Goal: Task Accomplishment & Management: Complete application form

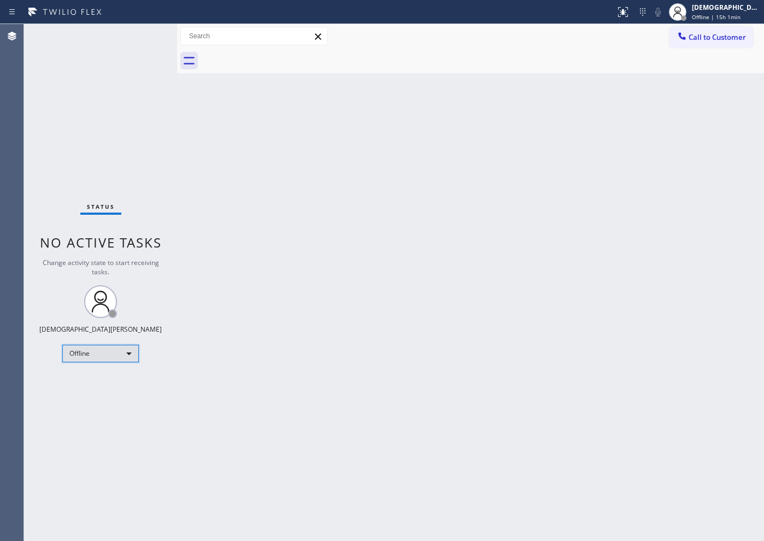
click at [86, 352] on div "Offline" at bounding box center [100, 353] width 76 height 17
click at [92, 381] on li "Available" at bounding box center [100, 382] width 74 height 13
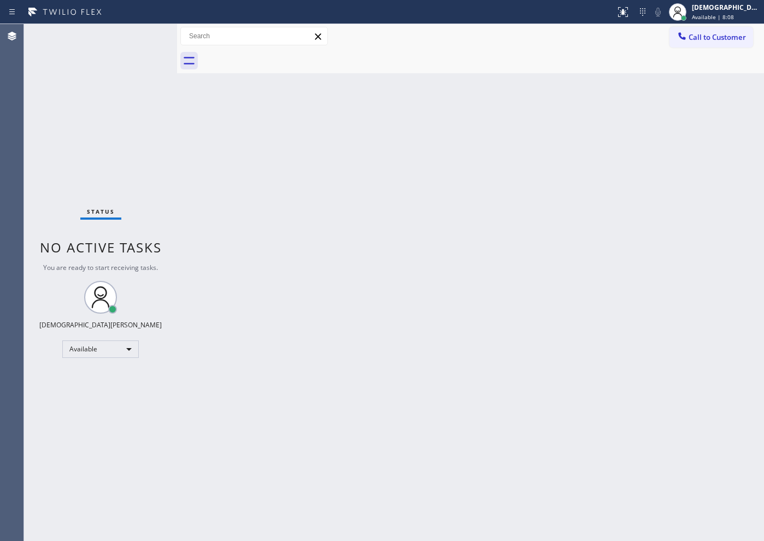
click at [69, 185] on div "Status No active tasks You are ready to start receiving tasks. Christian Cinco …" at bounding box center [100, 282] width 153 height 517
click at [113, 174] on div "Status No active tasks You are ready to start receiving tasks. Christian Cinco …" at bounding box center [100, 282] width 153 height 517
click at [132, 150] on div "Status No active tasks You are ready to start receiving tasks. Christian Cinco …" at bounding box center [100, 282] width 153 height 517
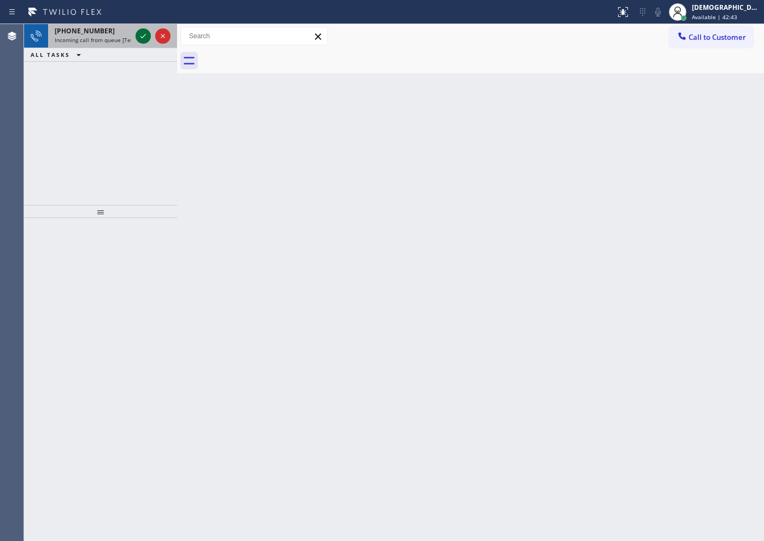
click at [139, 36] on icon at bounding box center [143, 35] width 13 height 13
click at [144, 41] on icon at bounding box center [143, 35] width 13 height 13
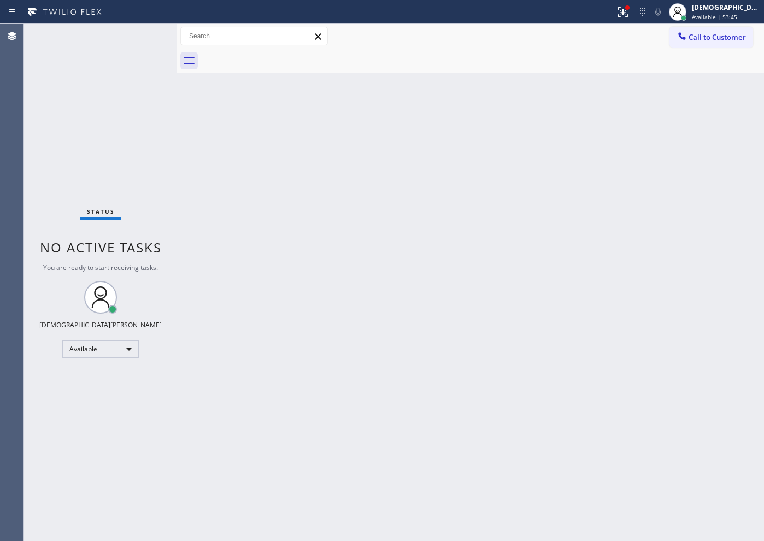
click at [64, 119] on div "Status No active tasks You are ready to start receiving tasks. Christian Cinco …" at bounding box center [100, 282] width 153 height 517
click at [76, 162] on div "Status No active tasks You are ready to start receiving tasks. Christian Cinco …" at bounding box center [100, 282] width 153 height 517
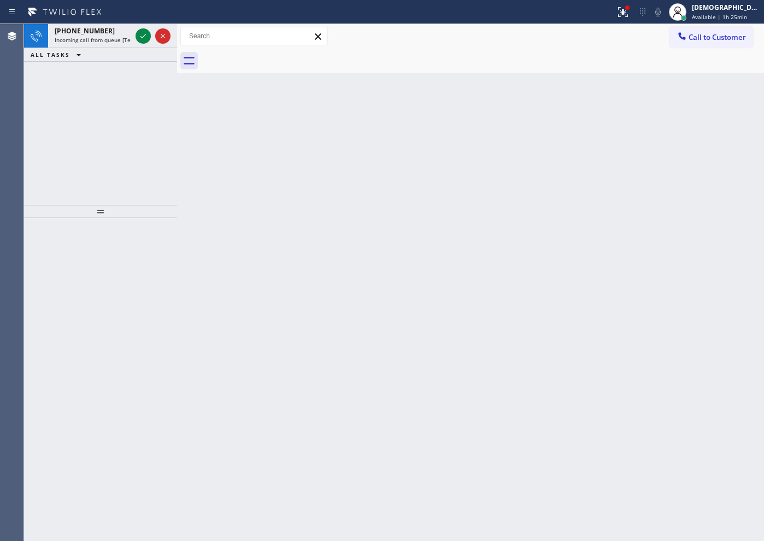
click at [88, 106] on div "[PHONE_NUMBER] Incoming call from queue [Test] All ALL TASKS ALL TASKS ACTIVE T…" at bounding box center [100, 114] width 153 height 181
click at [141, 29] on icon at bounding box center [143, 35] width 13 height 13
click at [138, 36] on div at bounding box center [142, 35] width 15 height 13
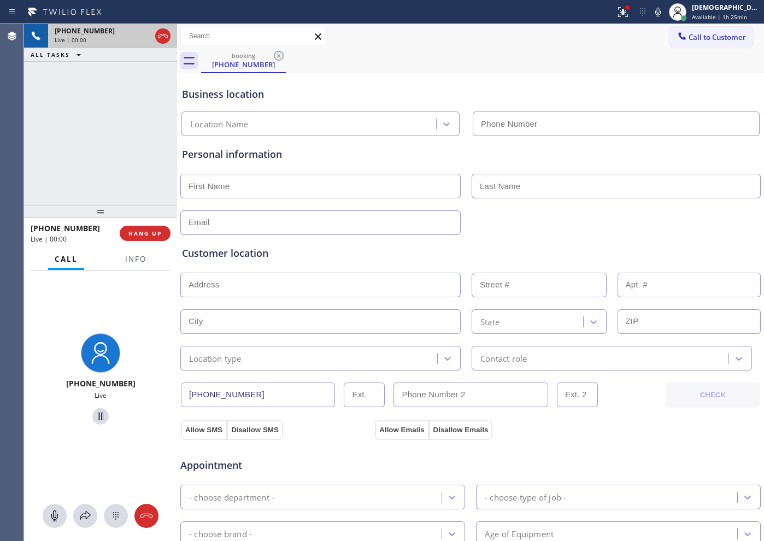
type input "[PHONE_NUMBER]"
click at [144, 258] on span "Info" at bounding box center [135, 259] width 21 height 10
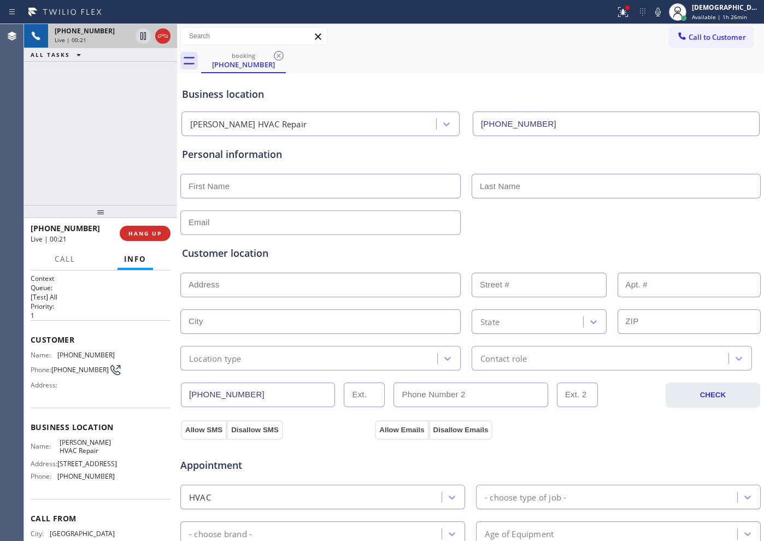
click at [131, 40] on div "Live | 00:21" at bounding box center [93, 40] width 76 height 8
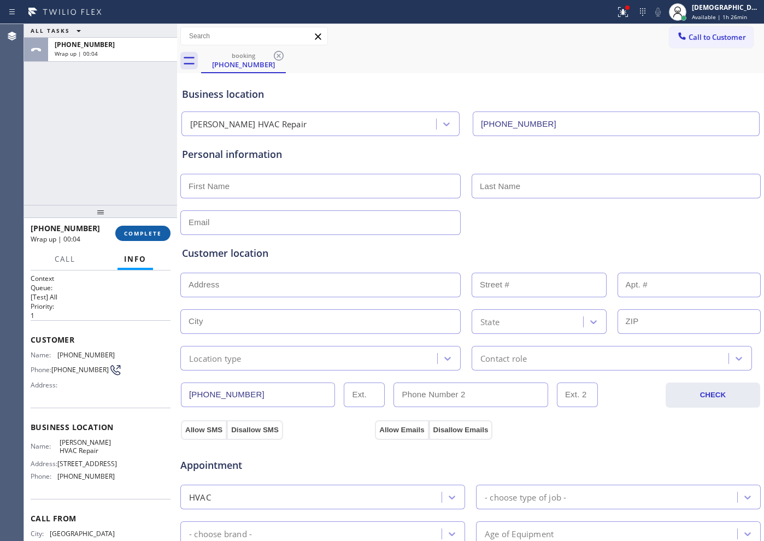
click at [134, 233] on span "COMPLETE" at bounding box center [143, 233] width 38 height 8
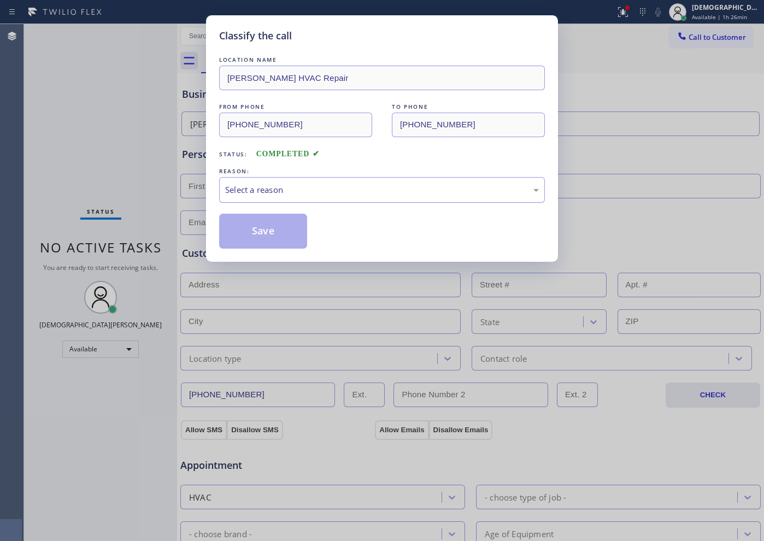
click at [238, 202] on div "Select a reason" at bounding box center [382, 190] width 326 height 26
click at [236, 235] on button "Save" at bounding box center [263, 231] width 88 height 35
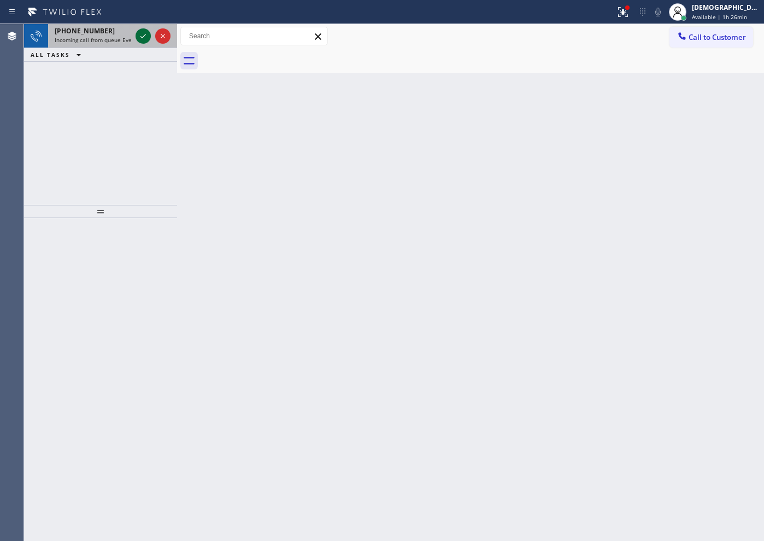
click at [140, 41] on icon at bounding box center [143, 35] width 13 height 13
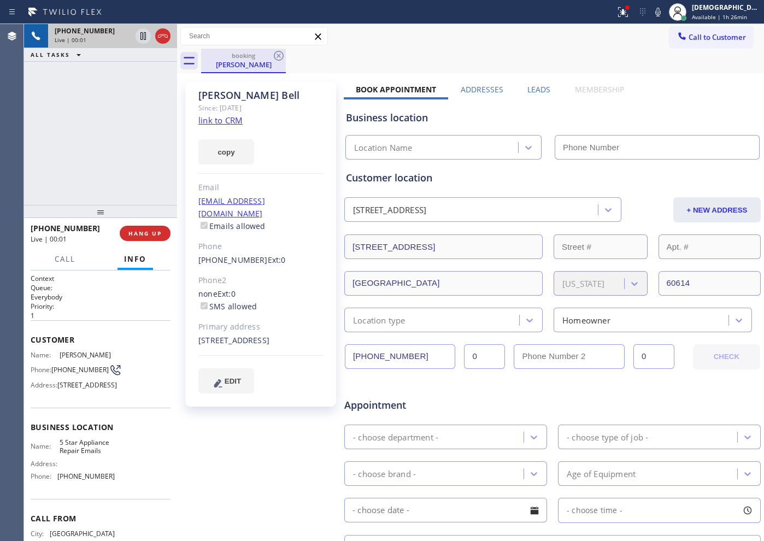
type input "[PHONE_NUMBER]"
click at [233, 124] on link "link to CRM" at bounding box center [220, 120] width 44 height 11
click at [218, 121] on link "link to CRM" at bounding box center [220, 120] width 44 height 11
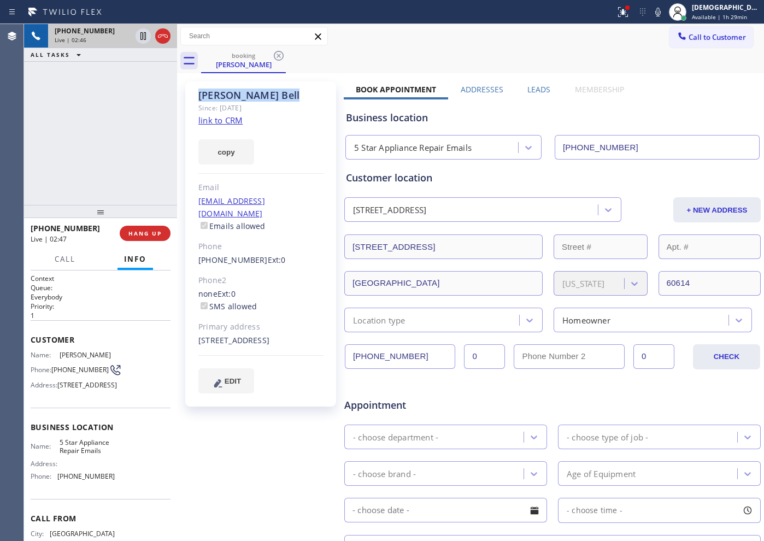
drag, startPoint x: 249, startPoint y: 92, endPoint x: 195, endPoint y: 93, distance: 53.6
click at [195, 93] on div "[PERSON_NAME] Since: [DATE] link to CRM copy Email [EMAIL_ADDRESS][DOMAIN_NAME]…" at bounding box center [260, 243] width 151 height 325
copy div "[PERSON_NAME]"
drag, startPoint x: 419, startPoint y: 356, endPoint x: 353, endPoint y: 347, distance: 66.6
click at [353, 347] on input "[PHONE_NUMBER]" at bounding box center [400, 356] width 110 height 25
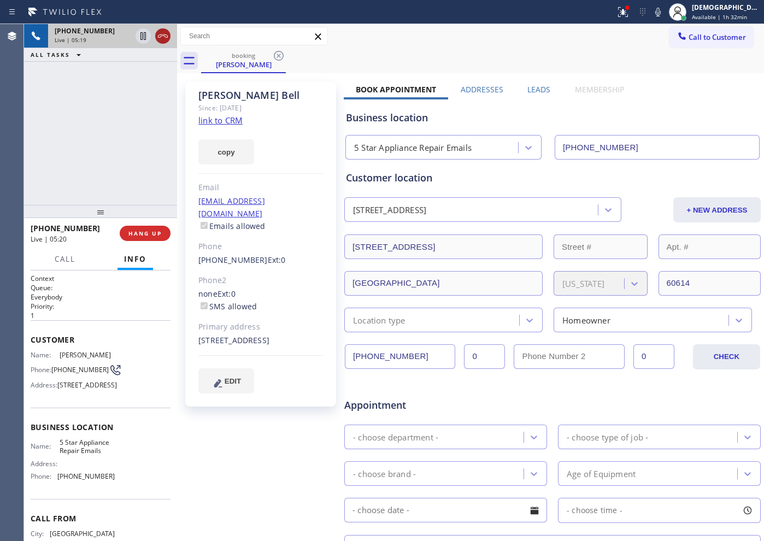
click at [163, 35] on icon at bounding box center [162, 35] width 13 height 13
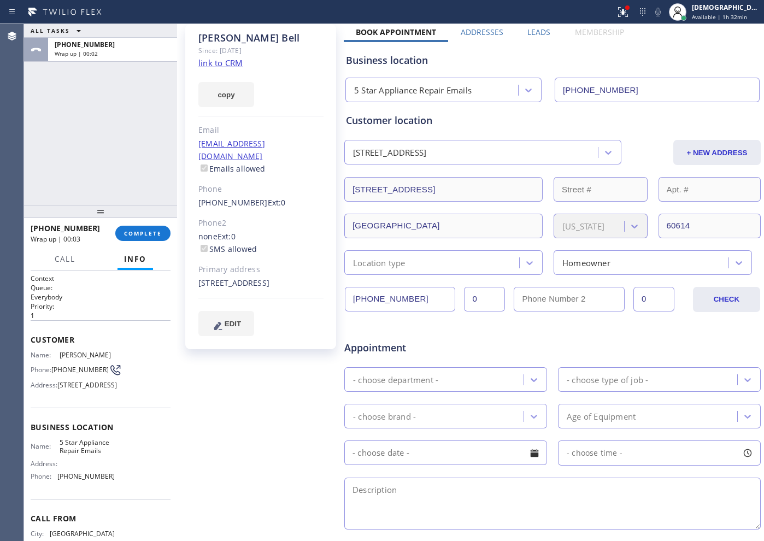
scroll to position [137, 0]
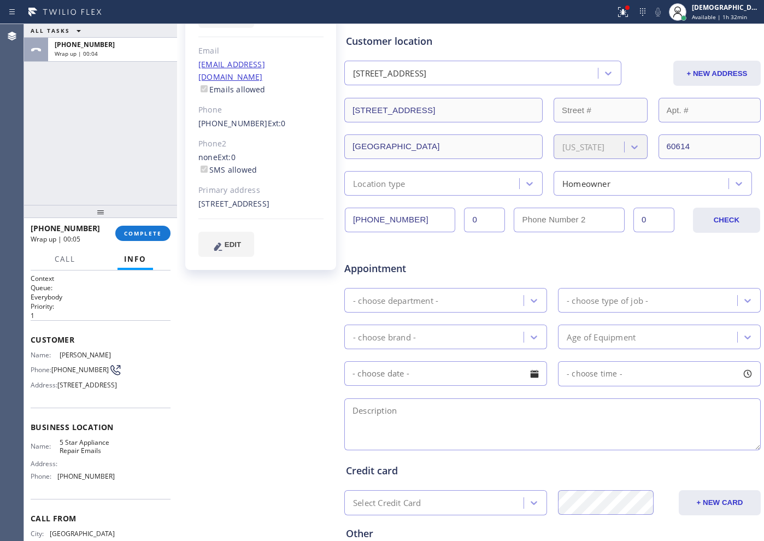
click at [492, 296] on div "- choose department -" at bounding box center [435, 300] width 176 height 19
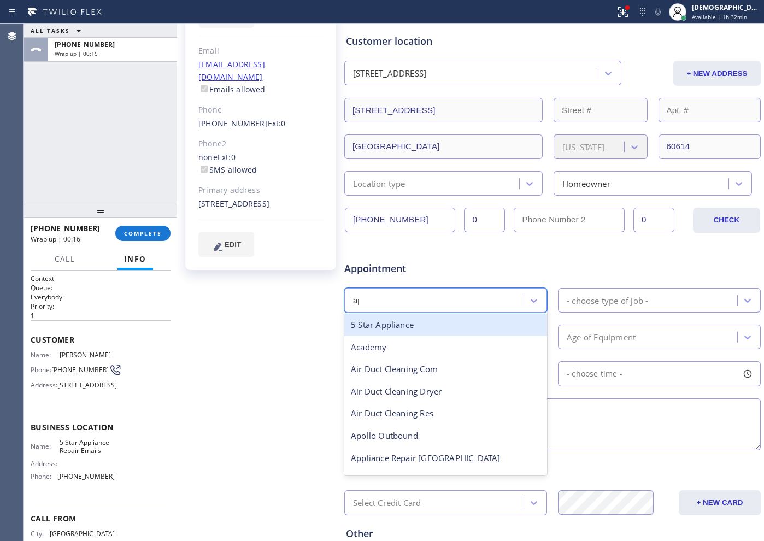
type input "app"
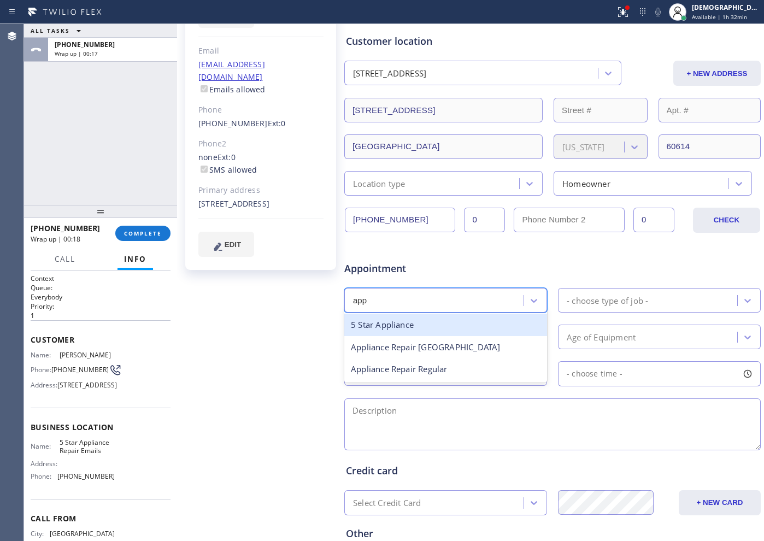
click at [476, 319] on div "5 Star Appliance" at bounding box center [445, 325] width 203 height 22
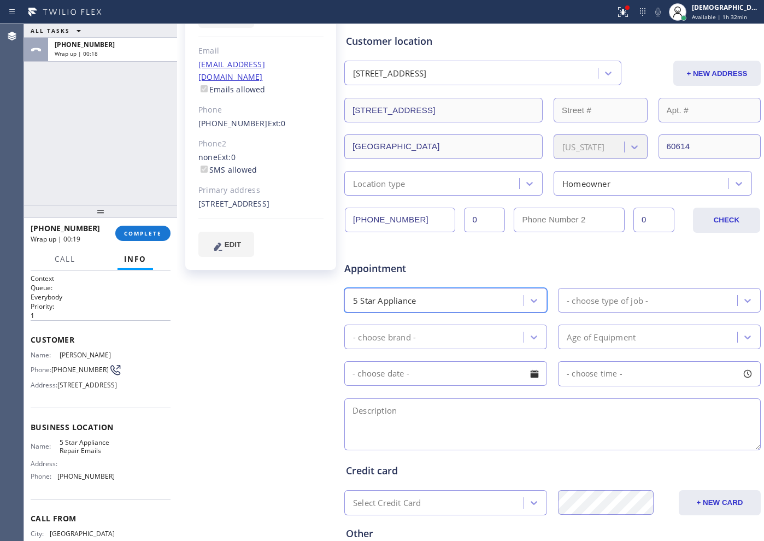
click at [488, 300] on div "5 Star Appliance" at bounding box center [435, 300] width 176 height 19
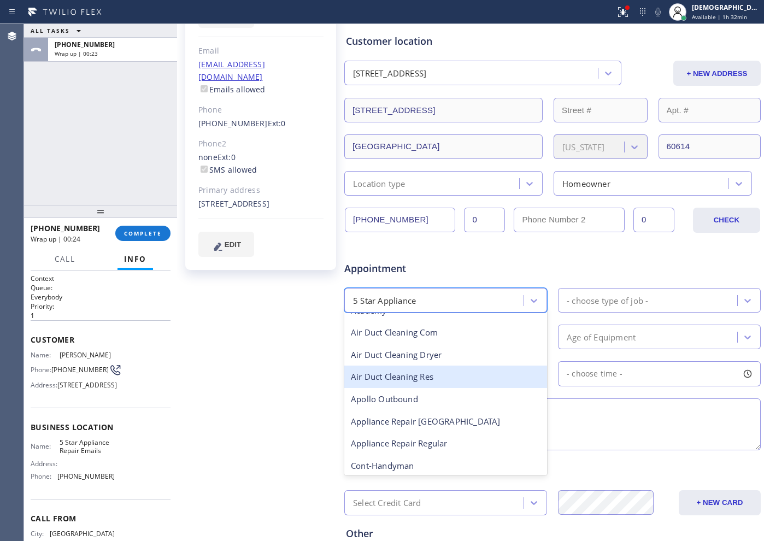
scroll to position [68, 0]
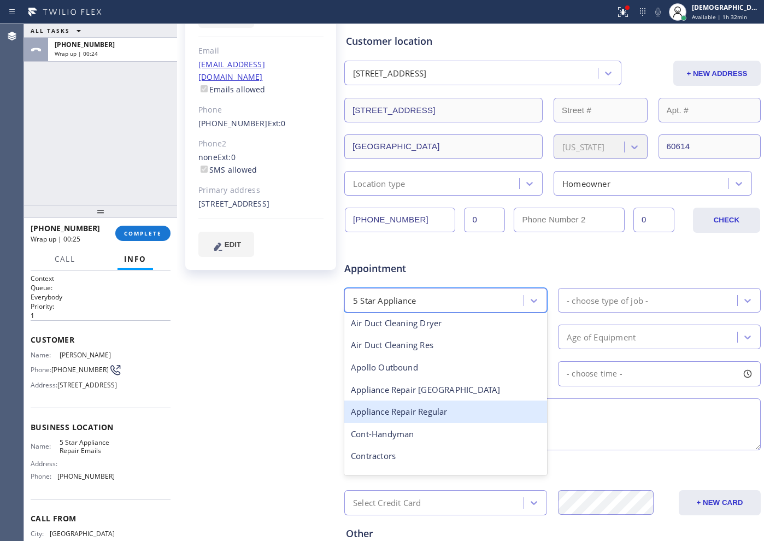
click at [499, 413] on div "Appliance Repair Regular" at bounding box center [445, 411] width 203 height 22
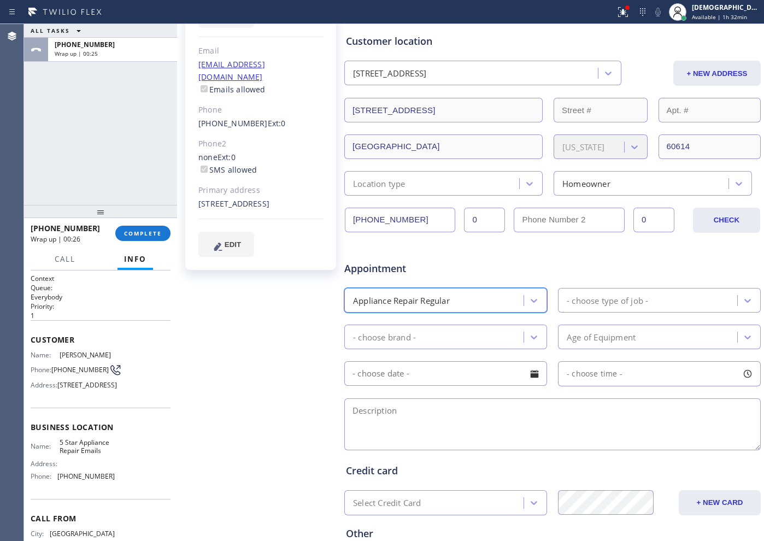
click at [610, 303] on div "- choose type of job -" at bounding box center [606, 300] width 81 height 13
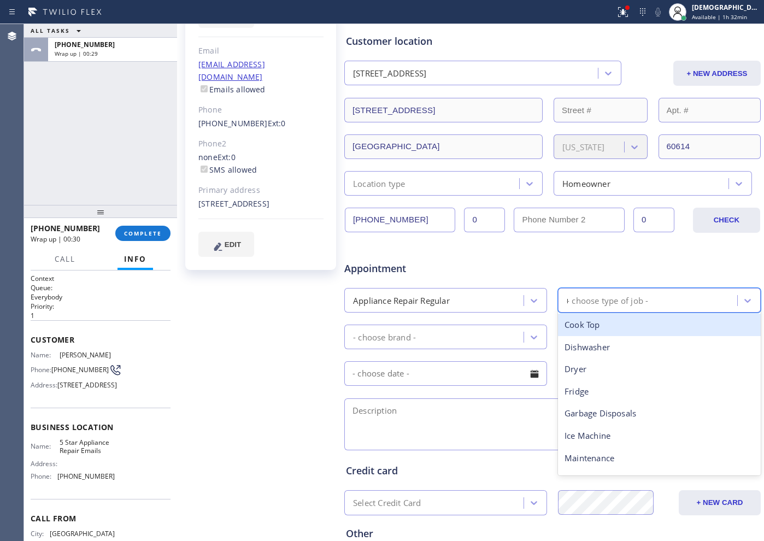
type input "ra"
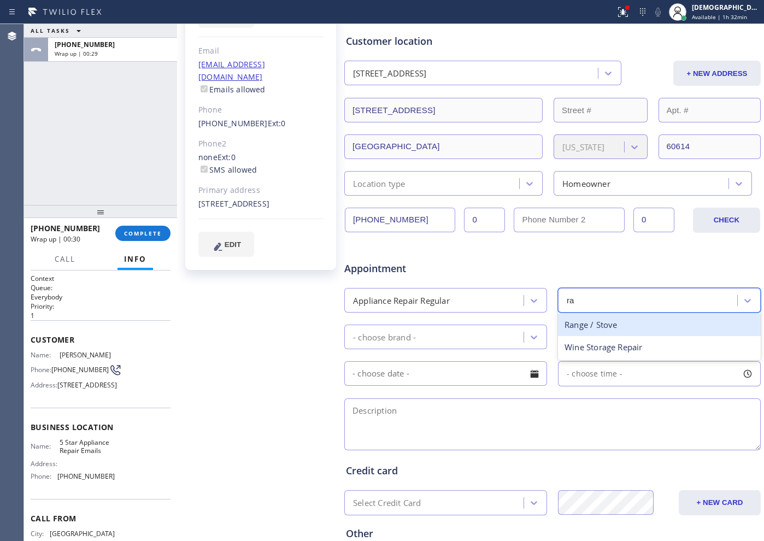
click at [610, 330] on div "Range / Stove" at bounding box center [659, 325] width 203 height 22
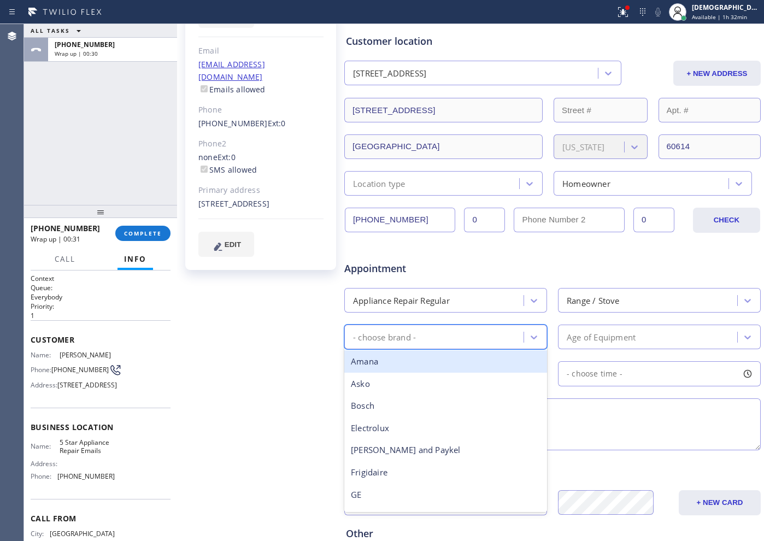
click at [495, 328] on div "- choose brand -" at bounding box center [435, 336] width 176 height 19
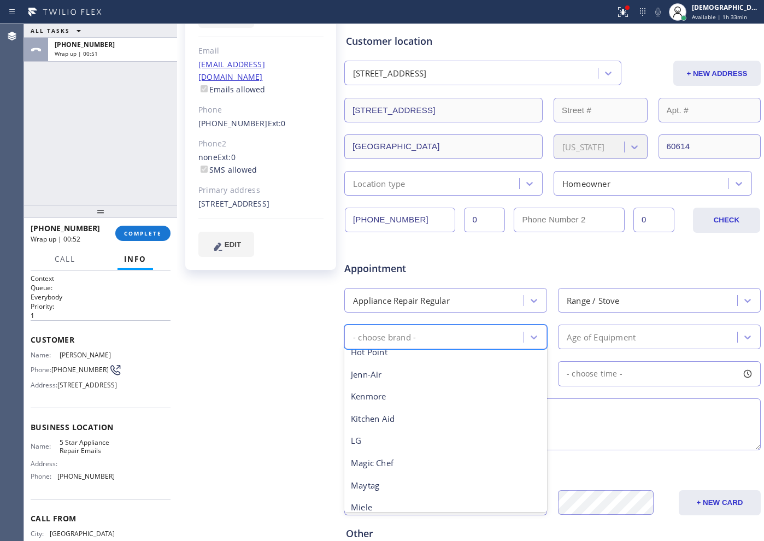
scroll to position [240, 0]
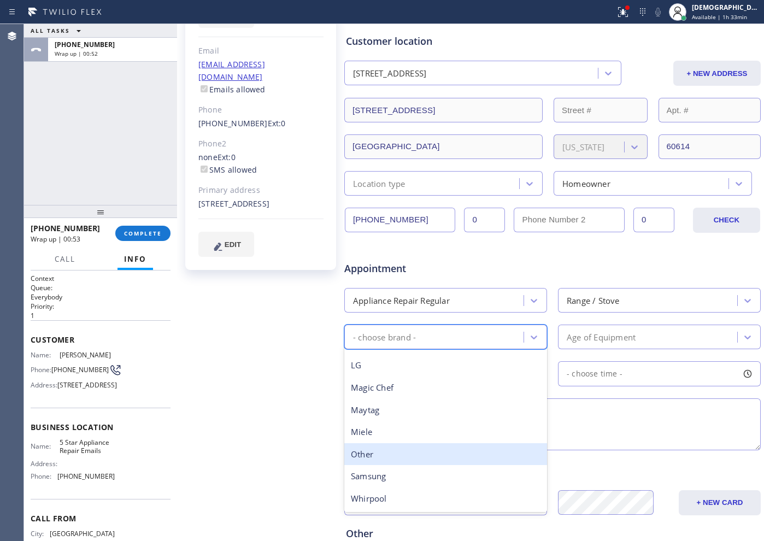
click at [407, 432] on div "Other" at bounding box center [445, 454] width 203 height 22
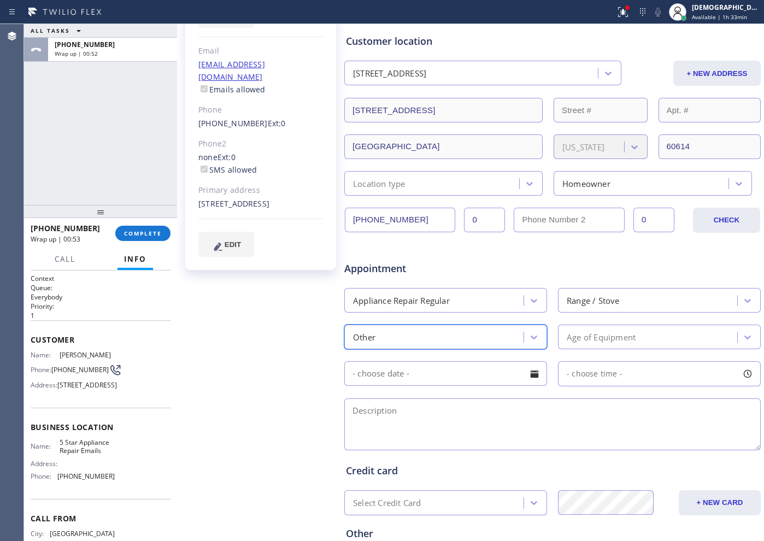
click at [591, 345] on div "Age of Equipment" at bounding box center [649, 336] width 176 height 19
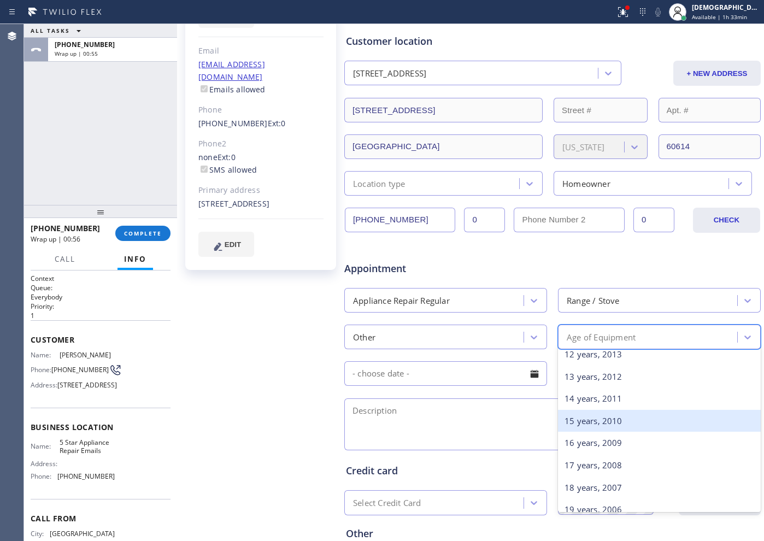
scroll to position [205, 0]
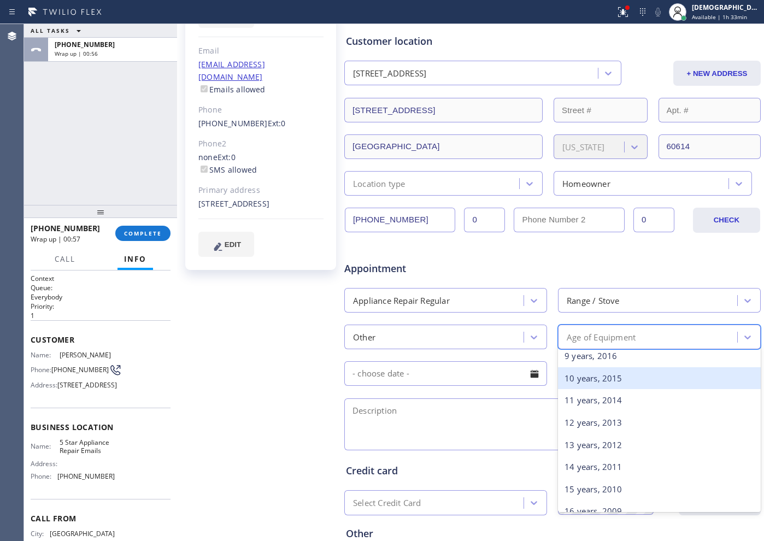
click at [602, 380] on div "10 years, 2015" at bounding box center [659, 378] width 203 height 22
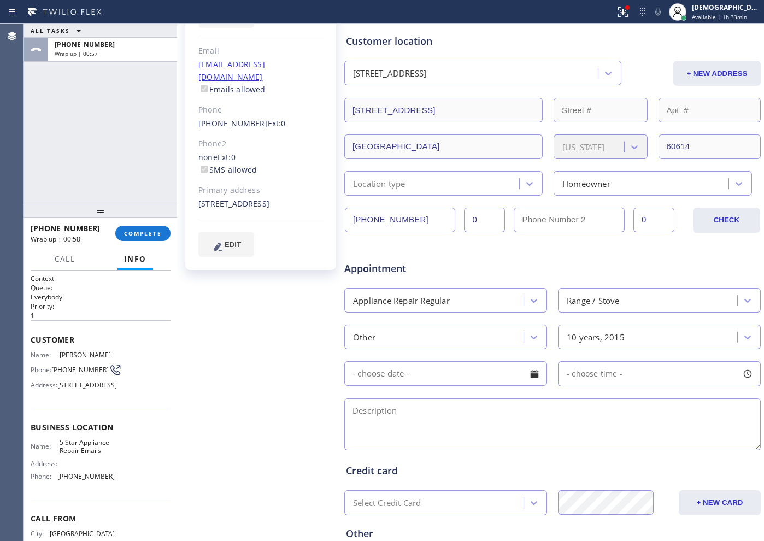
click at [472, 374] on input "text" at bounding box center [445, 373] width 203 height 25
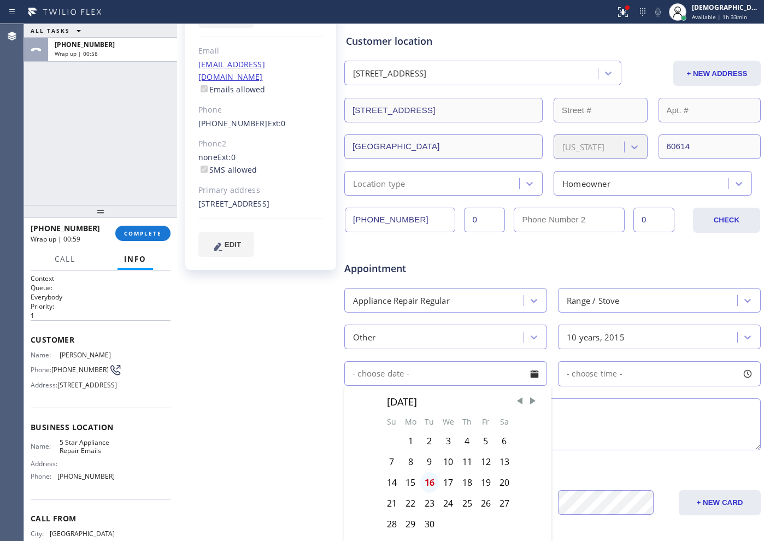
click at [431, 432] on div "16" at bounding box center [429, 482] width 19 height 21
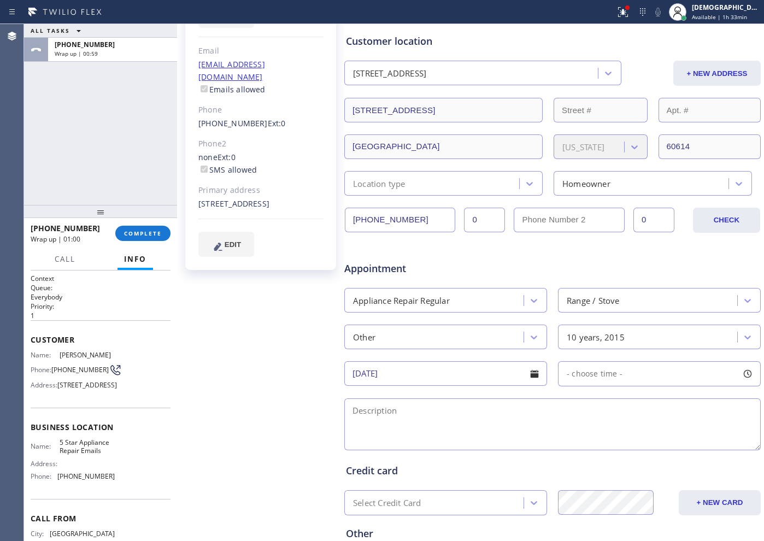
click at [493, 371] on input "[DATE]" at bounding box center [445, 373] width 203 height 25
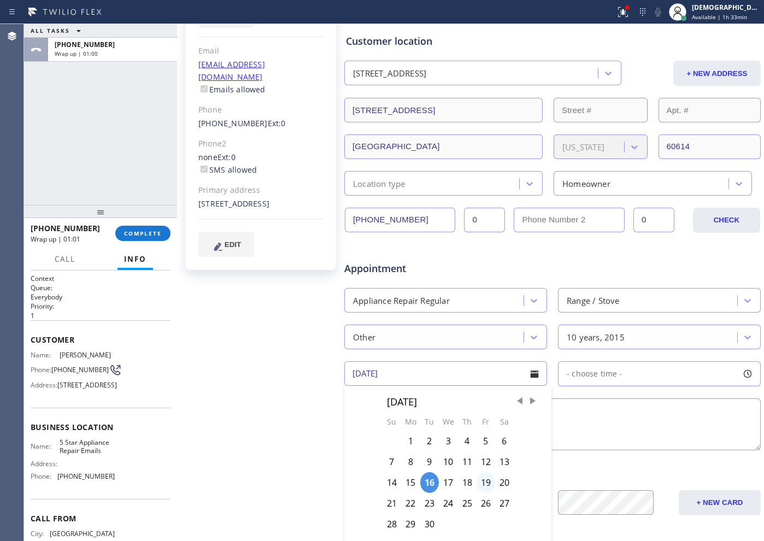
click at [487, 432] on div "19" at bounding box center [485, 482] width 19 height 21
type input "[DATE]"
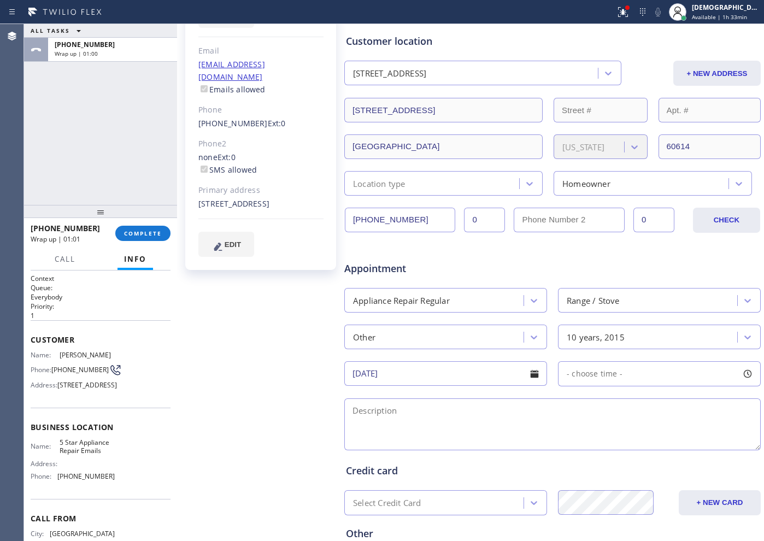
click at [584, 377] on span "- choose time -" at bounding box center [594, 373] width 56 height 10
drag, startPoint x: 565, startPoint y: 439, endPoint x: 668, endPoint y: 446, distance: 102.9
click at [610, 432] on div at bounding box center [676, 440] width 13 height 23
drag, startPoint x: 569, startPoint y: 440, endPoint x: 628, endPoint y: 440, distance: 59.0
click at [610, 432] on div at bounding box center [635, 440] width 13 height 23
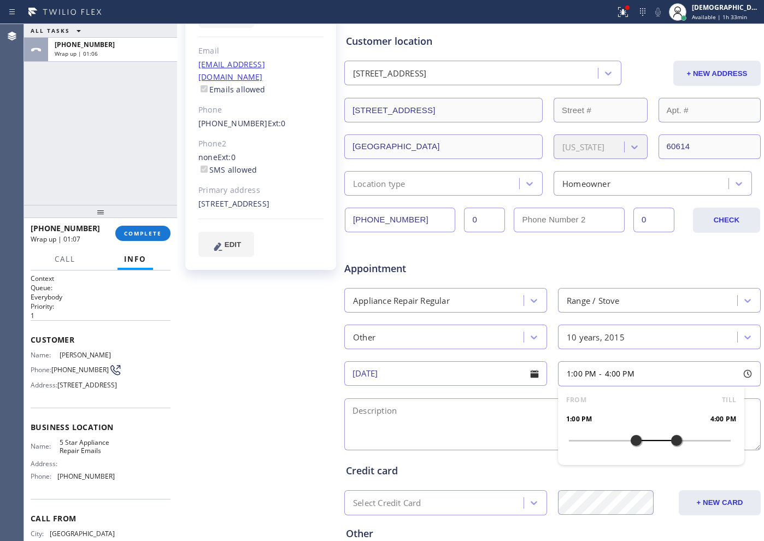
click at [359, 423] on textarea at bounding box center [552, 424] width 416 height 52
click at [406, 410] on textarea "1-4 / $" at bounding box center [552, 424] width 416 height 52
click at [477, 412] on textarea "1-4 / $75 /" at bounding box center [552, 424] width 416 height 52
click at [418, 410] on textarea "1-4 / $75 / [PERSON_NAME] know the brand" at bounding box center [552, 424] width 416 height 52
click at [440, 412] on textarea "1-4 / $75 / Dont know the brand" at bounding box center [552, 424] width 416 height 52
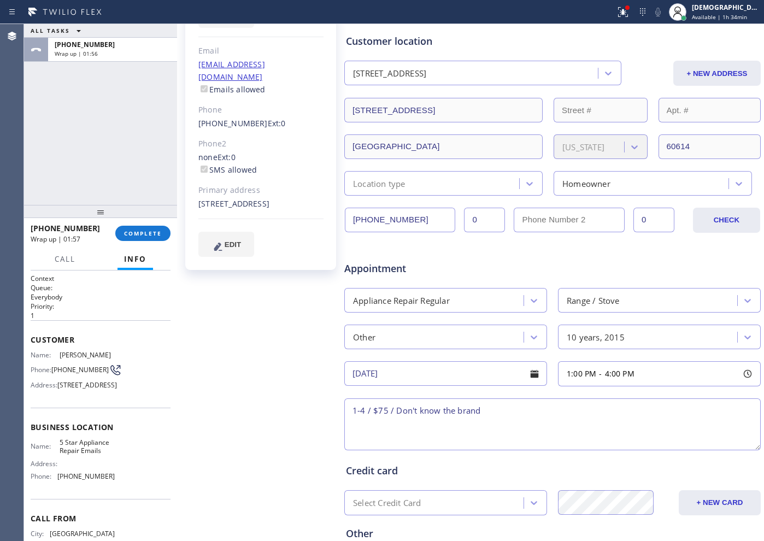
click at [527, 419] on textarea "1-4 / $75 / Don't know the brand" at bounding box center [552, 424] width 416 height 52
click at [608, 404] on textarea "1-4 / $75 / Don't know the brand , cx will cb /" at bounding box center [552, 424] width 416 height 52
paste textarea "Gas stove / range / it smell a lot of gas when turning on the oven part / 10 ye…"
click at [495, 429] on textarea "1-4 / $75 / Don't know the brand , cx will cb / Gas stove / range / it smell a …" at bounding box center [552, 424] width 416 height 52
click at [528, 424] on textarea "1-4 / $75 / Don't know the brand , cx will cb / Gas stove / range / it smell a …" at bounding box center [552, 424] width 416 height 52
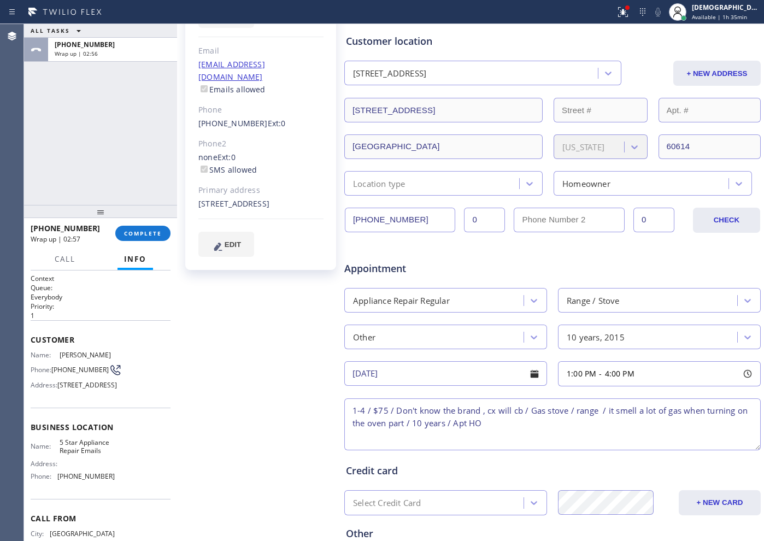
paste textarea "[STREET_ADDRESS]"
drag, startPoint x: 103, startPoint y: 481, endPoint x: 59, endPoint y: 473, distance: 44.5
click at [60, 432] on span "5 Star Appliance Repair Emails" at bounding box center [87, 446] width 55 height 17
copy span "5 Star Appliance Repair Emails"
click at [610, 426] on textarea "1-4 / $75 / Don't know the brand , cx will cb / Gas stove / range / it smell a …" at bounding box center [552, 424] width 416 height 52
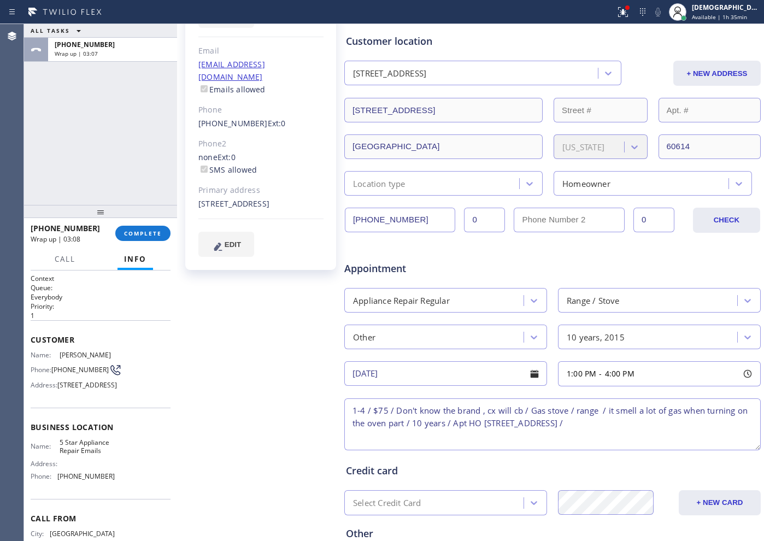
paste textarea "5 Star Appliance Repair Emails"
click at [520, 432] on textarea "1-4 / $75 / Don't know the brand , cx will cb / Gas stove / range / it smell a …" at bounding box center [552, 424] width 416 height 52
paste textarea "Please call customer 30 minutes prior to arrival"
click at [610, 432] on textarea "1-4 / $75 / Don't know the brand , cx will cb / Gas stove / range / it smell a …" at bounding box center [552, 424] width 416 height 52
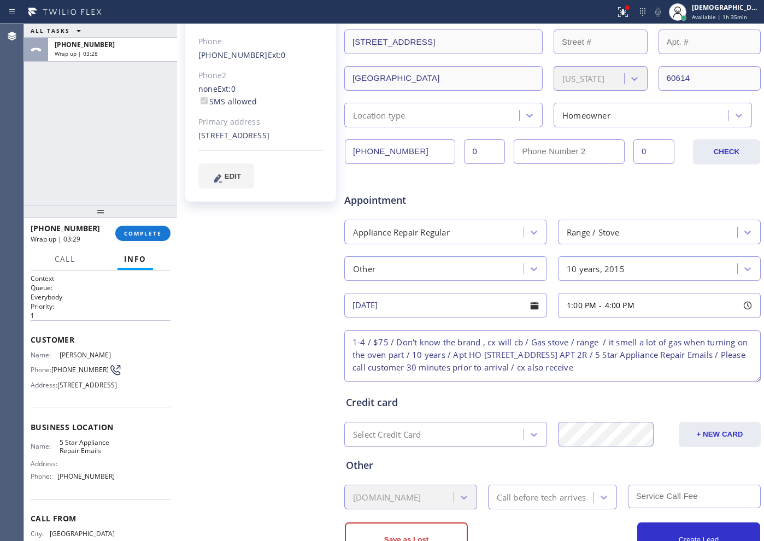
click at [610, 369] on textarea "1-4 / $75 / Don't know the brand , cx will cb / Gas stove / range / it smell a …" at bounding box center [552, 356] width 416 height 52
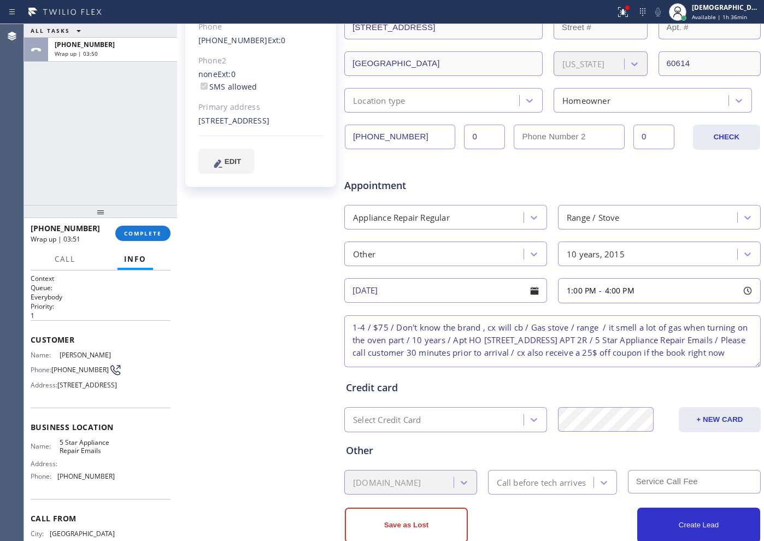
scroll to position [246, 0]
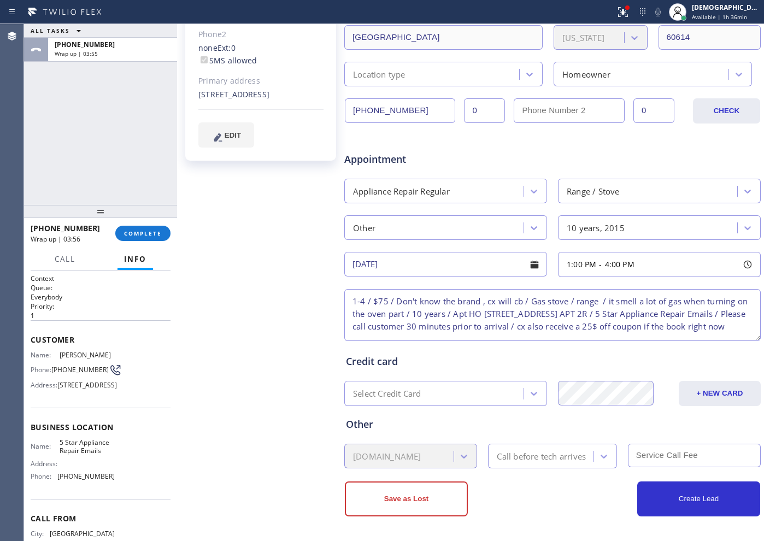
type textarea "1-4 / $75 / Don't know the brand , cx will cb / Gas stove / range / it smell a …"
click at [571, 432] on div "Call before tech arrives" at bounding box center [541, 456] width 89 height 13
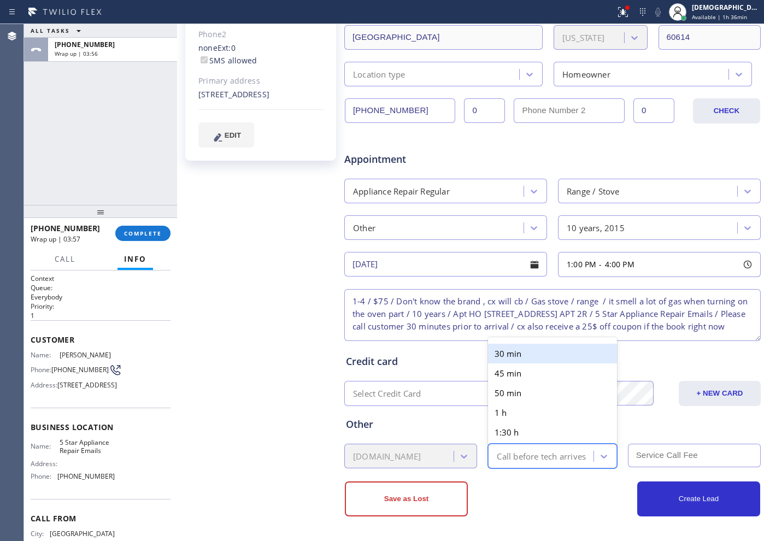
click at [524, 353] on div "30 min" at bounding box center [552, 354] width 128 height 20
click at [610, 432] on input "text" at bounding box center [694, 455] width 133 height 23
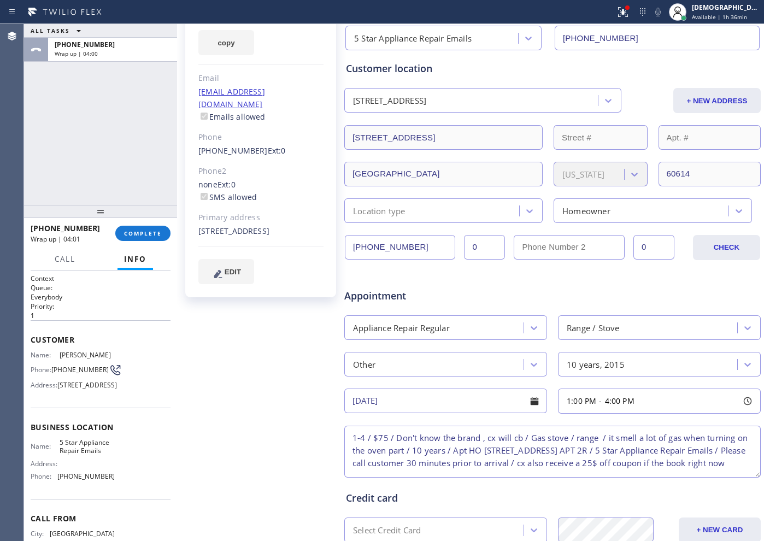
scroll to position [41, 0]
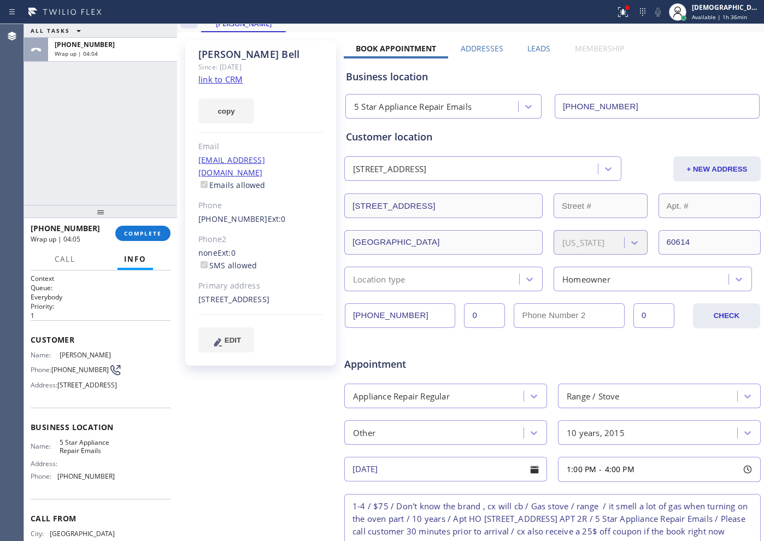
type input "75"
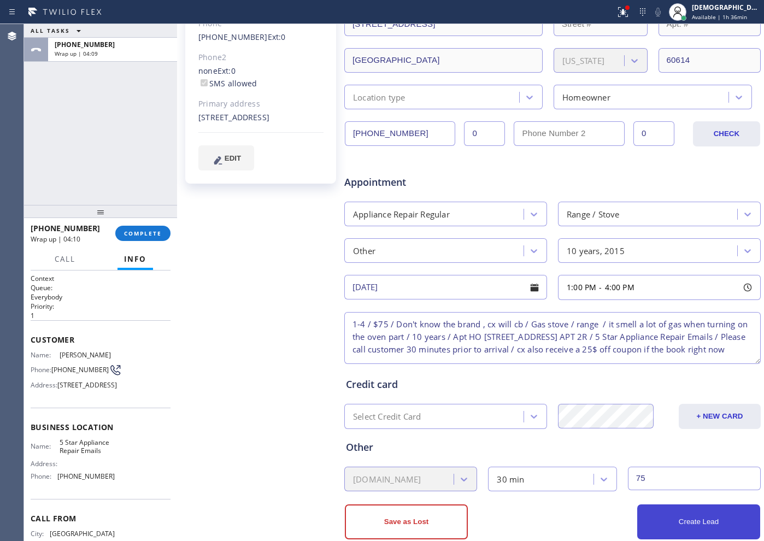
scroll to position [246, 0]
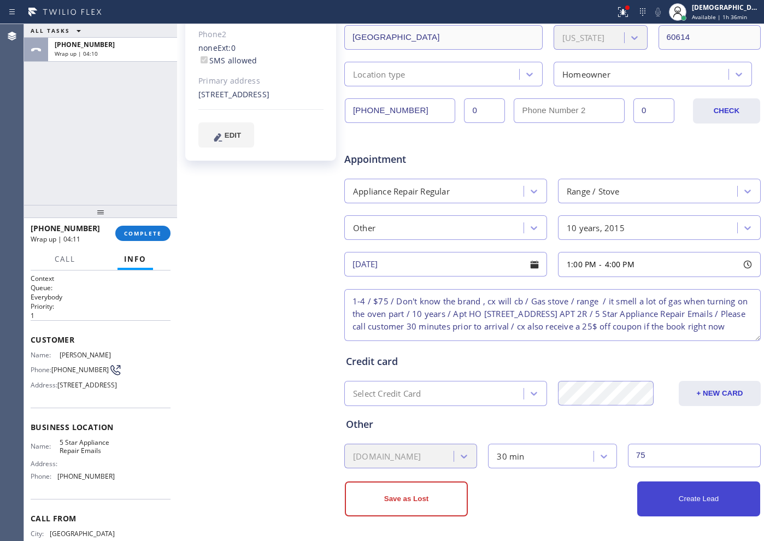
click at [610, 432] on button "Create Lead" at bounding box center [698, 498] width 123 height 35
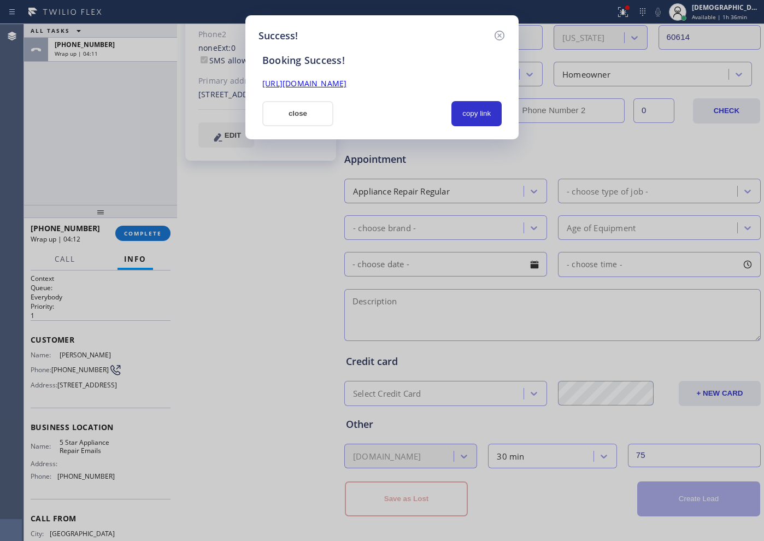
scroll to position [0, 0]
click at [483, 103] on button "copy link" at bounding box center [476, 113] width 50 height 25
click at [451, 90] on div "[URL][DOMAIN_NAME]" at bounding box center [382, 84] width 252 height 13
click at [346, 82] on link "[URL][DOMAIN_NAME]" at bounding box center [304, 83] width 84 height 10
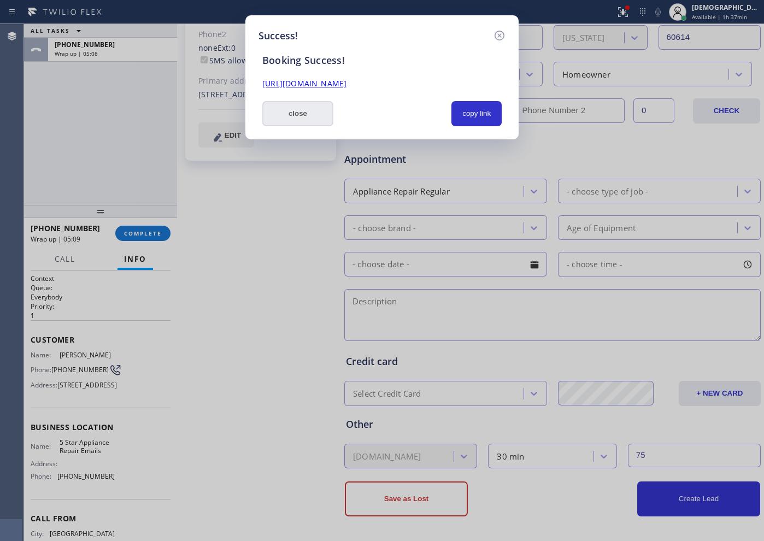
click at [298, 111] on button "close" at bounding box center [297, 113] width 71 height 25
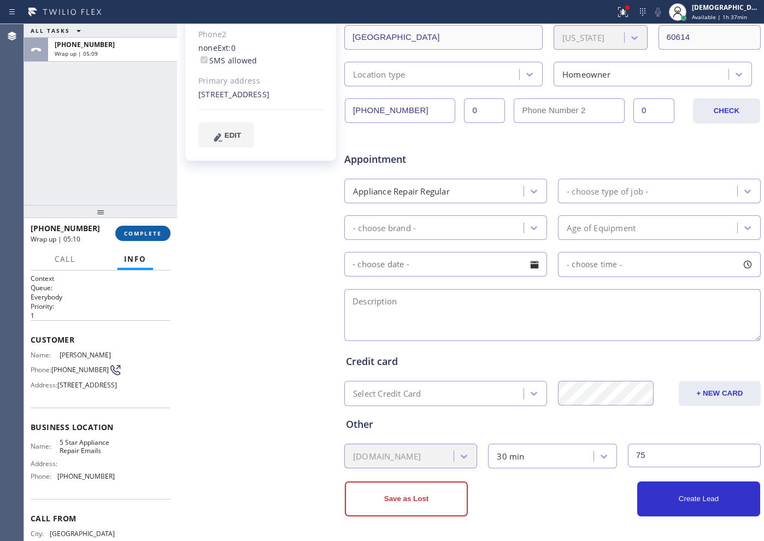
click at [150, 231] on span "COMPLETE" at bounding box center [143, 233] width 38 height 8
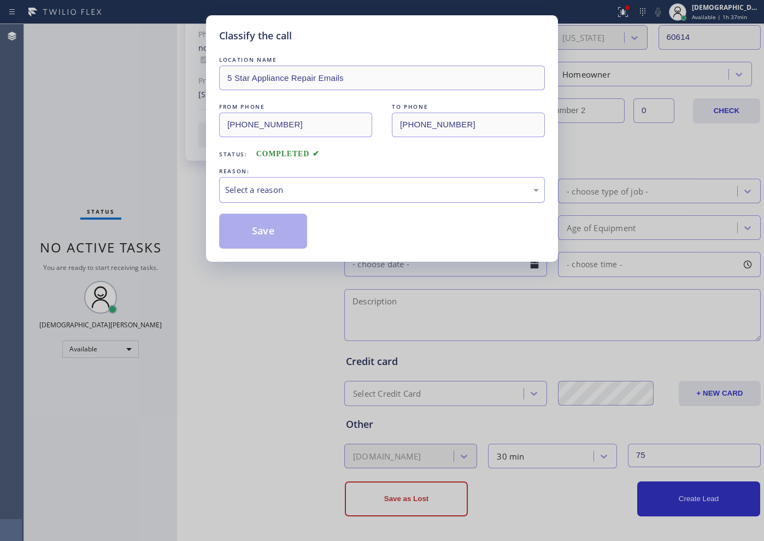
click at [283, 192] on div "Select a reason" at bounding box center [382, 190] width 314 height 13
drag, startPoint x: 263, startPoint y: 227, endPoint x: 290, endPoint y: 220, distance: 27.7
click at [270, 225] on button "Save" at bounding box center [263, 231] width 88 height 35
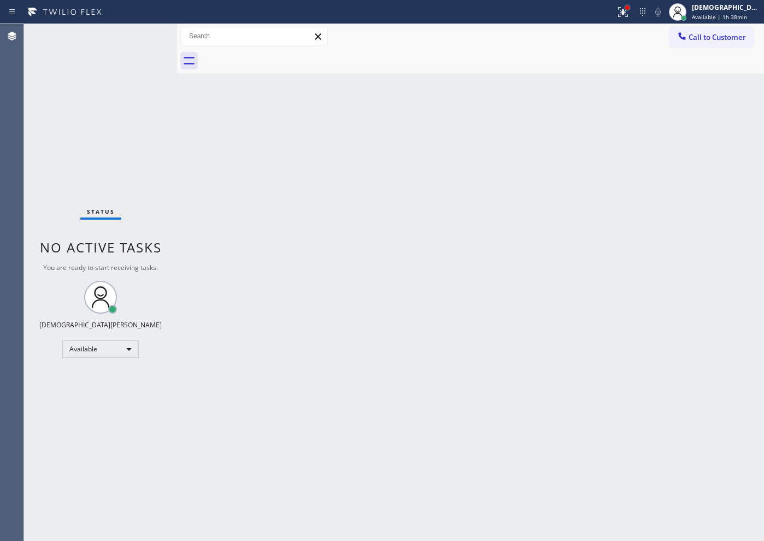
click at [610, 7] on div at bounding box center [627, 7] width 4 height 4
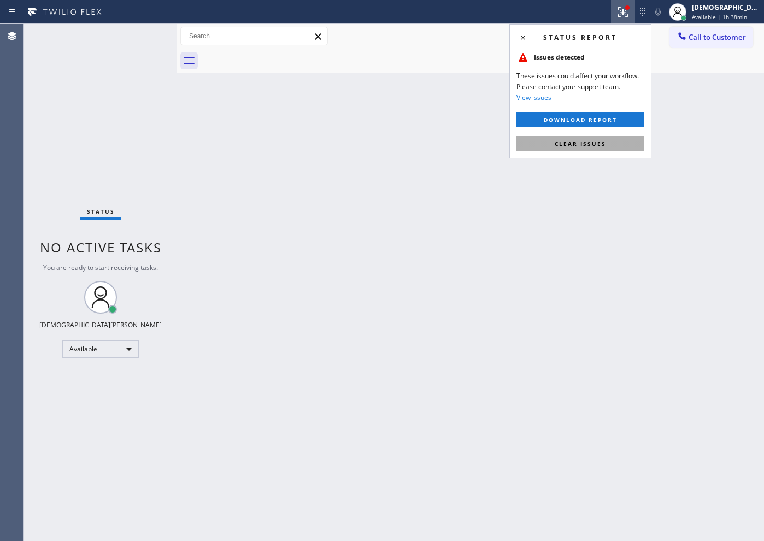
click at [610, 146] on button "Clear issues" at bounding box center [580, 143] width 128 height 15
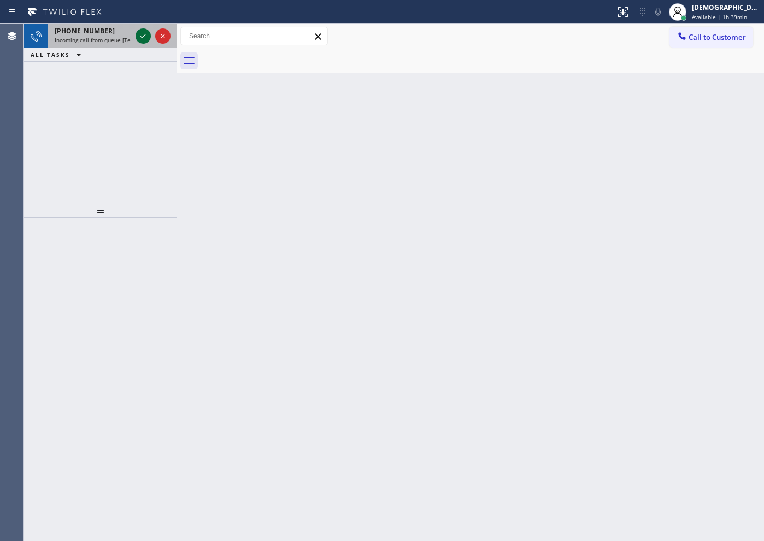
click at [143, 39] on icon at bounding box center [143, 35] width 13 height 13
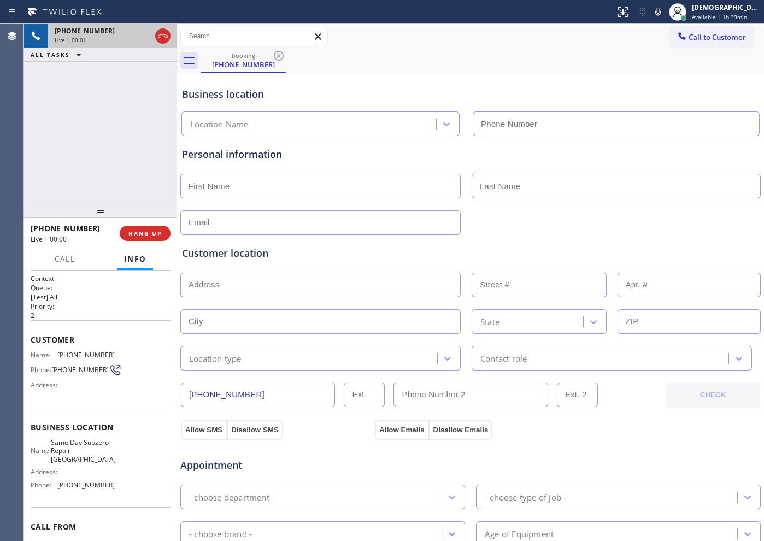
type input "[PHONE_NUMBER]"
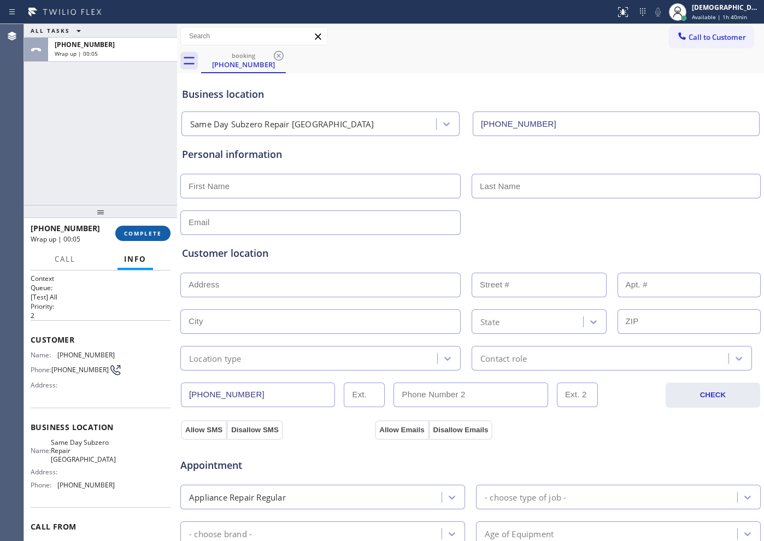
click at [157, 229] on span "COMPLETE" at bounding box center [143, 233] width 38 height 8
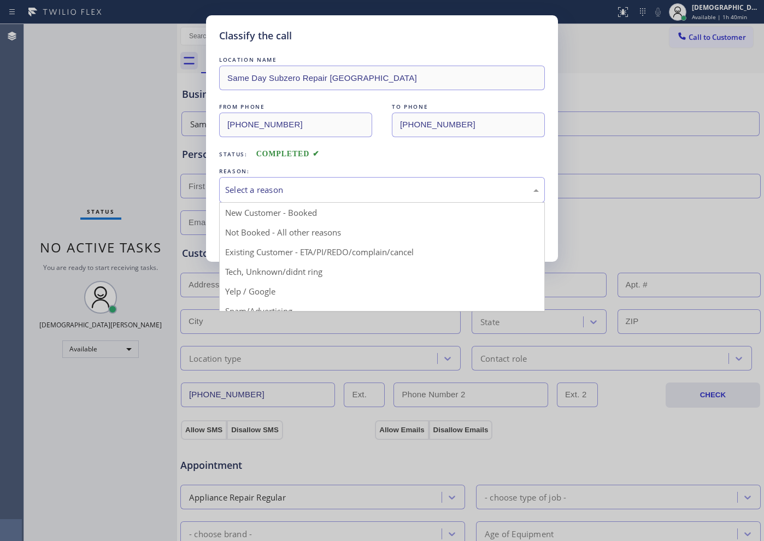
click at [257, 182] on div "Select a reason" at bounding box center [382, 190] width 326 height 26
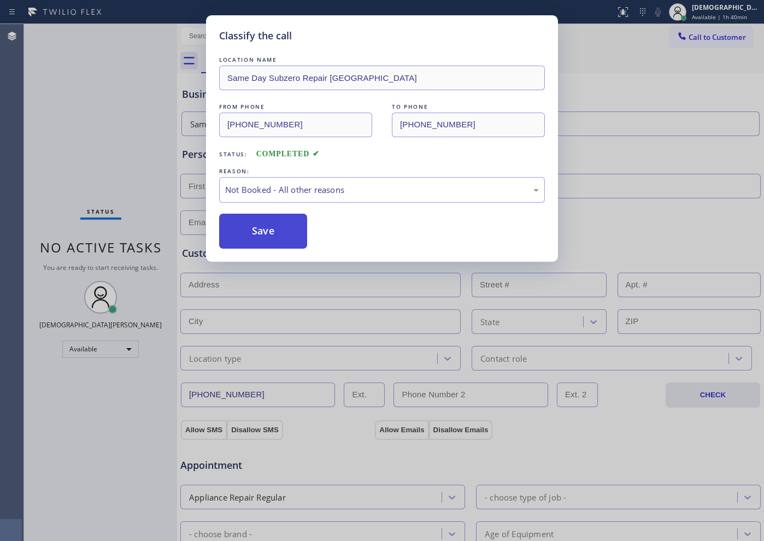
click at [251, 222] on button "Save" at bounding box center [263, 231] width 88 height 35
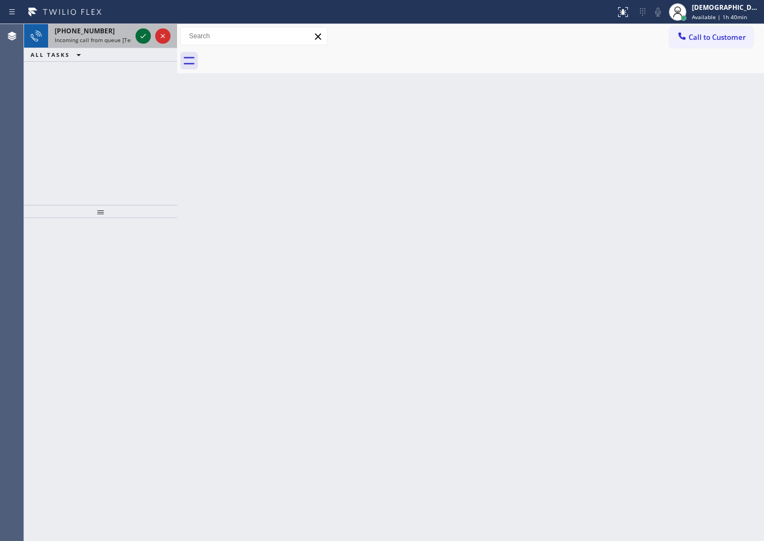
click at [143, 43] on button at bounding box center [142, 35] width 15 height 15
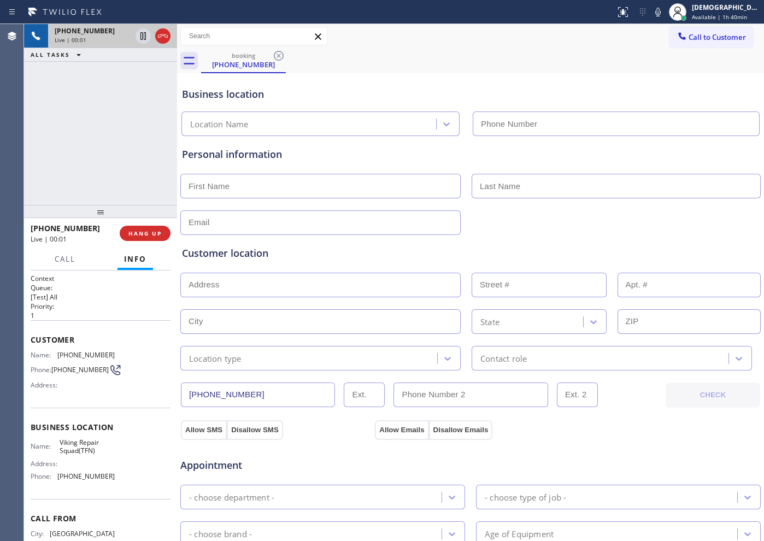
type input "[PHONE_NUMBER]"
click at [164, 38] on icon at bounding box center [162, 35] width 13 height 13
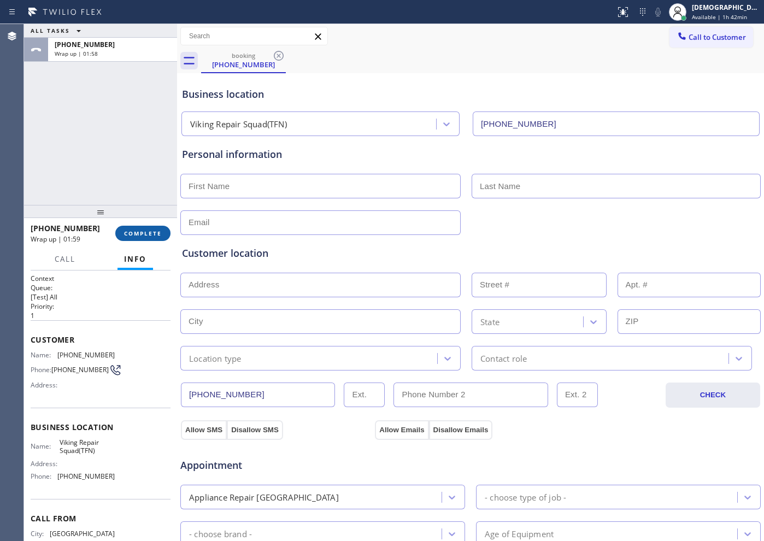
click at [145, 227] on button "COMPLETE" at bounding box center [142, 233] width 55 height 15
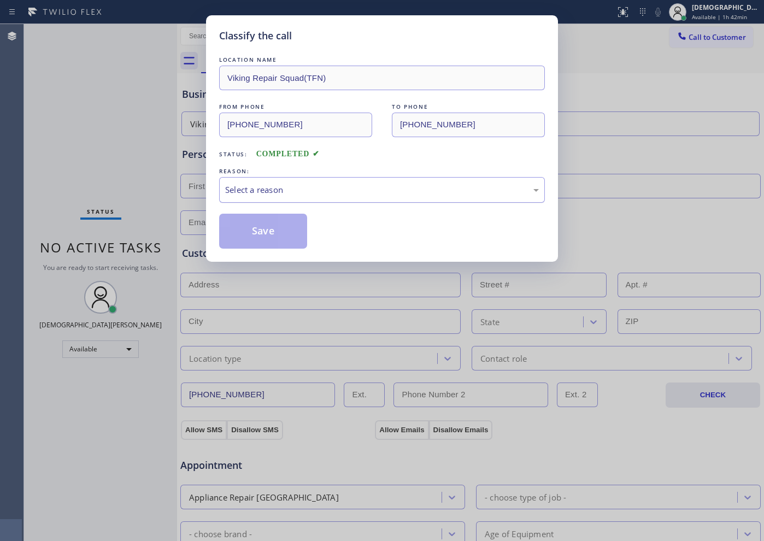
click at [312, 196] on div "Select a reason" at bounding box center [382, 190] width 314 height 13
click at [291, 233] on button "Save" at bounding box center [263, 231] width 88 height 35
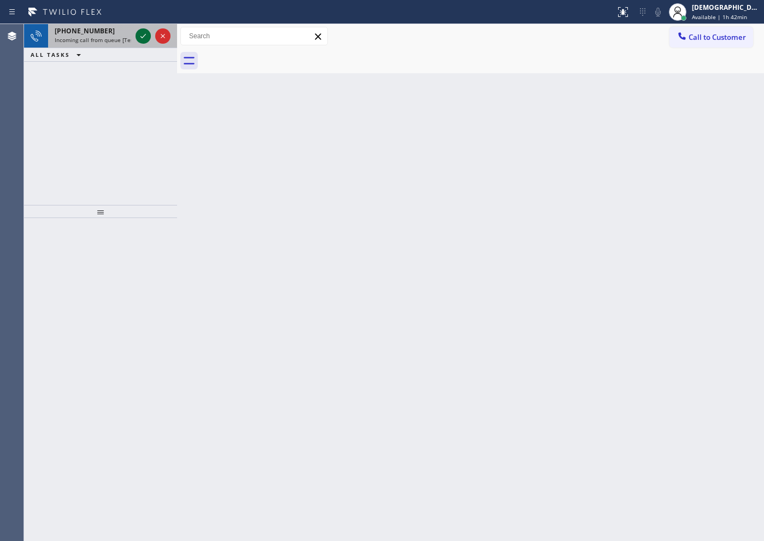
click at [145, 38] on icon at bounding box center [143, 35] width 13 height 13
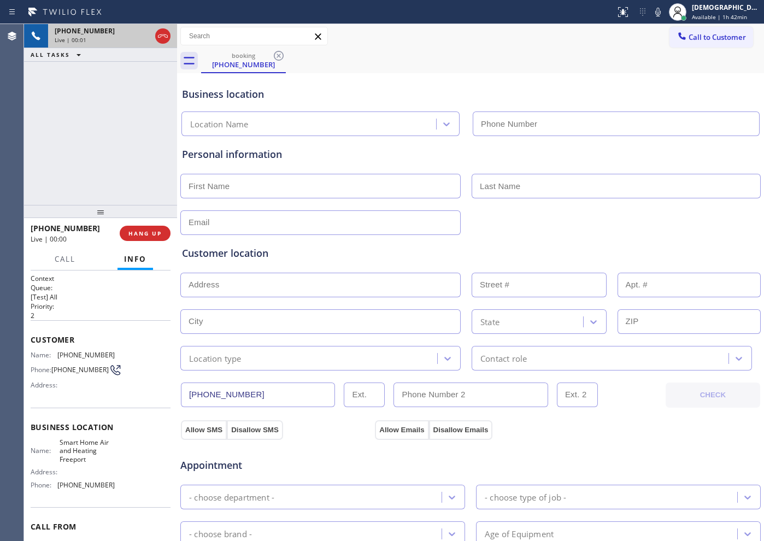
type input "[PHONE_NUMBER]"
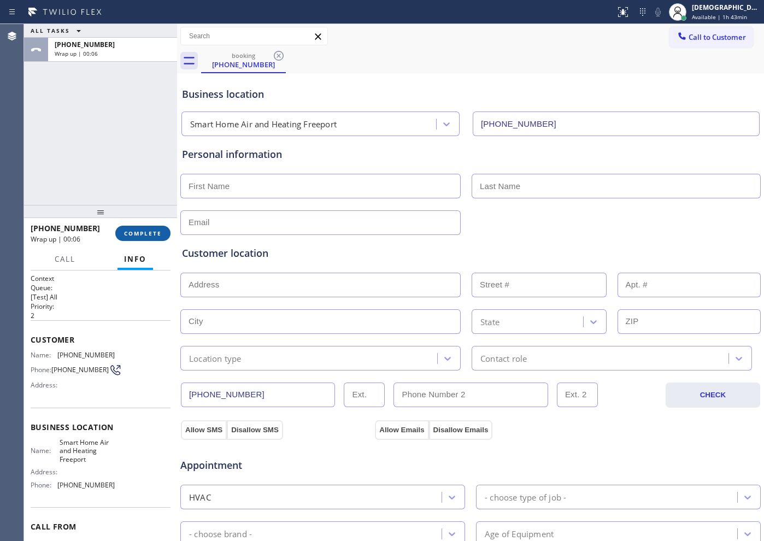
click at [138, 237] on span "COMPLETE" at bounding box center [143, 233] width 38 height 8
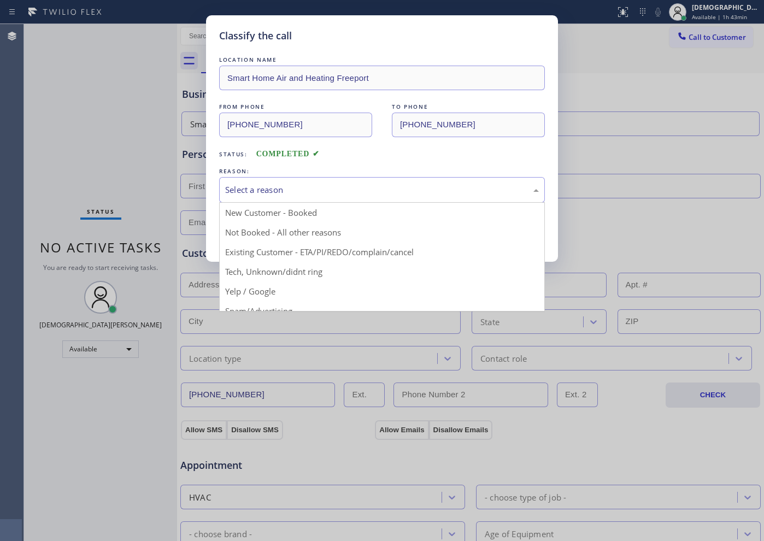
click at [256, 184] on div "Select a reason" at bounding box center [382, 190] width 314 height 13
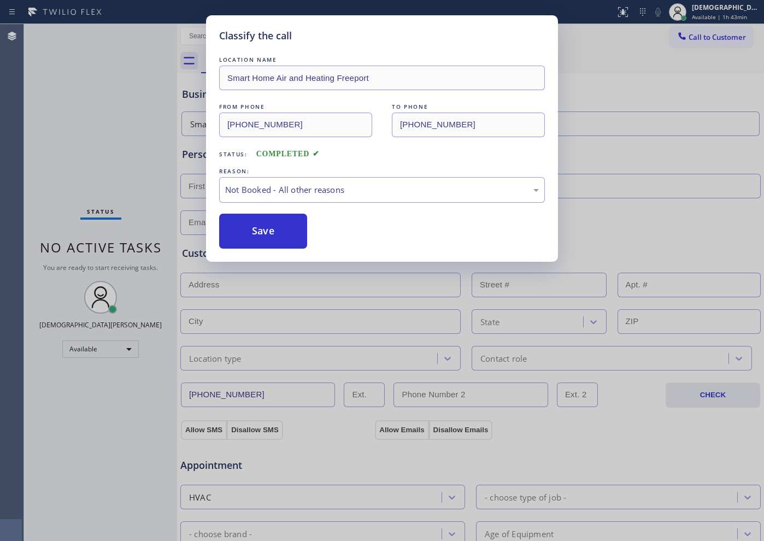
click at [261, 227] on button "Save" at bounding box center [263, 231] width 88 height 35
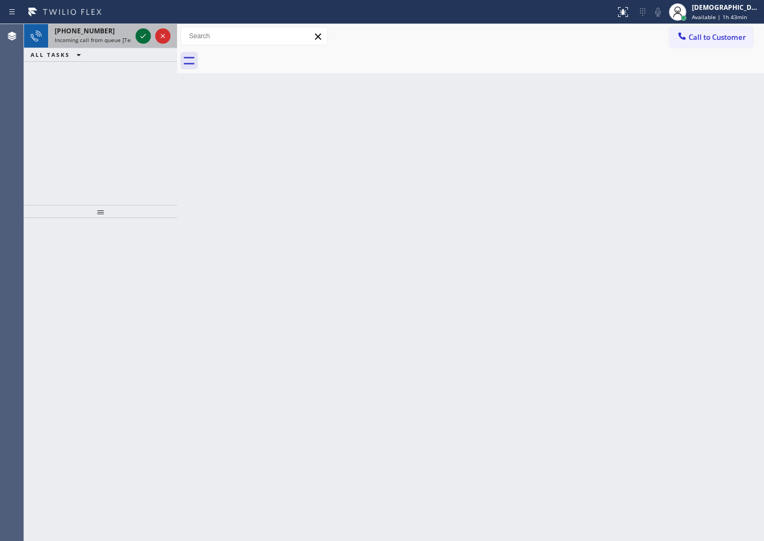
click at [141, 32] on icon at bounding box center [143, 35] width 13 height 13
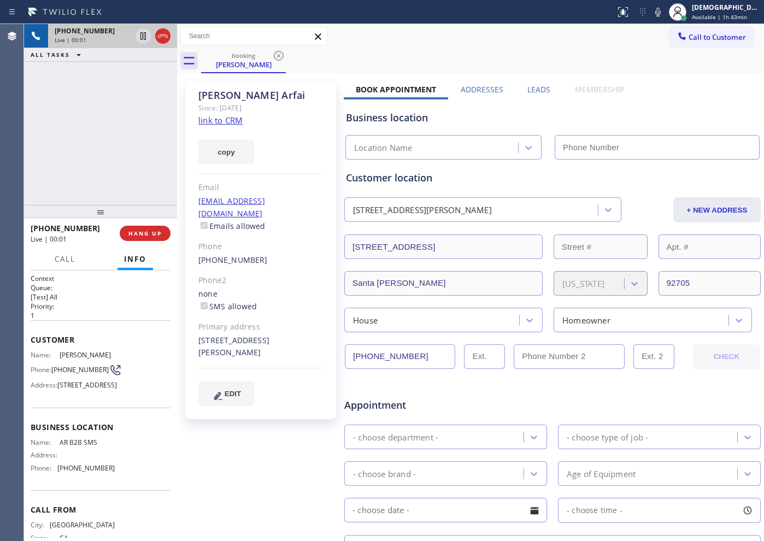
type input "[PHONE_NUMBER]"
click at [236, 122] on link "link to CRM" at bounding box center [220, 120] width 44 height 11
click at [217, 116] on link "link to CRM" at bounding box center [220, 120] width 44 height 11
click at [215, 122] on link "link to CRM" at bounding box center [220, 120] width 44 height 11
drag, startPoint x: 230, startPoint y: 96, endPoint x: 198, endPoint y: 95, distance: 32.2
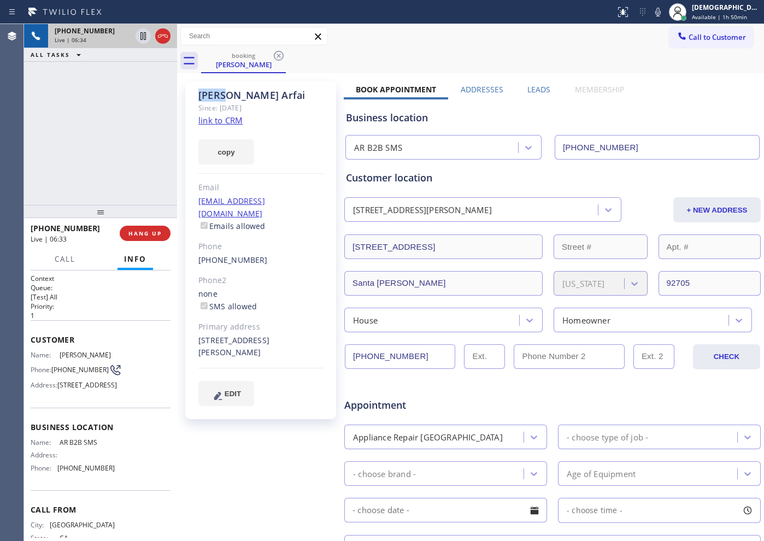
click at [198, 95] on div "[PERSON_NAME] Since: [DATE] link to CRM copy Email [EMAIL_ADDRESS][DOMAIN_NAME]…" at bounding box center [260, 250] width 151 height 338
copy div "[PERSON_NAME]"
click at [102, 155] on div "[PHONE_NUMBER] Live | 06:45 ALL TASKS ALL TASKS ACTIVE TASKS TASKS IN WRAP UP" at bounding box center [100, 114] width 153 height 181
click at [135, 36] on div at bounding box center [152, 36] width 39 height 24
click at [141, 37] on icon at bounding box center [142, 36] width 5 height 8
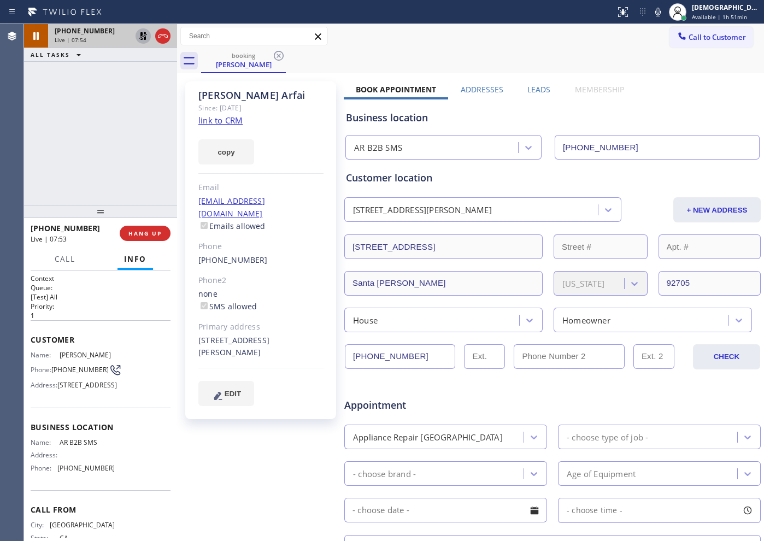
click at [142, 38] on icon at bounding box center [143, 35] width 13 height 13
drag, startPoint x: 270, startPoint y: 94, endPoint x: 244, endPoint y: 94, distance: 26.2
click at [244, 94] on div "[PERSON_NAME]" at bounding box center [260, 95] width 125 height 13
copy div "Arfai"
drag, startPoint x: 415, startPoint y: 357, endPoint x: 350, endPoint y: 357, distance: 65.0
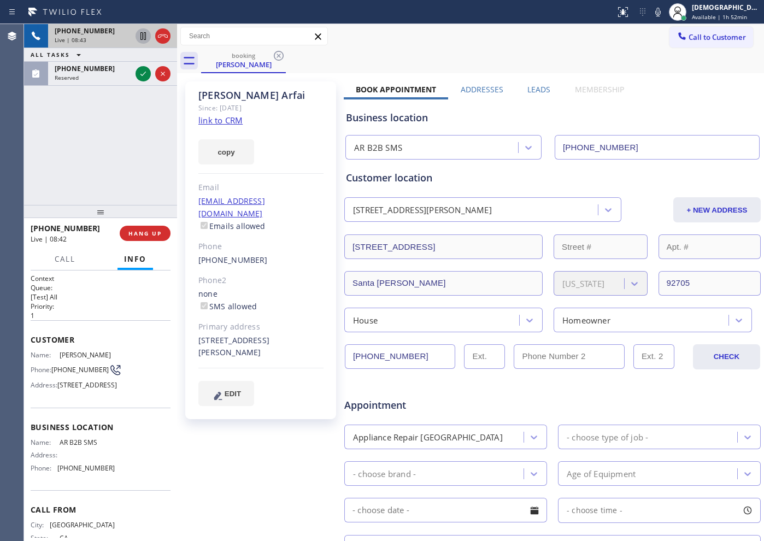
click at [350, 357] on input "[PHONE_NUMBER]" at bounding box center [400, 356] width 110 height 25
click at [429, 354] on input "[PHONE_NUMBER]" at bounding box center [400, 356] width 110 height 25
drag, startPoint x: 434, startPoint y: 352, endPoint x: 345, endPoint y: 363, distance: 89.7
click at [345, 363] on input "[PHONE_NUMBER]" at bounding box center [400, 356] width 110 height 25
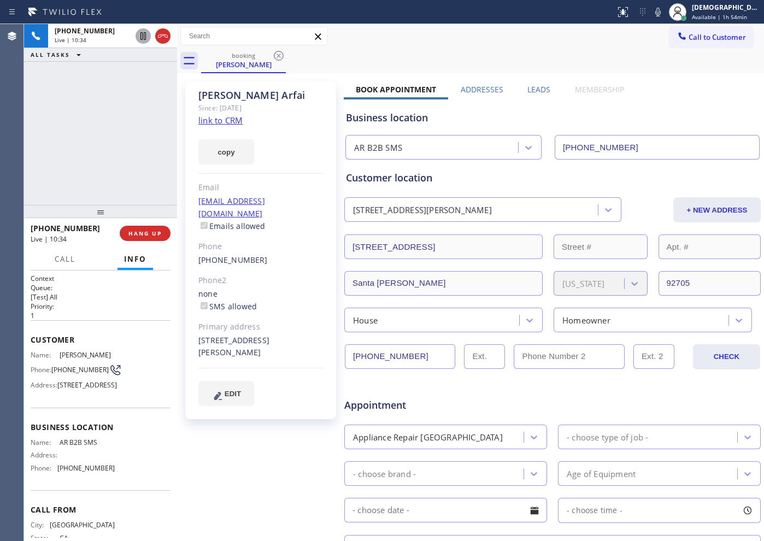
drag, startPoint x: 164, startPoint y: 40, endPoint x: 292, endPoint y: 114, distance: 147.3
click at [164, 40] on icon at bounding box center [162, 35] width 13 height 13
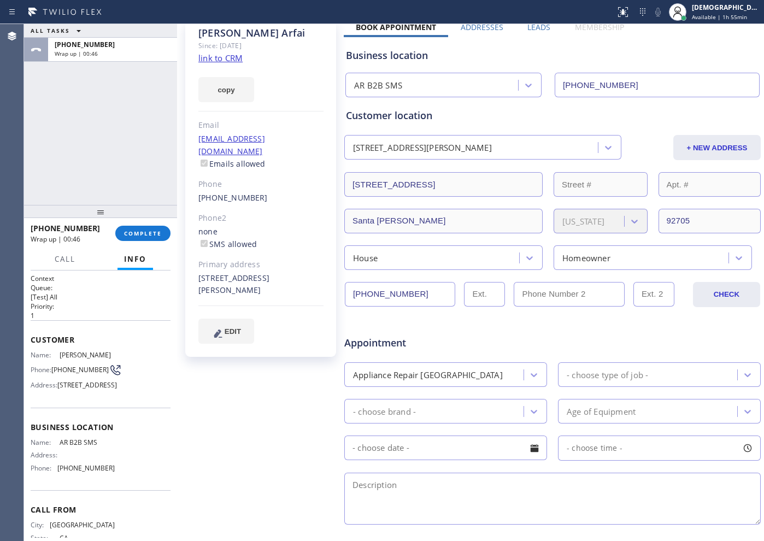
scroll to position [137, 0]
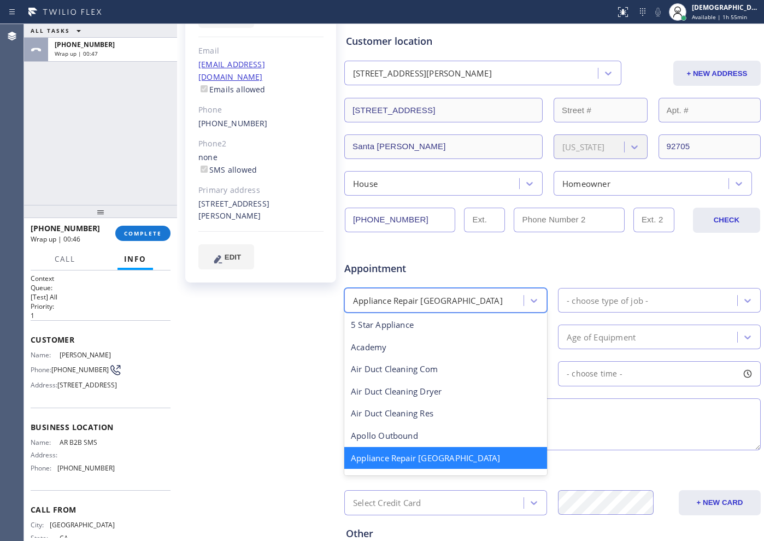
click at [496, 296] on div "Appliance Repair [GEOGRAPHIC_DATA]" at bounding box center [435, 300] width 176 height 19
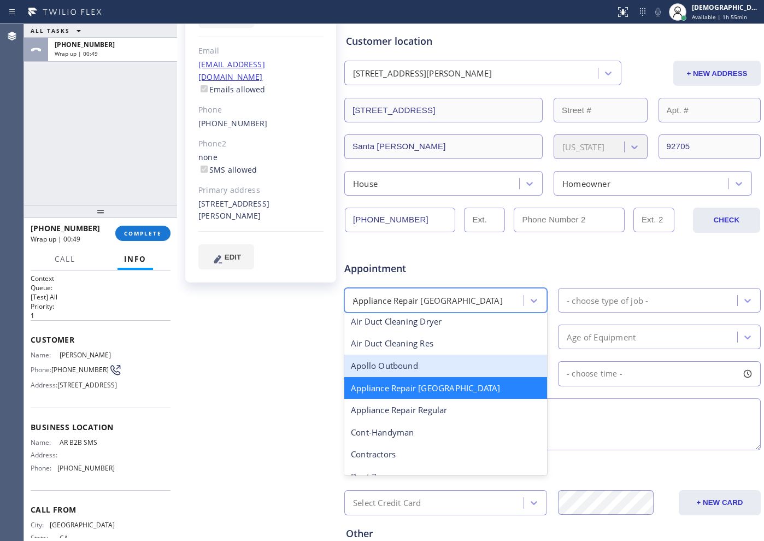
scroll to position [0, 0]
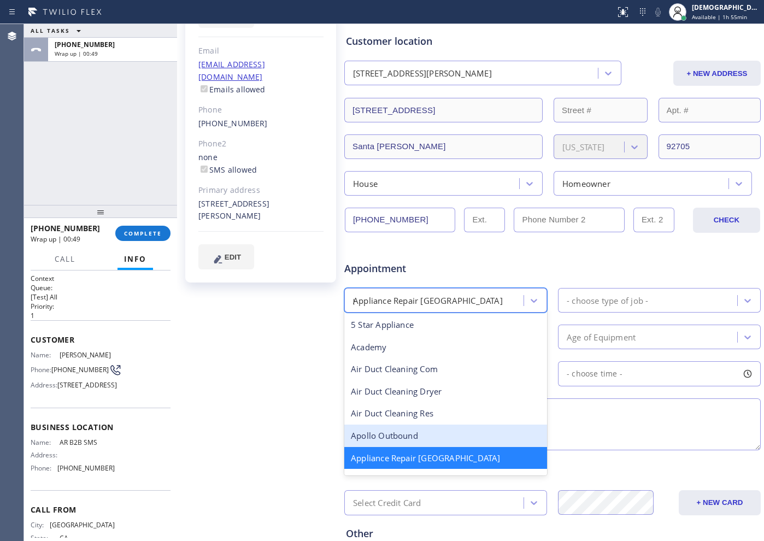
type input "pl"
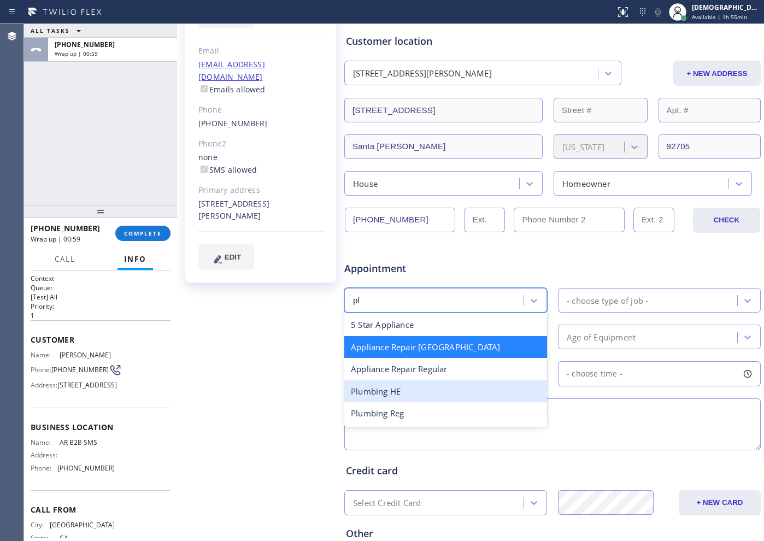
click at [480, 388] on div "Plumbing HE" at bounding box center [445, 391] width 203 height 22
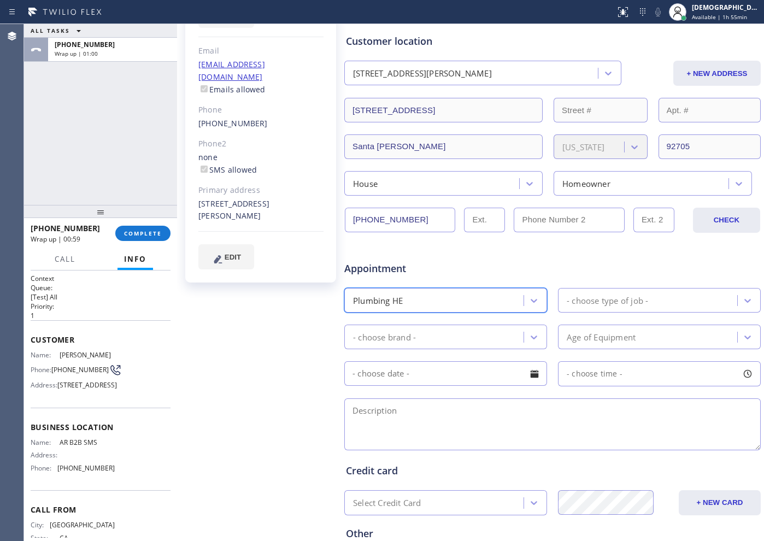
click at [590, 293] on div "- choose type of job -" at bounding box center [649, 300] width 176 height 19
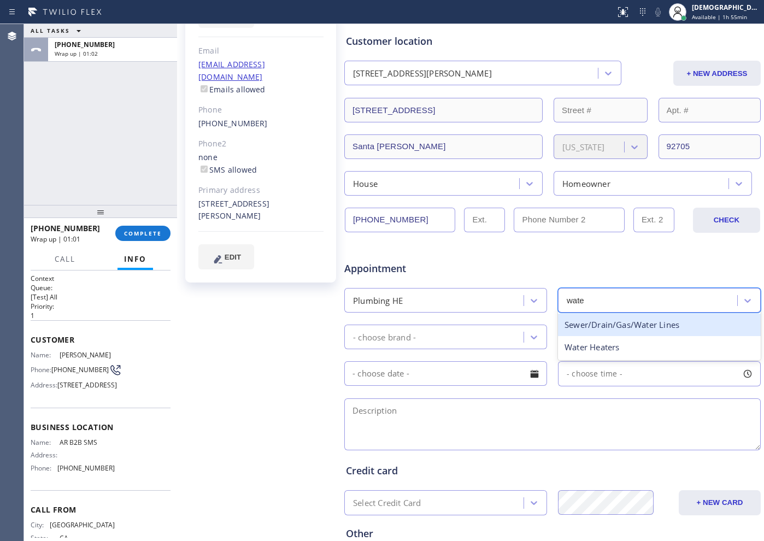
type input "water"
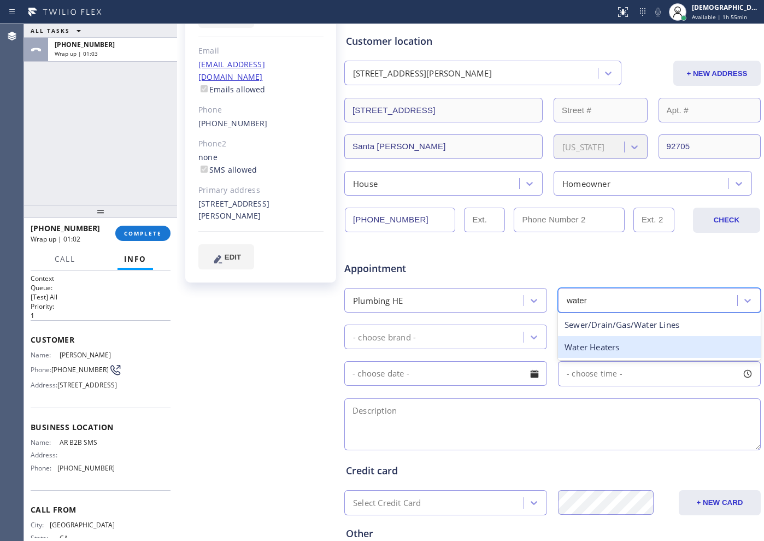
click at [591, 345] on div "Water Heaters" at bounding box center [659, 347] width 203 height 22
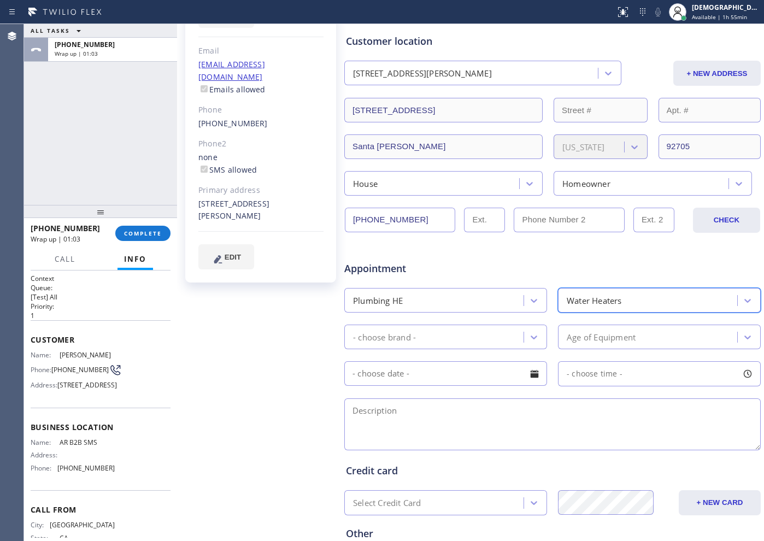
click at [460, 332] on div "- choose brand -" at bounding box center [435, 336] width 176 height 19
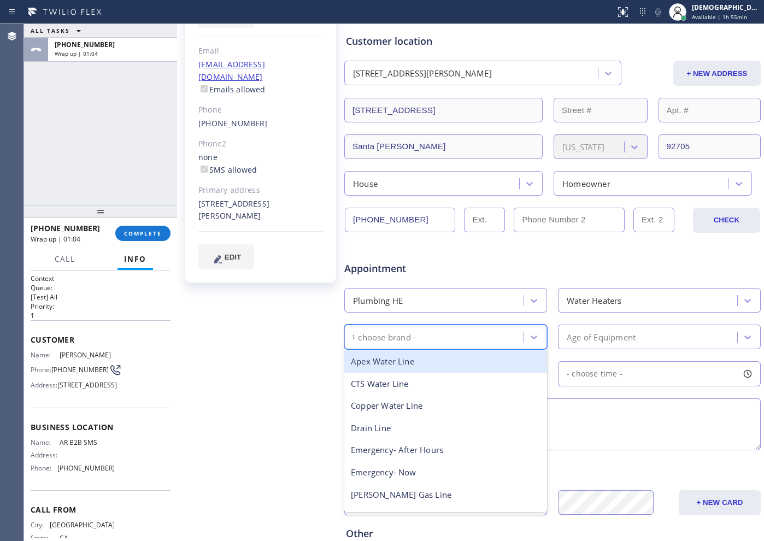
type input "ta"
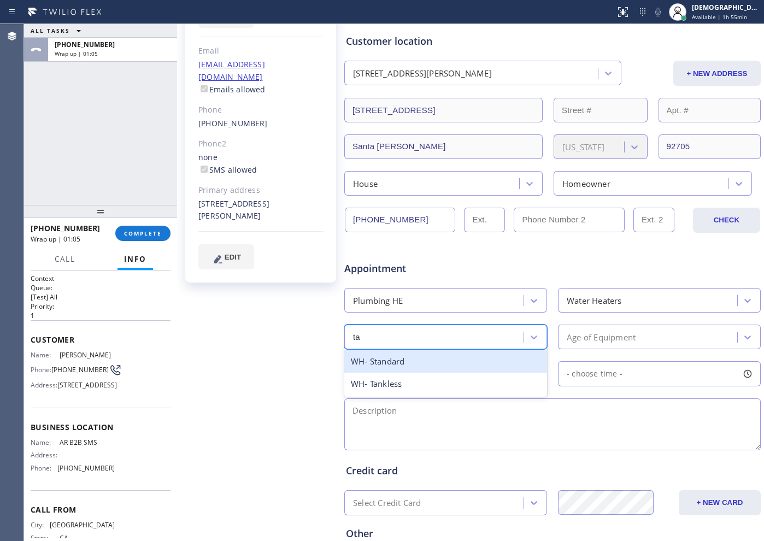
click at [460, 357] on div "WH- Standard" at bounding box center [445, 361] width 203 height 22
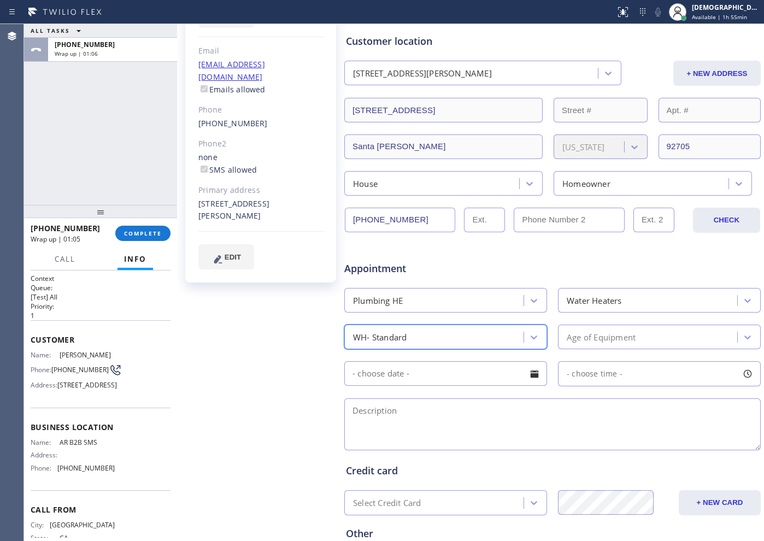
click at [608, 319] on div "Appointment Plumbing HE Water Heaters option WH- Standard, selected. 15 results…" at bounding box center [552, 350] width 413 height 204
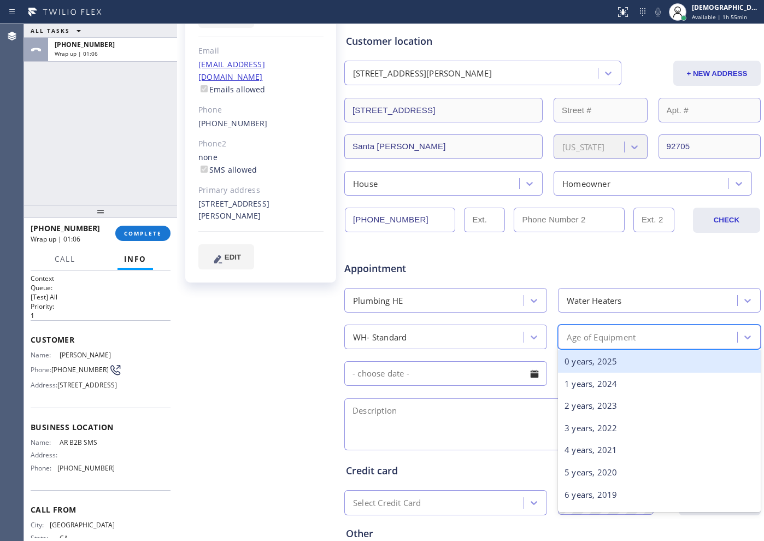
click at [605, 331] on div "Age of Equipment" at bounding box center [600, 336] width 69 height 13
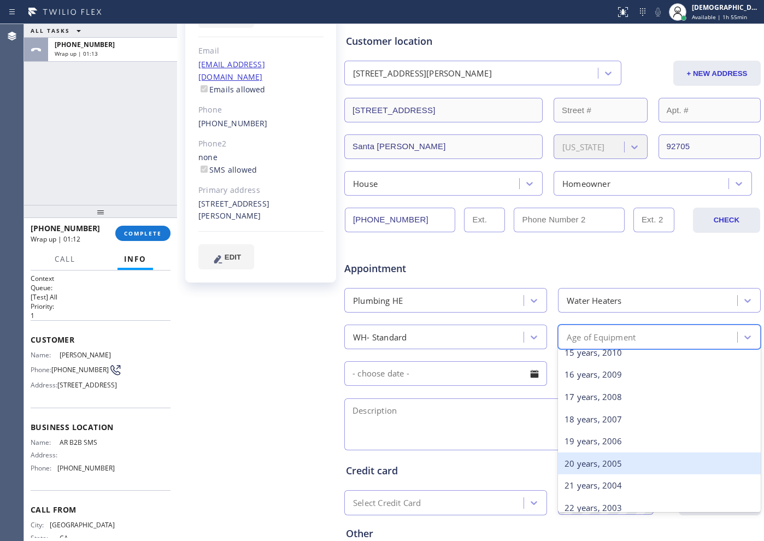
scroll to position [528, 0]
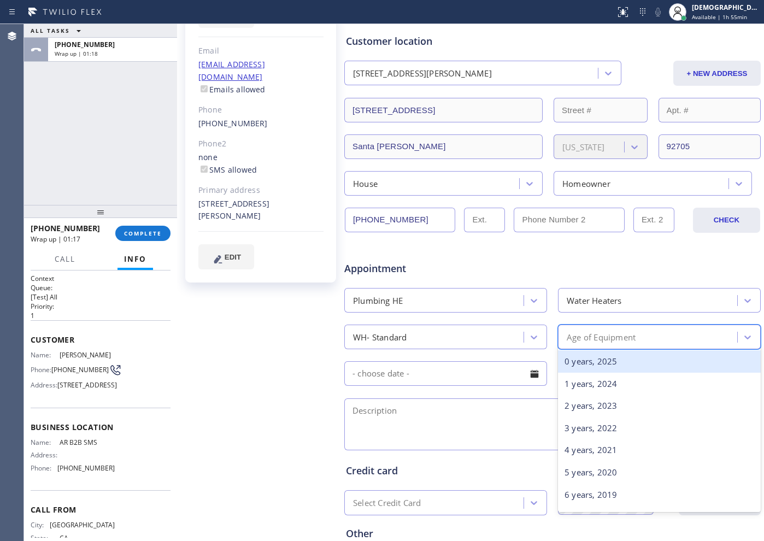
click at [604, 341] on div "Age of Equipment" at bounding box center [600, 336] width 69 height 13
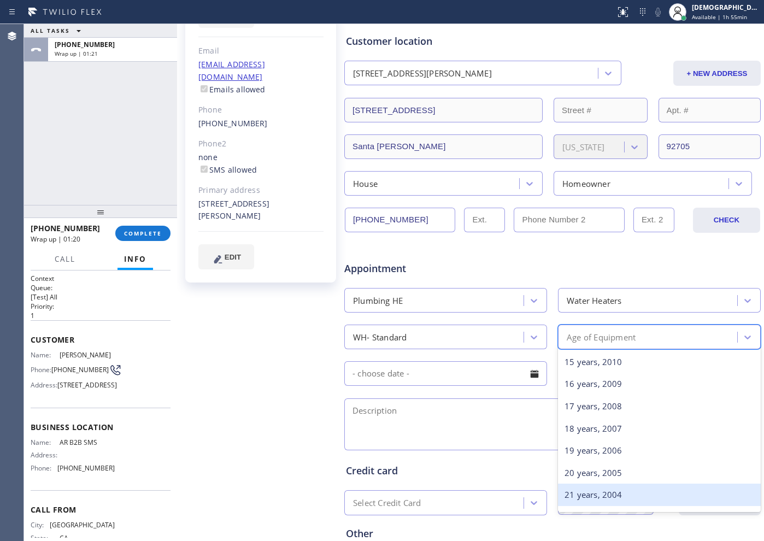
scroll to position [273, 0]
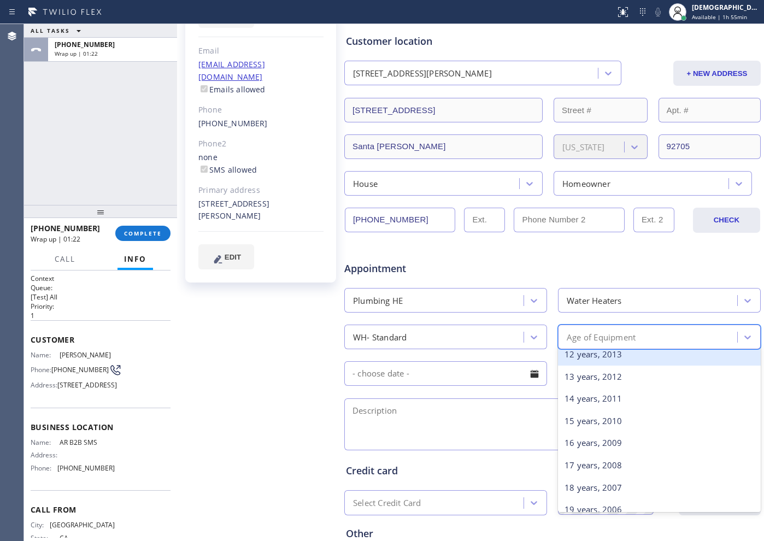
click at [588, 356] on div "12 years, 2013" at bounding box center [659, 354] width 203 height 22
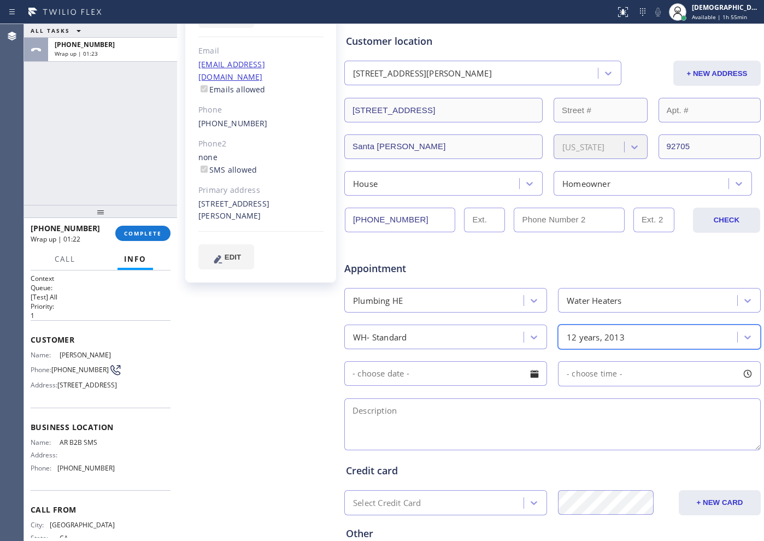
click at [395, 375] on input "text" at bounding box center [445, 373] width 203 height 25
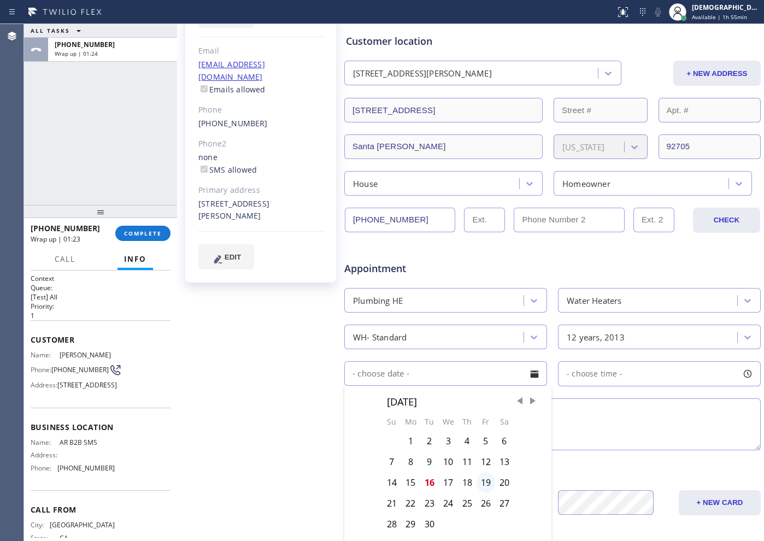
click at [483, 432] on div "19" at bounding box center [485, 482] width 19 height 21
type input "[DATE]"
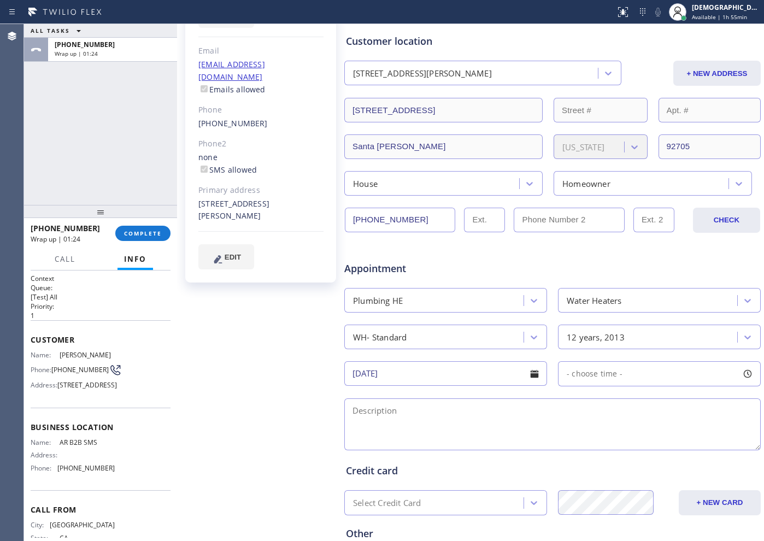
click at [586, 380] on div "- choose time -" at bounding box center [590, 374] width 64 height 13
drag, startPoint x: 568, startPoint y: 440, endPoint x: 605, endPoint y: 441, distance: 37.2
click at [605, 432] on div at bounding box center [608, 440] width 13 height 23
click at [411, 423] on textarea at bounding box center [552, 424] width 416 height 52
click at [464, 410] on textarea "8-11 / $ 69" at bounding box center [552, 424] width 416 height 52
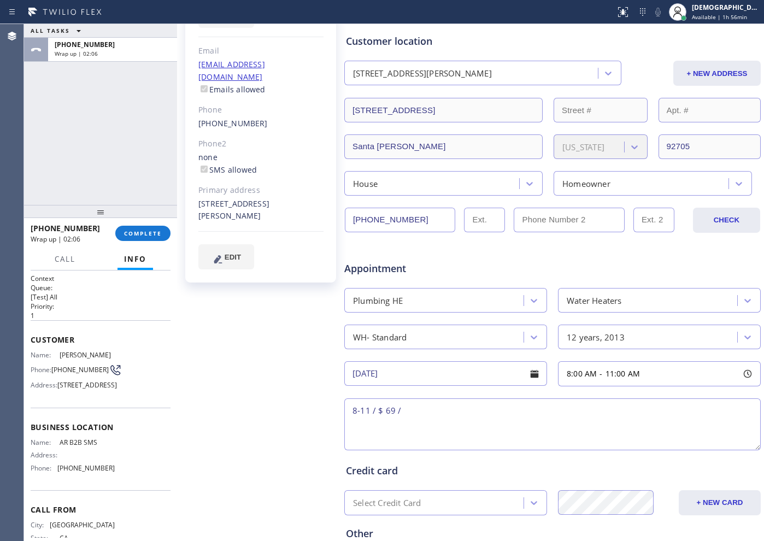
click at [445, 412] on textarea "8-11 / $ 69 /" at bounding box center [552, 424] width 416 height 52
click at [584, 416] on textarea "8-11 / $ 69 / water heater sometimes it turns warm /" at bounding box center [552, 424] width 416 height 52
click at [610, 432] on textarea "8-11 / $ 69 / water heater sometimes it turns warm / Tank / estimate 50 gallons…" at bounding box center [552, 424] width 416 height 52
click at [610, 411] on textarea "8-11 / $ 69 / water heater sometimes it turns warm / Tank / estimate 50 gallons…" at bounding box center [552, 424] width 416 height 52
paste textarea "located outside backyard accesible"
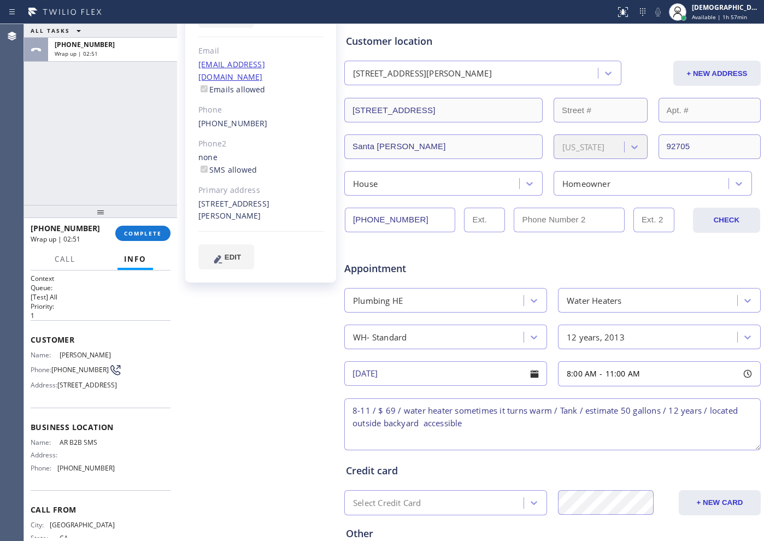
click at [483, 420] on textarea "8-11 / $ 69 / water heater sometimes it turns warm / Tank / estimate 50 gallons…" at bounding box center [552, 424] width 416 height 52
click at [578, 428] on textarea "8-11 / $ 69 / water heater sometimes it turns warm / Tank / estimate 50 gallons…" at bounding box center [552, 424] width 416 height 52
paste textarea "[STREET_ADDRESS][PERSON_NAME]"
click at [610, 432] on textarea "8-11 / $ 69 / water heater sometimes it turns warm / Tank / estimate 50 gallons…" at bounding box center [552, 424] width 416 height 52
click at [610, 422] on textarea "8-11 / $ 69 / water heater sometimes it turns warm / Tank / estimate 50 gallons…" at bounding box center [552, 424] width 416 height 52
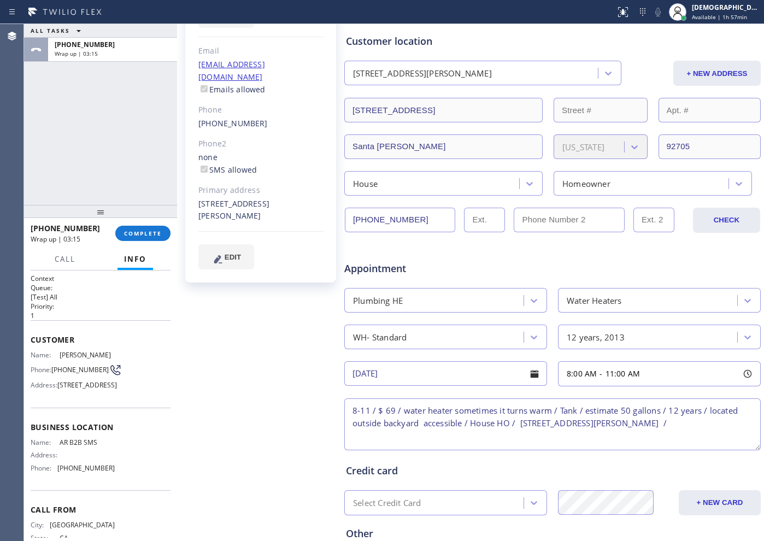
paste textarea "Please call customer 30 minutes prior to arrival"
drag, startPoint x: 104, startPoint y: 461, endPoint x: 58, endPoint y: 463, distance: 45.4
click at [60, 432] on span "AR B2B SMS" at bounding box center [87, 442] width 55 height 8
copy span "AR B2B SMS"
click at [610, 432] on textarea "8-11 / $ 69 / water heater sometimes it turns warm / Tank / estimate 50 gallons…" at bounding box center [552, 424] width 416 height 52
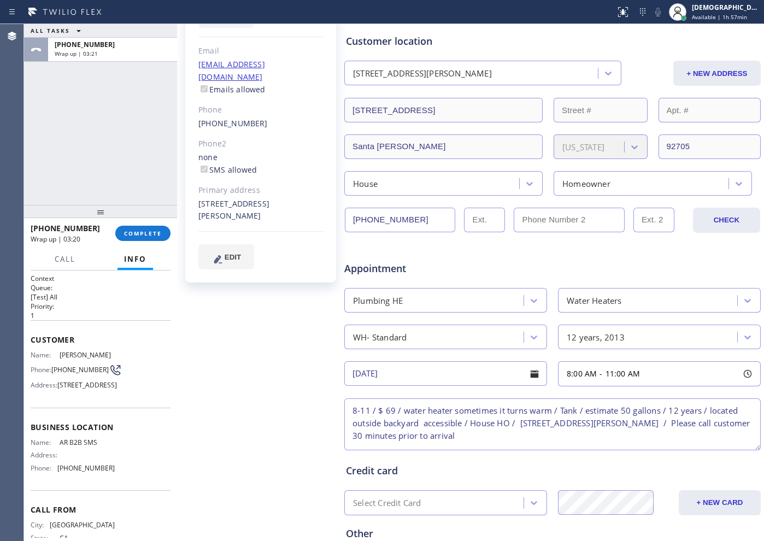
click at [610, 425] on textarea "8-11 / $ 69 / water heater sometimes it turns warm / Tank / estimate 50 gallons…" at bounding box center [552, 424] width 416 height 52
paste textarea "AR B2B SMS"
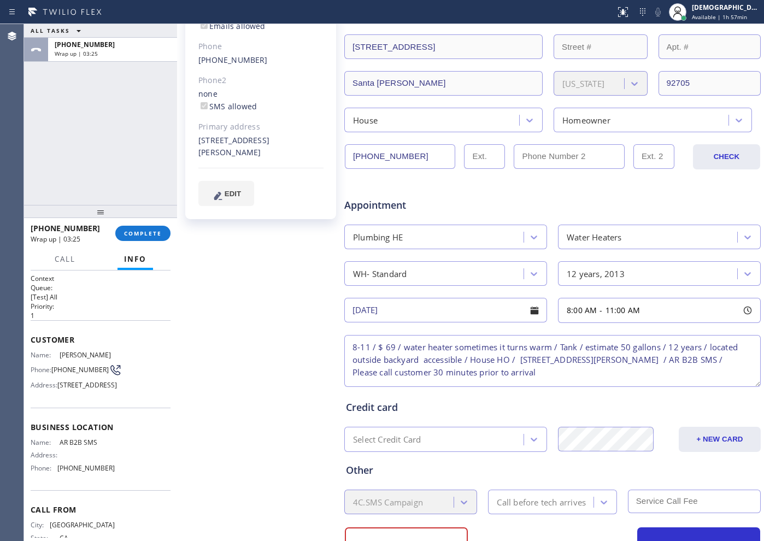
scroll to position [246, 0]
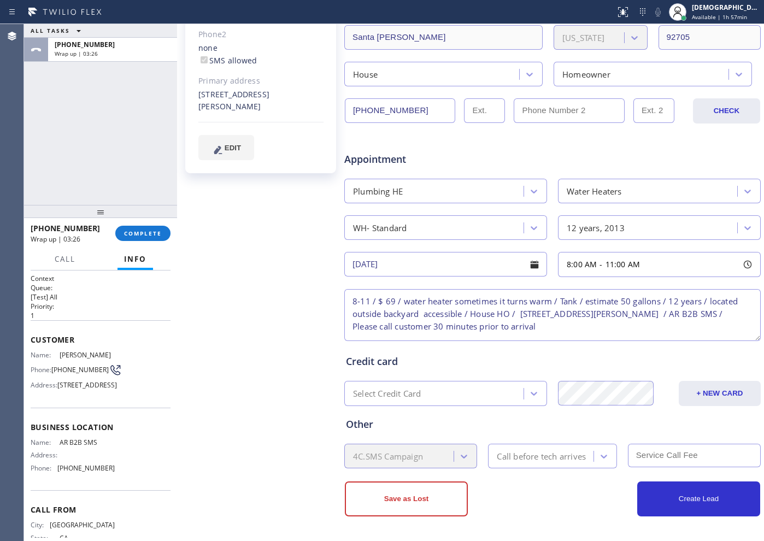
type textarea "8-11 / $ 69 / water heater sometimes it turns warm / Tank / estimate 50 gallons…"
click at [538, 432] on div "Call before tech arrives" at bounding box center [541, 456] width 89 height 13
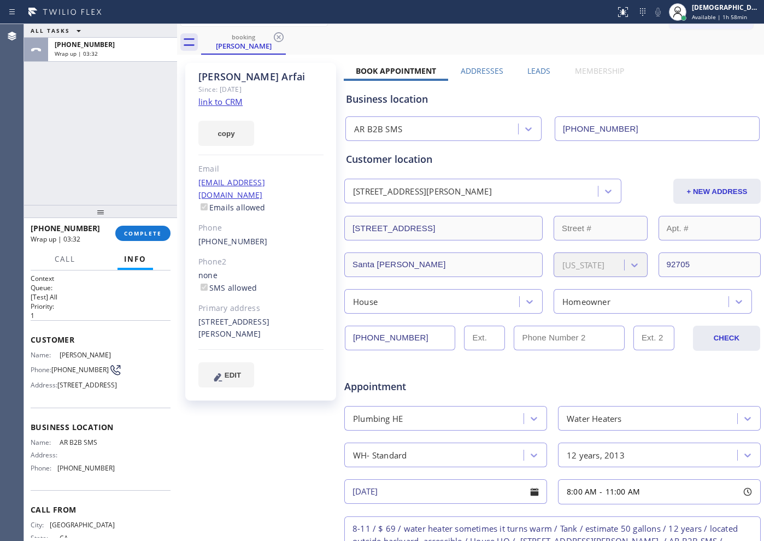
scroll to position [0, 0]
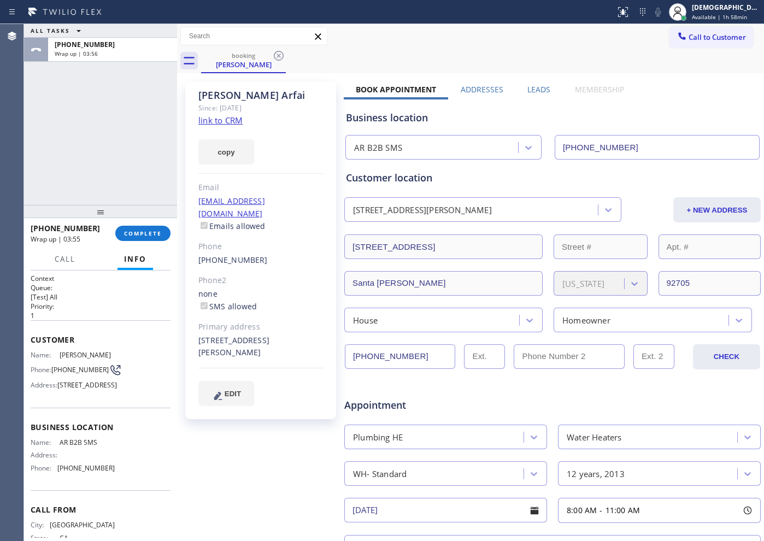
click at [510, 404] on div "Appointment" at bounding box center [552, 399] width 418 height 28
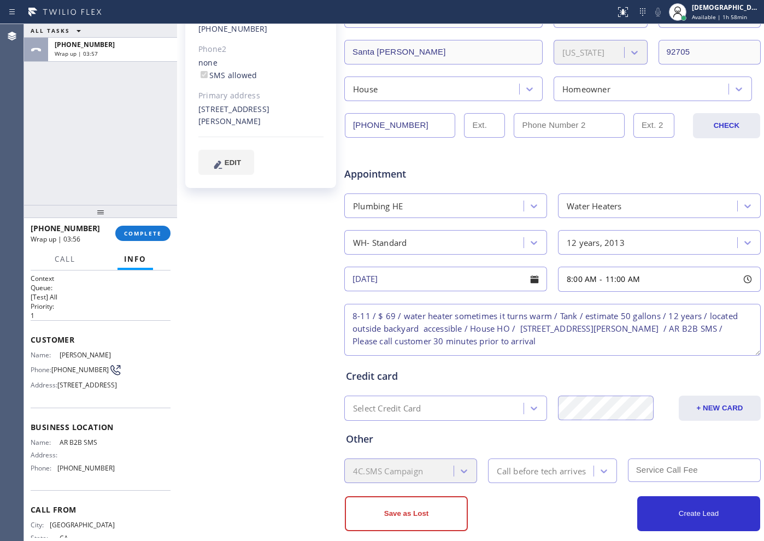
scroll to position [246, 0]
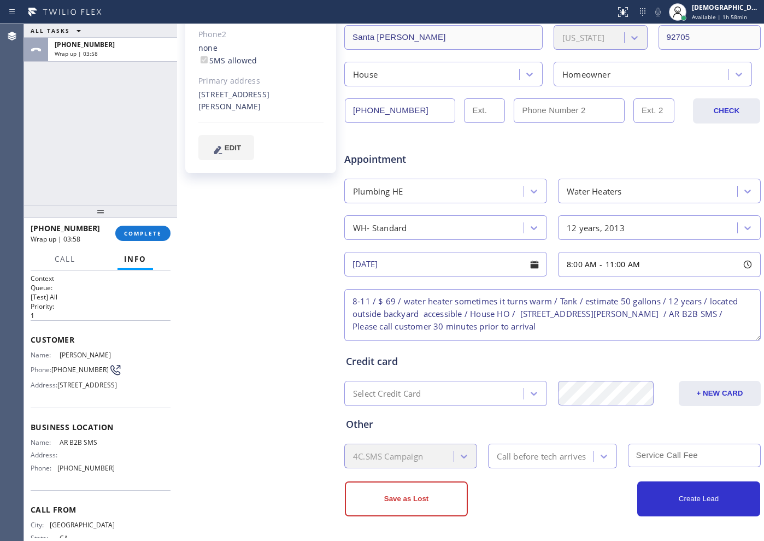
click at [610, 432] on input "text" at bounding box center [694, 455] width 133 height 23
type input "69"
click at [560, 432] on div "Call before tech arrives" at bounding box center [541, 456] width 89 height 13
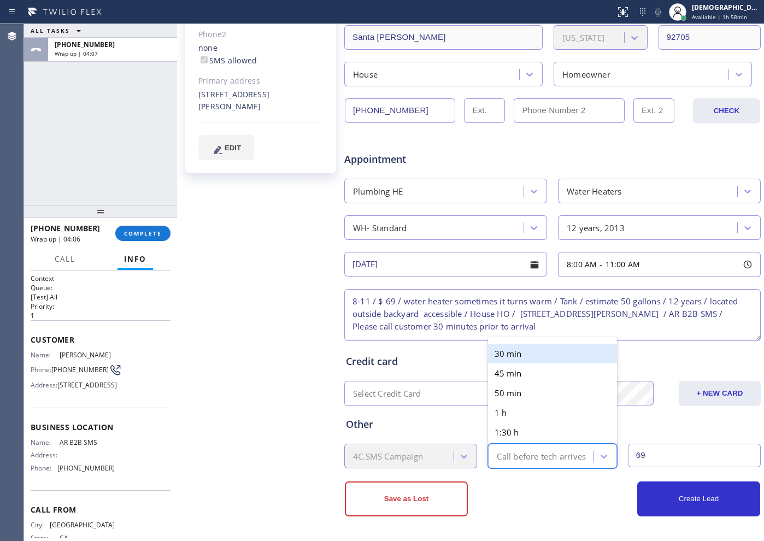
click at [516, 361] on div "30 min" at bounding box center [552, 354] width 128 height 20
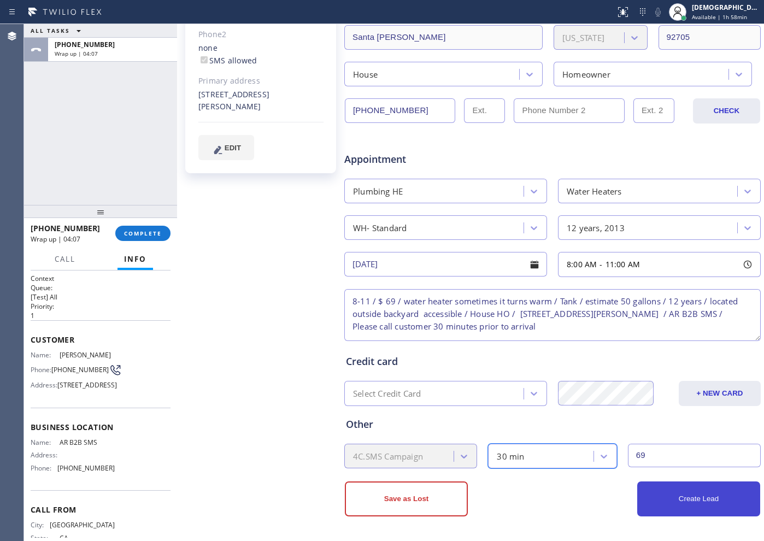
click at [610, 432] on button "Create Lead" at bounding box center [698, 498] width 123 height 35
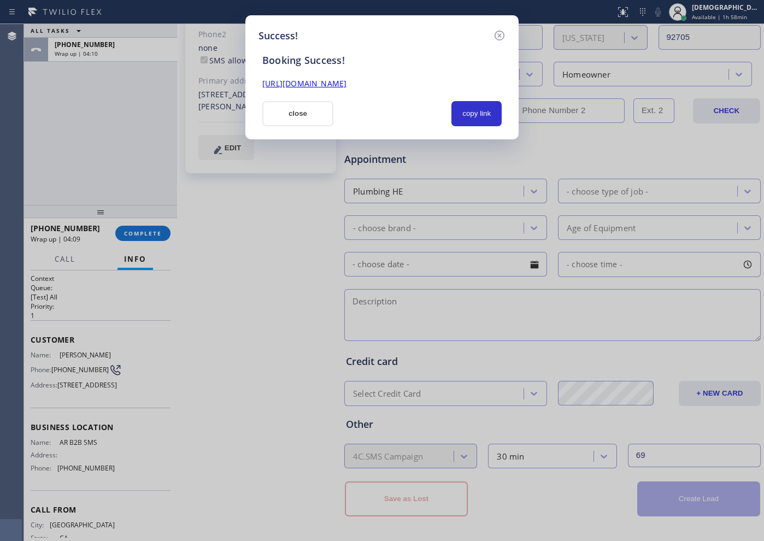
click at [346, 81] on link "[URL][DOMAIN_NAME]" at bounding box center [304, 83] width 84 height 10
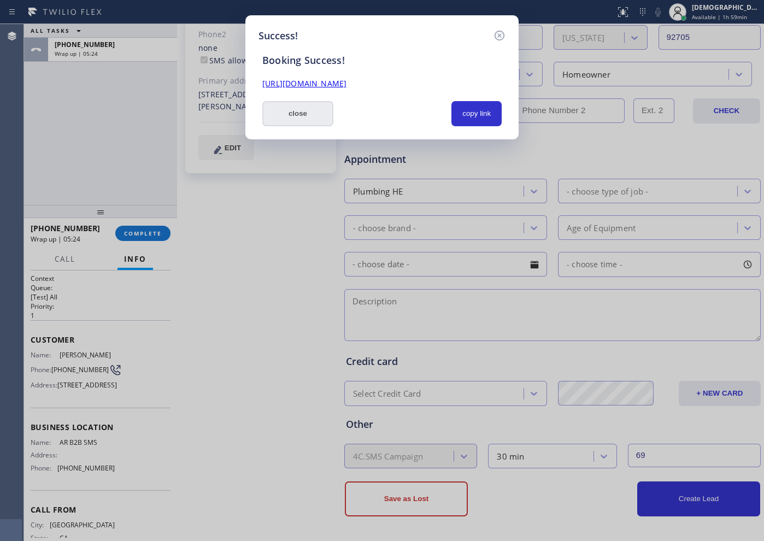
click at [300, 119] on button "close" at bounding box center [297, 113] width 71 height 25
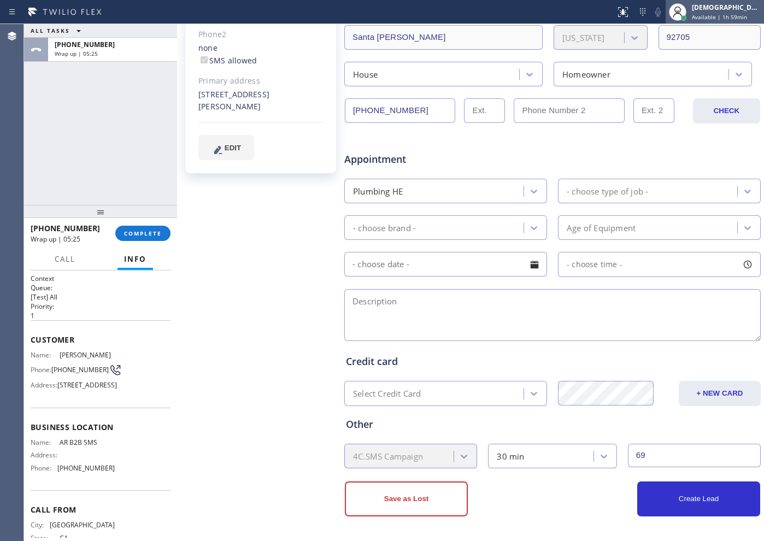
click at [610, 17] on span "Available | 1h 59min" at bounding box center [719, 17] width 55 height 8
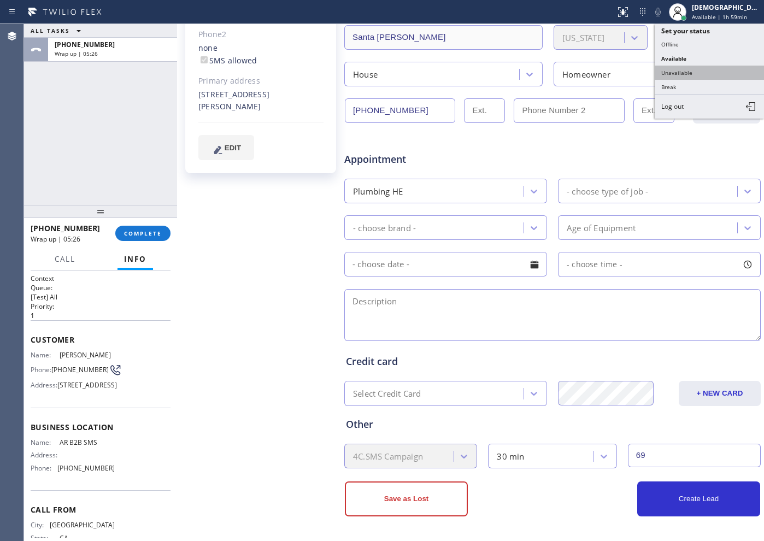
click at [610, 67] on button "Unavailable" at bounding box center [708, 73] width 109 height 14
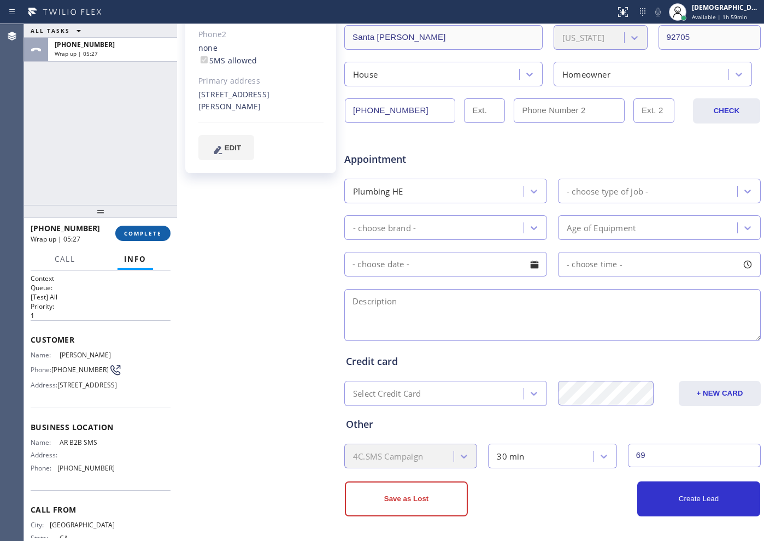
click at [150, 227] on button "COMPLETE" at bounding box center [142, 233] width 55 height 15
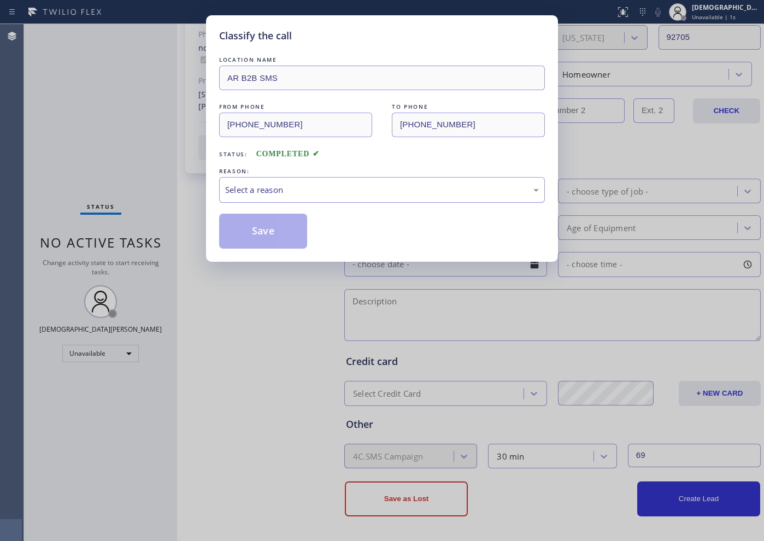
click at [249, 196] on div "Select a reason" at bounding box center [382, 190] width 326 height 26
click at [245, 232] on button "Save" at bounding box center [263, 231] width 88 height 35
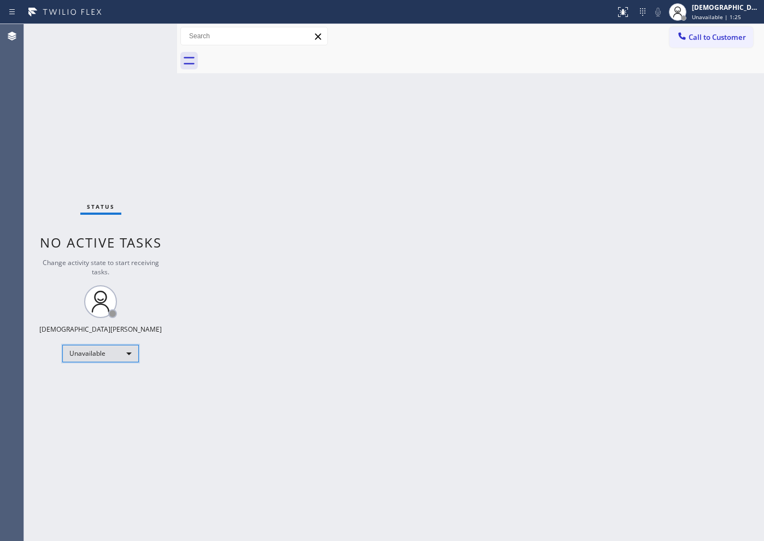
click at [108, 357] on div "Unavailable" at bounding box center [100, 353] width 76 height 17
click at [103, 378] on li "Available" at bounding box center [100, 382] width 74 height 13
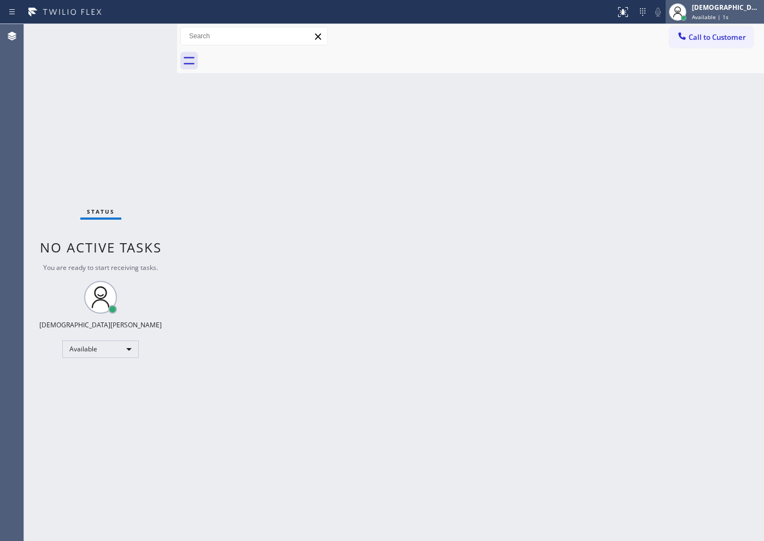
click at [610, 13] on span "Available | 1s" at bounding box center [710, 17] width 37 height 8
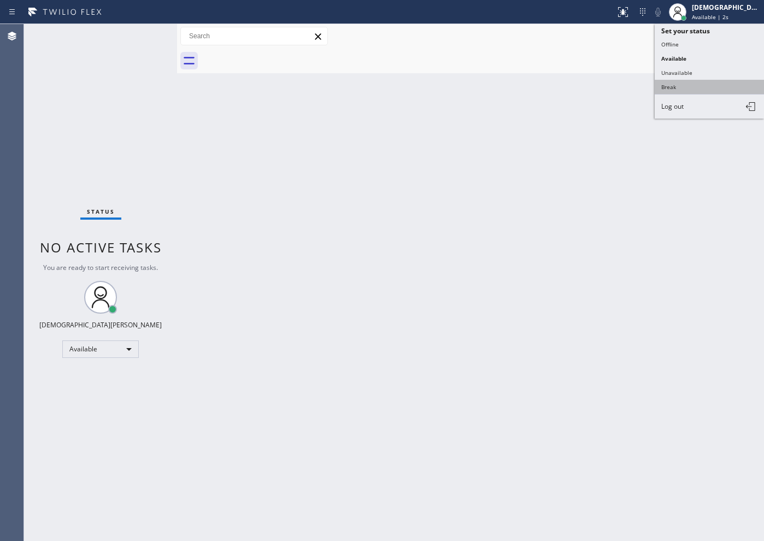
click at [610, 82] on button "Break" at bounding box center [708, 87] width 109 height 14
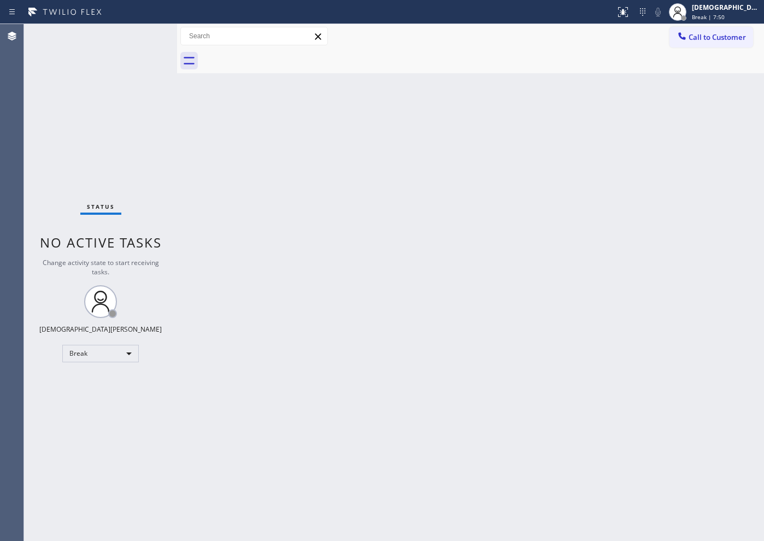
click at [26, 159] on div "Status No active tasks Change activity state to start receiving tasks. Christia…" at bounding box center [100, 282] width 153 height 517
click at [137, 353] on div "Break" at bounding box center [100, 353] width 76 height 17
click at [104, 384] on li "Available" at bounding box center [100, 382] width 74 height 13
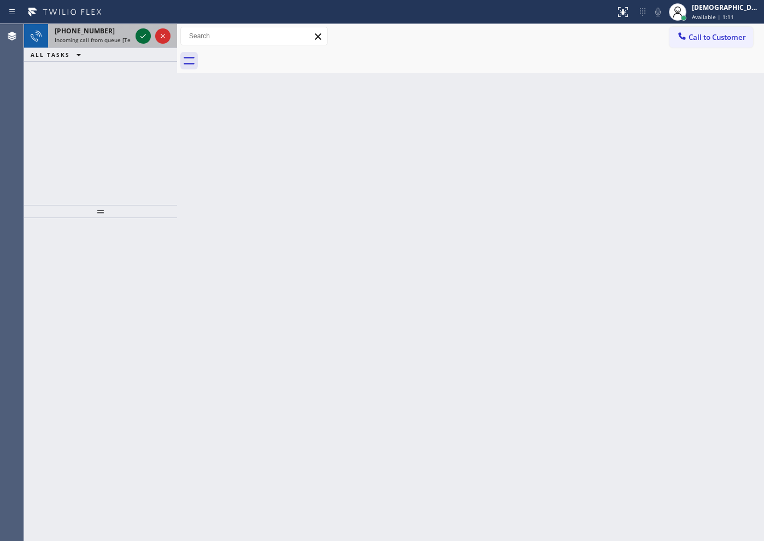
click at [143, 37] on icon at bounding box center [142, 36] width 5 height 4
click at [610, 135] on div "Back to Dashboard Change Sender ID Customers Technicians Select a contact Outbo…" at bounding box center [470, 282] width 587 height 517
click at [145, 35] on icon at bounding box center [143, 35] width 13 height 13
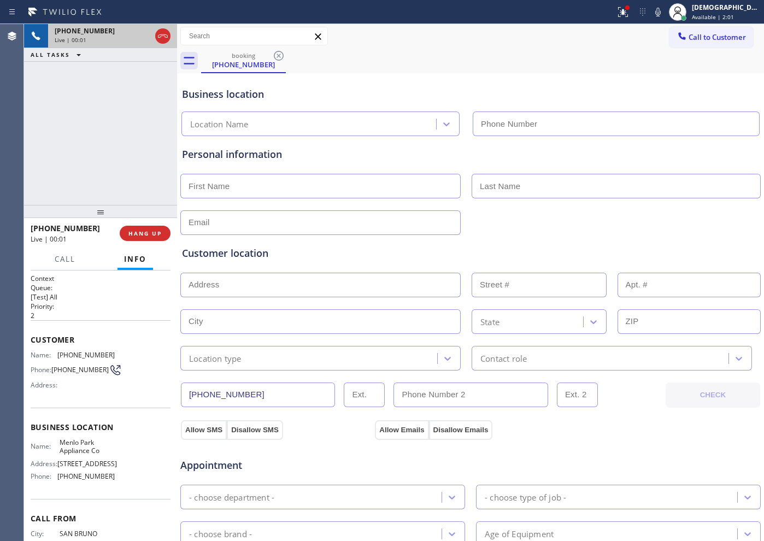
type input "[PHONE_NUMBER]"
click at [158, 38] on icon at bounding box center [162, 35] width 13 height 13
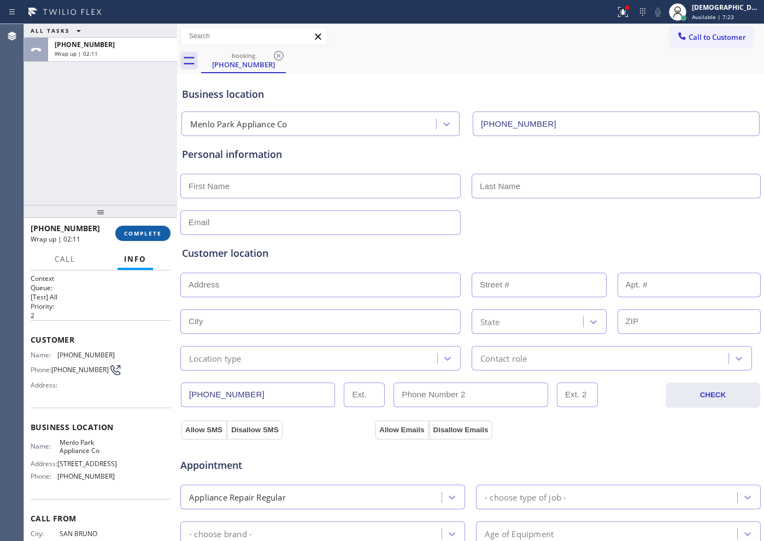
click at [143, 236] on span "COMPLETE" at bounding box center [143, 233] width 38 height 8
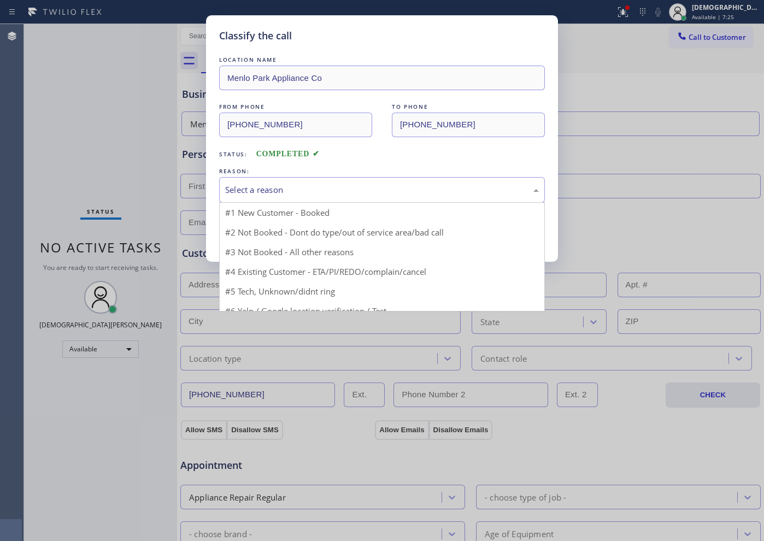
click at [269, 189] on div "Select a reason" at bounding box center [382, 190] width 314 height 13
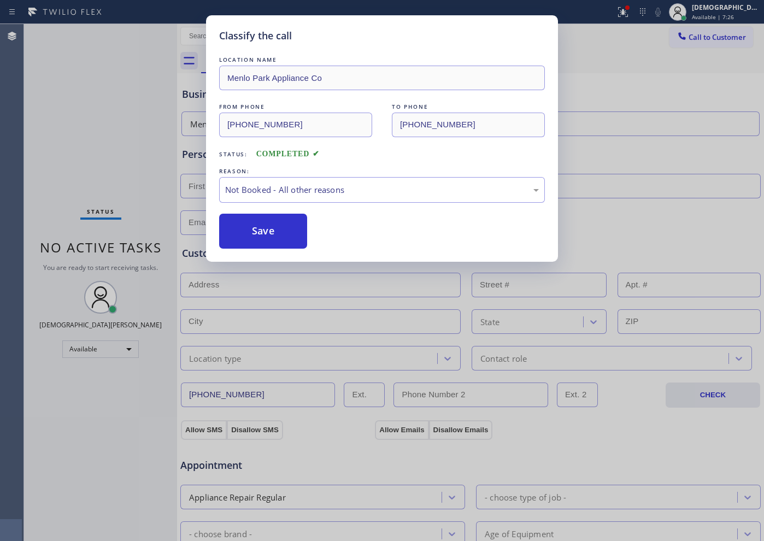
click at [262, 225] on button "Save" at bounding box center [263, 231] width 88 height 35
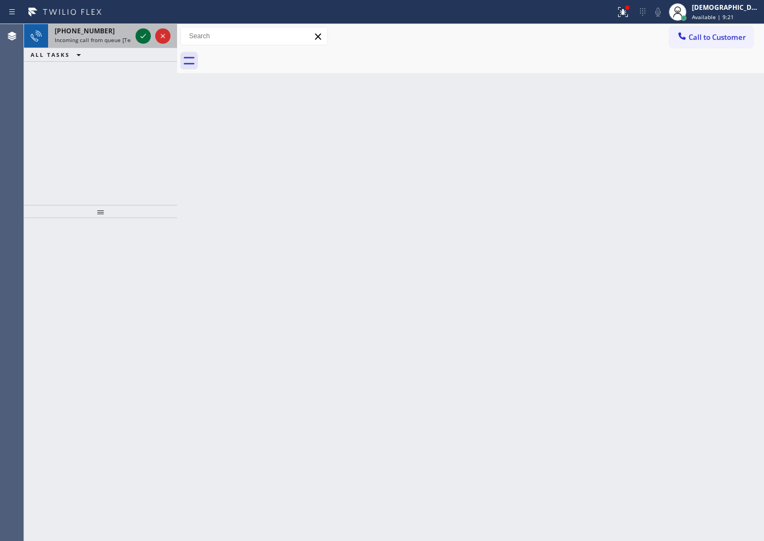
click at [144, 36] on icon at bounding box center [142, 36] width 5 height 4
click at [142, 43] on button at bounding box center [142, 35] width 15 height 15
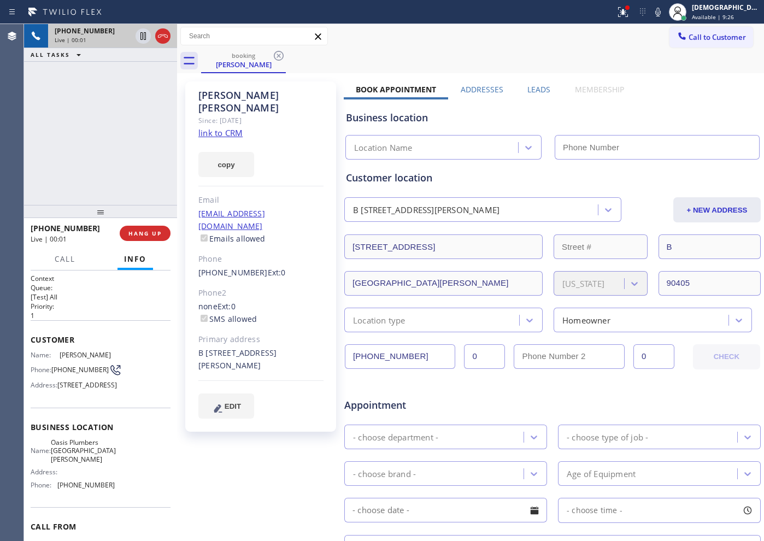
type input "[PHONE_NUMBER]"
click at [212, 127] on link "link to CRM" at bounding box center [220, 132] width 44 height 11
click at [146, 36] on icon at bounding box center [143, 35] width 13 height 13
click at [148, 37] on icon at bounding box center [143, 35] width 13 height 13
drag, startPoint x: 52, startPoint y: 116, endPoint x: 86, endPoint y: 108, distance: 34.3
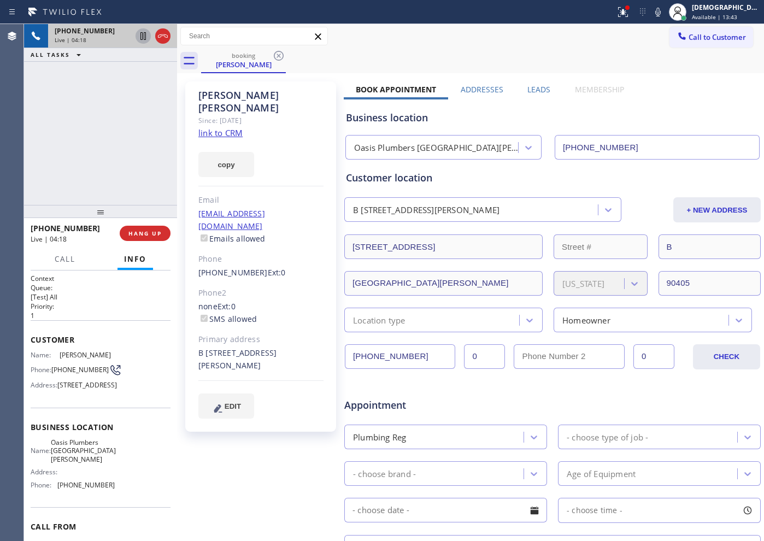
click at [54, 116] on div "[PHONE_NUMBER] Live | 04:18 ALL TASKS ALL TASKS ACTIVE TASKS TASKS IN WRAP UP" at bounding box center [100, 114] width 153 height 181
click at [164, 38] on icon at bounding box center [162, 35] width 13 height 13
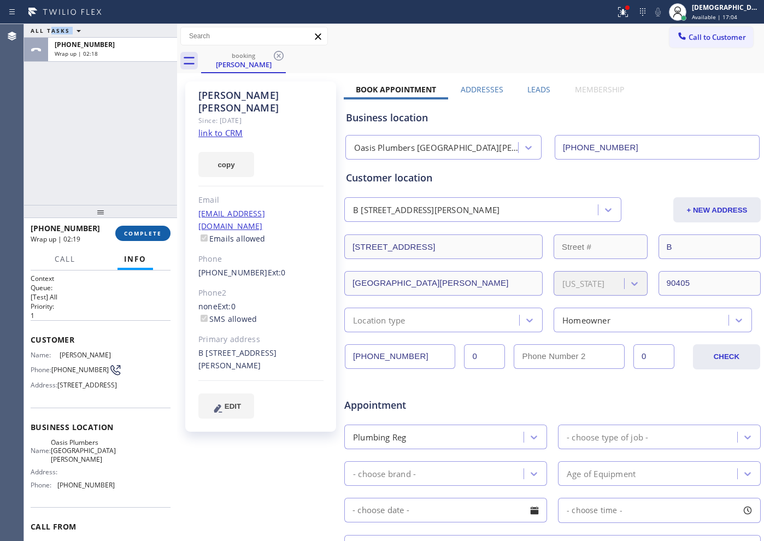
click at [133, 234] on span "COMPLETE" at bounding box center [143, 233] width 38 height 8
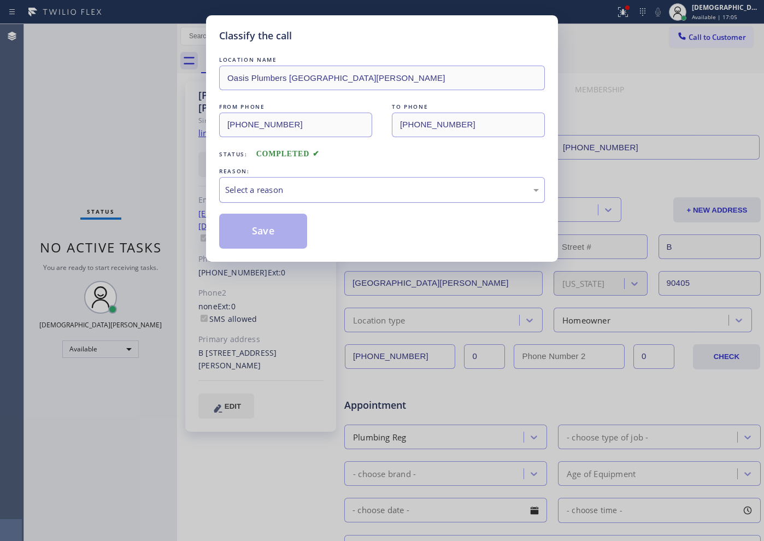
click at [352, 191] on div "Select a reason" at bounding box center [382, 190] width 314 height 13
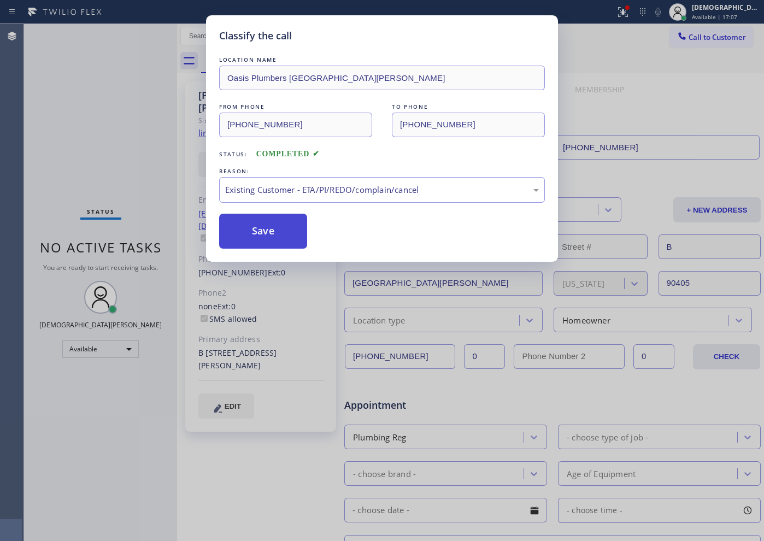
click at [276, 244] on button "Save" at bounding box center [263, 231] width 88 height 35
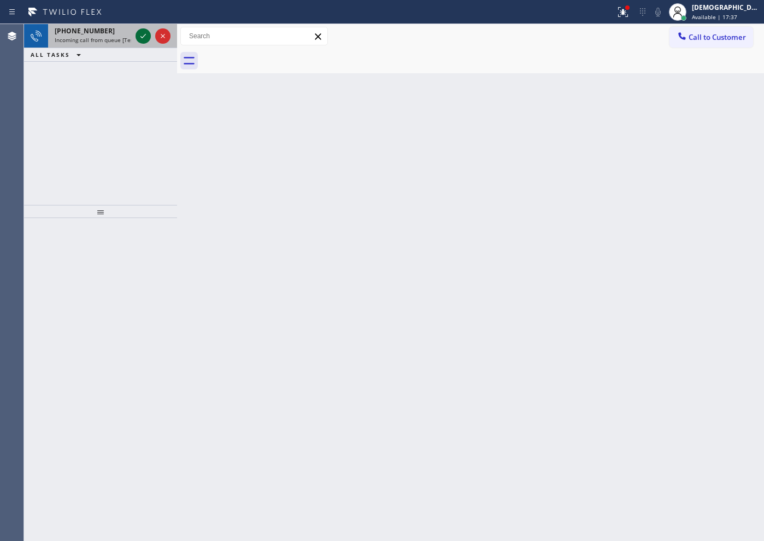
click at [143, 36] on icon at bounding box center [142, 36] width 5 height 4
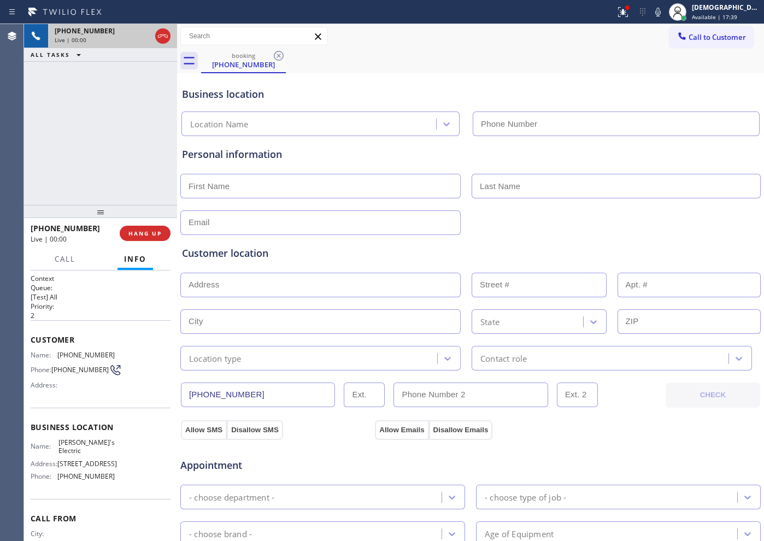
type input "[PHONE_NUMBER]"
click at [149, 234] on span "HANG UP" at bounding box center [144, 233] width 33 height 8
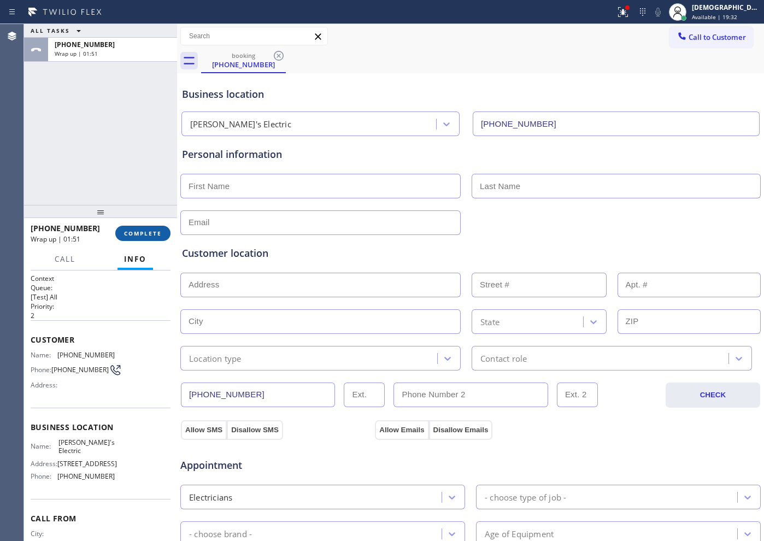
click at [131, 232] on span "COMPLETE" at bounding box center [143, 233] width 38 height 8
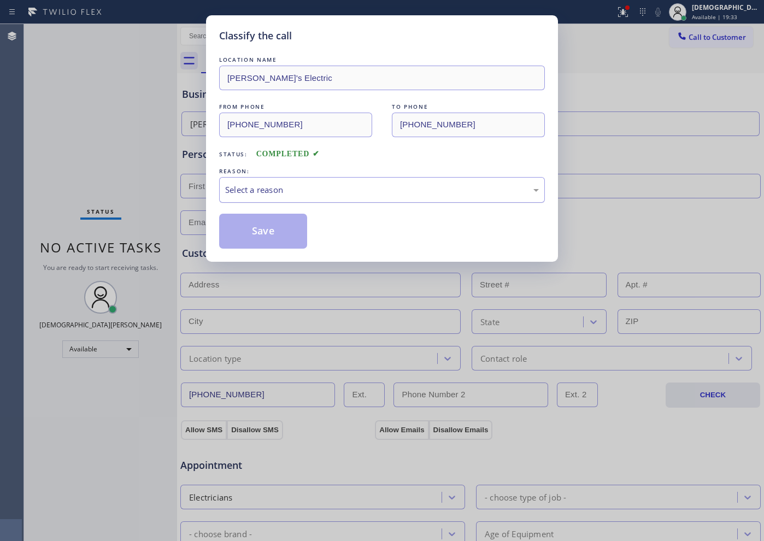
click at [286, 182] on div "Select a reason" at bounding box center [382, 190] width 326 height 26
click at [268, 232] on button "Save" at bounding box center [263, 231] width 88 height 35
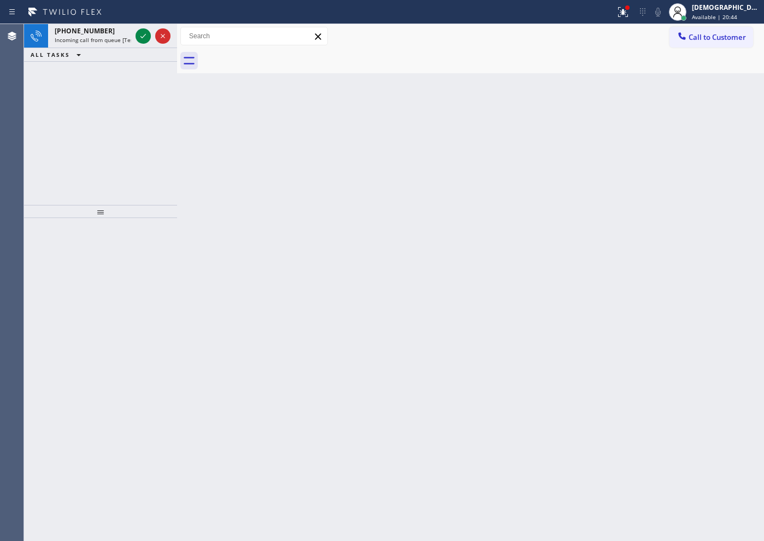
drag, startPoint x: 51, startPoint y: 125, endPoint x: 63, endPoint y: 102, distance: 25.9
click at [51, 124] on div "[PHONE_NUMBER] Incoming call from queue [Test] All ALL TASKS ALL TASKS ACTIVE T…" at bounding box center [100, 114] width 153 height 181
click at [143, 36] on icon at bounding box center [142, 36] width 5 height 4
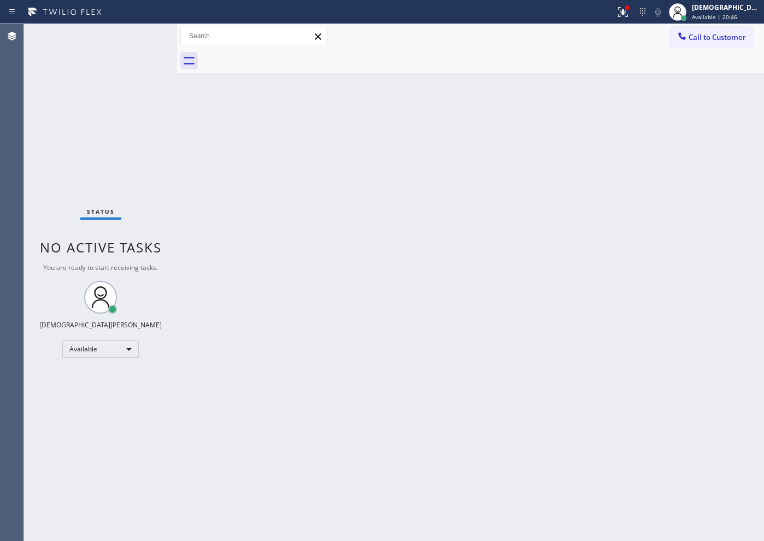
click at [143, 36] on div "Status No active tasks You are ready to start receiving tasks. Christian Cinco …" at bounding box center [100, 282] width 153 height 517
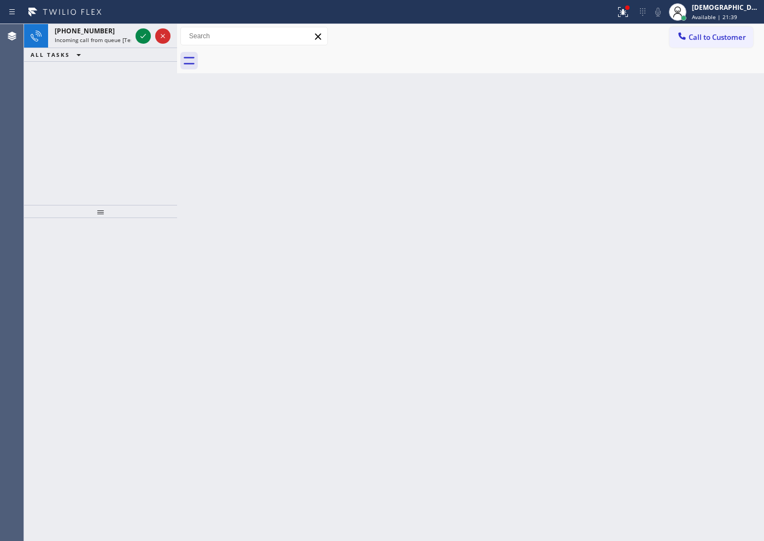
drag, startPoint x: 55, startPoint y: 87, endPoint x: 94, endPoint y: 55, distance: 51.2
click at [55, 87] on div "[PHONE_NUMBER] Incoming call from queue [Test] All ALL TASKS ALL TASKS ACTIVE T…" at bounding box center [100, 114] width 153 height 181
click at [150, 33] on div at bounding box center [142, 35] width 15 height 13
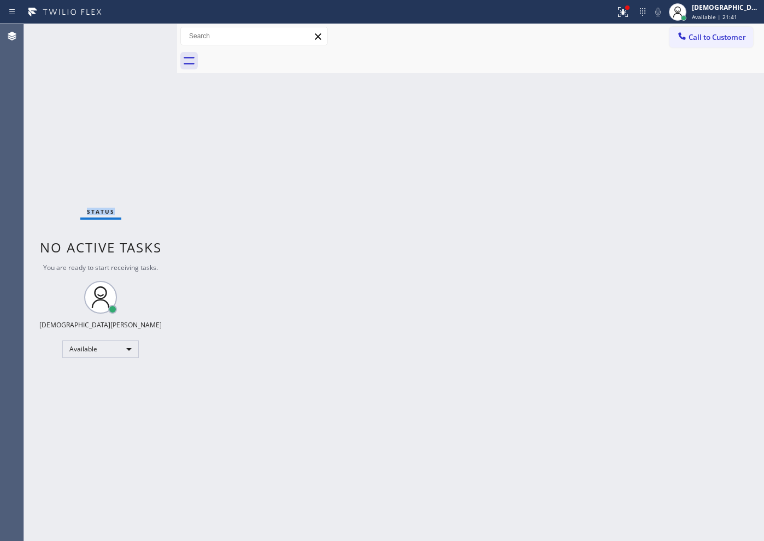
click at [145, 34] on div "Status No active tasks You are ready to start receiving tasks. Christian Cinco …" at bounding box center [100, 282] width 153 height 517
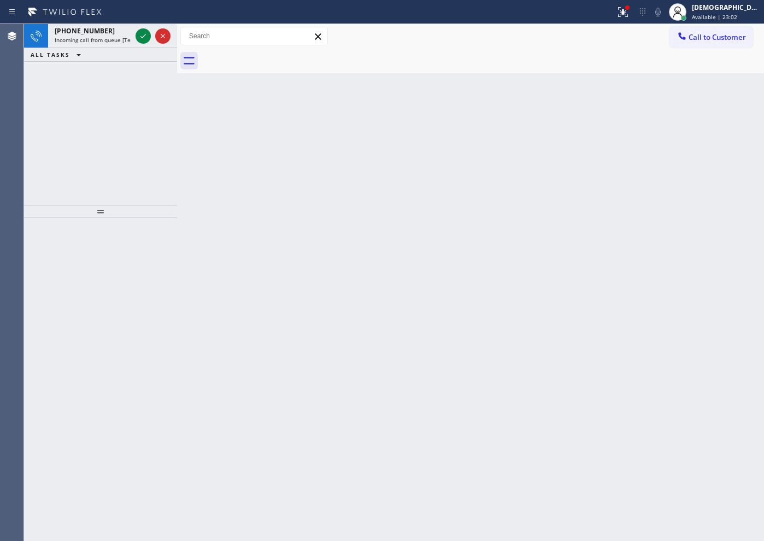
click at [44, 86] on div "[PHONE_NUMBER] Incoming call from queue [Test] All ALL TASKS ALL TASKS ACTIVE T…" at bounding box center [100, 114] width 153 height 181
click at [145, 42] on icon at bounding box center [143, 35] width 13 height 13
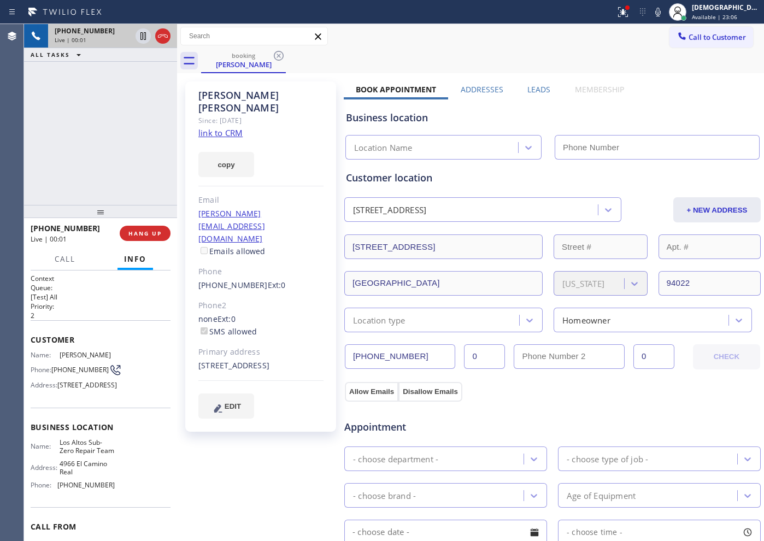
type input "[PHONE_NUMBER]"
click at [232, 127] on link "link to CRM" at bounding box center [220, 132] width 44 height 11
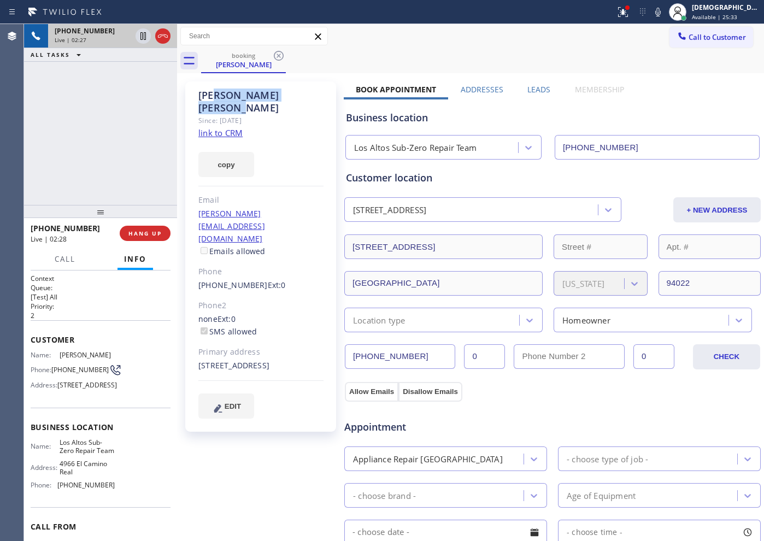
drag, startPoint x: 278, startPoint y: 94, endPoint x: 215, endPoint y: 94, distance: 63.4
click at [215, 94] on div "[PERSON_NAME]" at bounding box center [260, 101] width 125 height 25
click at [268, 101] on div "[PERSON_NAME]" at bounding box center [260, 101] width 125 height 25
drag, startPoint x: 283, startPoint y: 93, endPoint x: 182, endPoint y: 92, distance: 101.6
click at [182, 92] on div "[PERSON_NAME] Since: [DATE] link to CRM copy Email [EMAIL_ADDRESS][PERSON_NAME]…" at bounding box center [262, 441] width 164 height 730
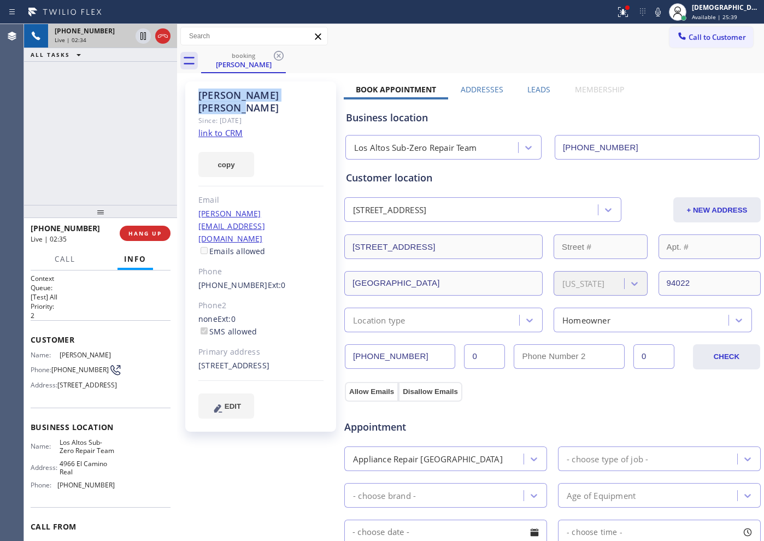
copy div "[PERSON_NAME]"
click at [141, 34] on icon at bounding box center [142, 36] width 5 height 8
click at [140, 38] on icon at bounding box center [143, 35] width 13 height 13
click at [39, 167] on div "[PHONE_NUMBER] Live | 05:11 ALL TASKS ALL TASKS ACTIVE TASKS TASKS IN WRAP UP […" at bounding box center [100, 114] width 153 height 181
drag, startPoint x: 135, startPoint y: 229, endPoint x: 156, endPoint y: 224, distance: 21.2
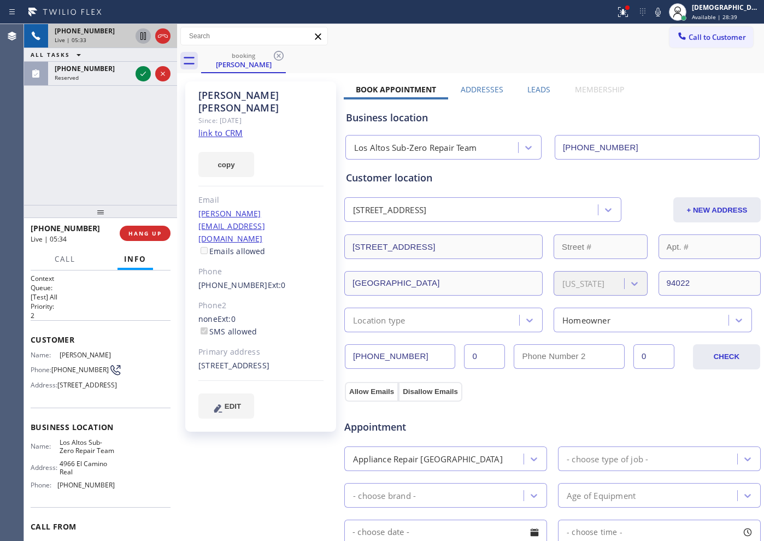
click at [138, 229] on span "HANG UP" at bounding box center [144, 233] width 33 height 8
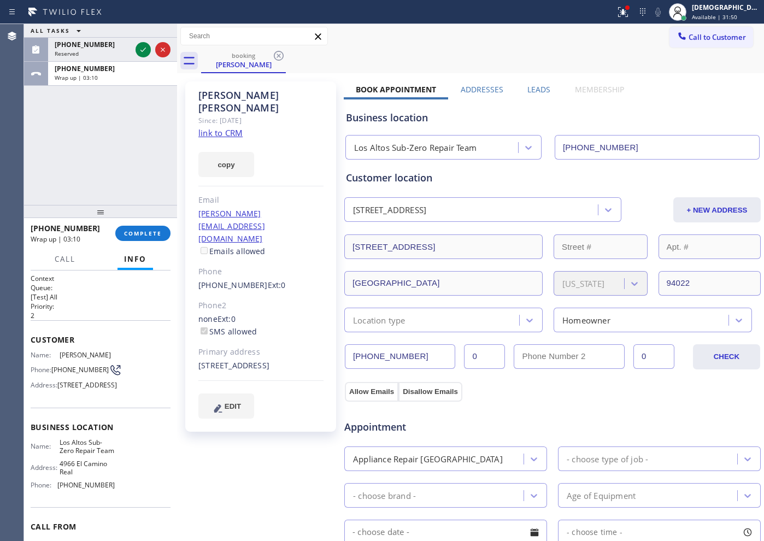
drag, startPoint x: 660, startPoint y: 114, endPoint x: 673, endPoint y: 90, distance: 27.1
click at [610, 112] on div "Business location" at bounding box center [552, 117] width 413 height 15
click at [610, 18] on span "Available | 31:51" at bounding box center [714, 17] width 45 height 8
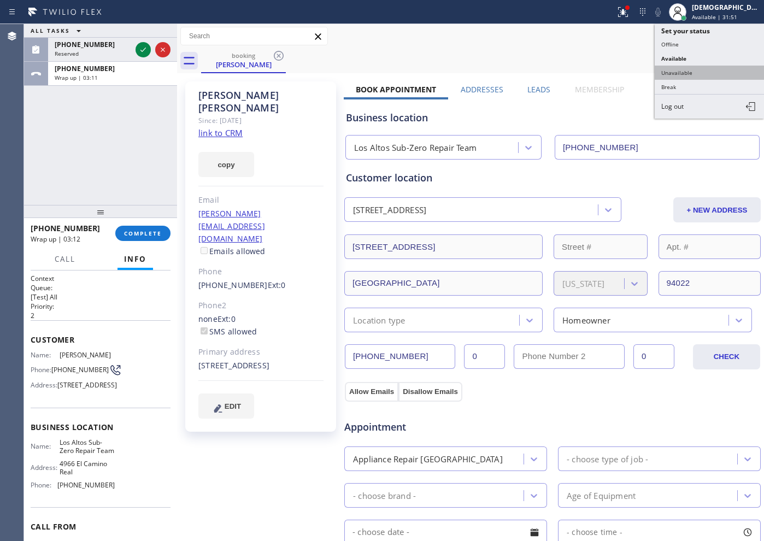
click at [610, 72] on button "Unavailable" at bounding box center [708, 73] width 109 height 14
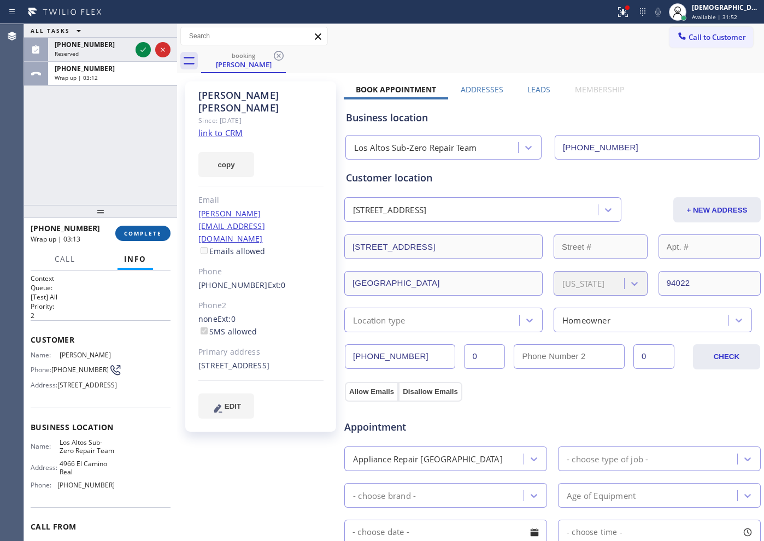
click at [137, 232] on span "COMPLETE" at bounding box center [143, 233] width 38 height 8
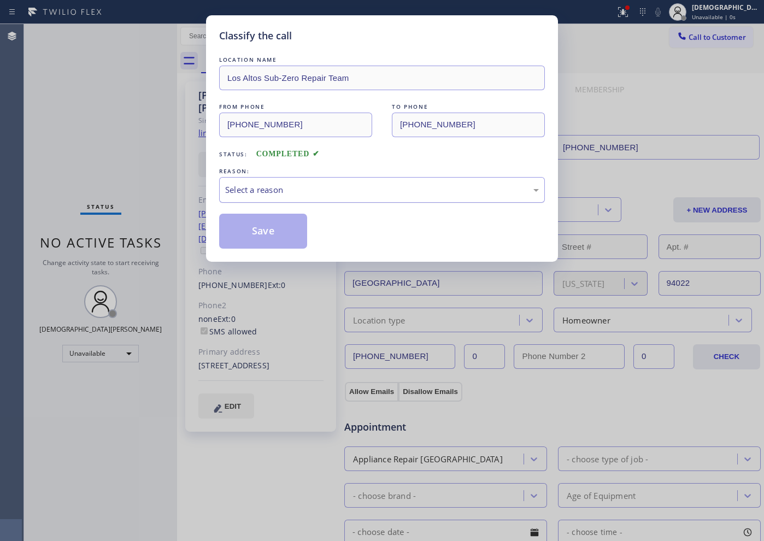
click at [255, 188] on div "Select a reason" at bounding box center [382, 190] width 314 height 13
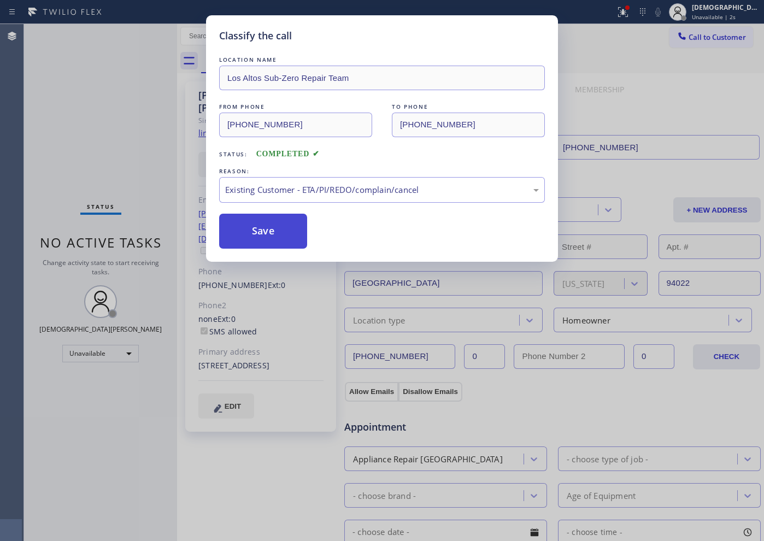
click at [256, 236] on button "Save" at bounding box center [263, 231] width 88 height 35
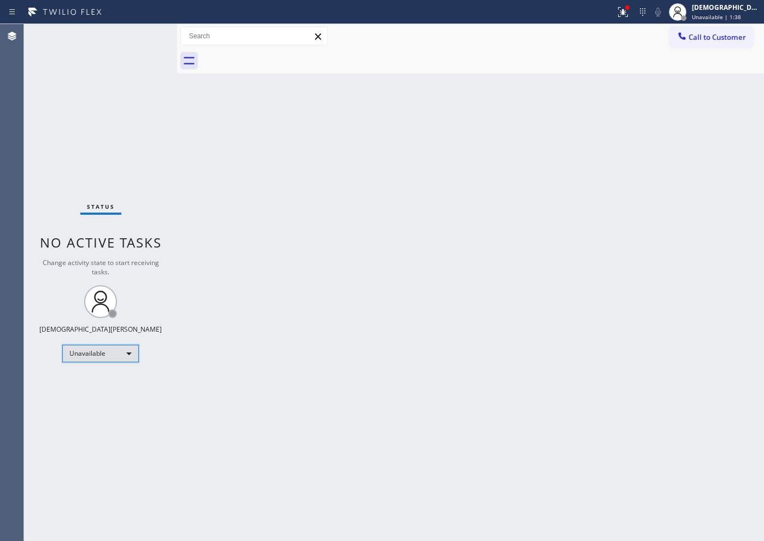
click at [68, 357] on div "Unavailable" at bounding box center [100, 353] width 76 height 17
click at [70, 386] on li "Available" at bounding box center [100, 382] width 74 height 13
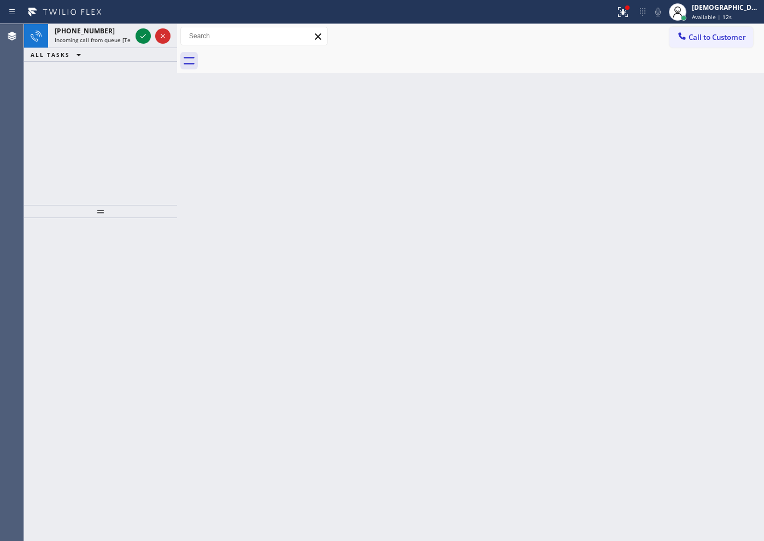
click at [37, 130] on div "[PHONE_NUMBER] Incoming call from queue [Test] All ALL TASKS ALL TASKS ACTIVE T…" at bounding box center [100, 114] width 153 height 181
click at [144, 39] on icon at bounding box center [143, 35] width 13 height 13
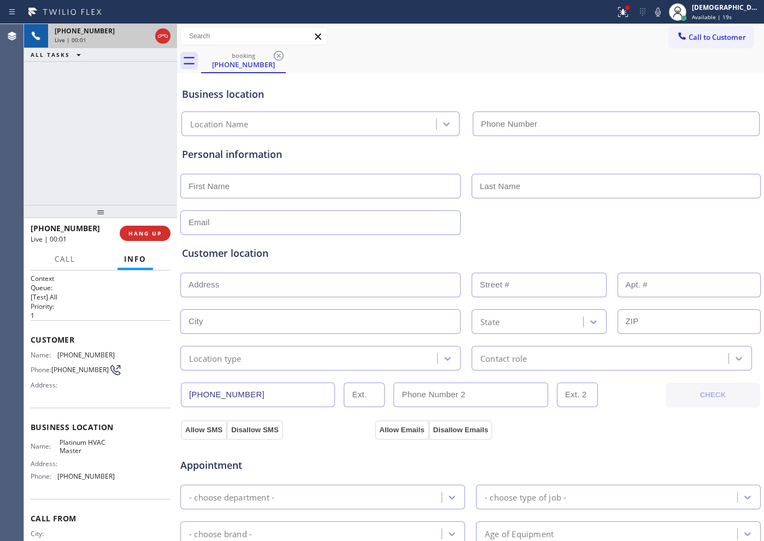
type input "[PHONE_NUMBER]"
drag, startPoint x: 159, startPoint y: 37, endPoint x: 147, endPoint y: 26, distance: 16.2
click at [159, 36] on icon at bounding box center [162, 35] width 13 height 13
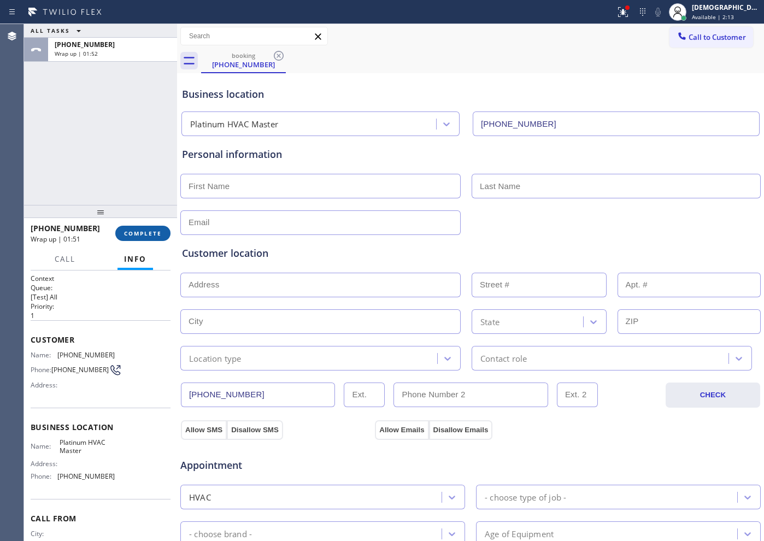
click at [149, 230] on span "COMPLETE" at bounding box center [143, 233] width 38 height 8
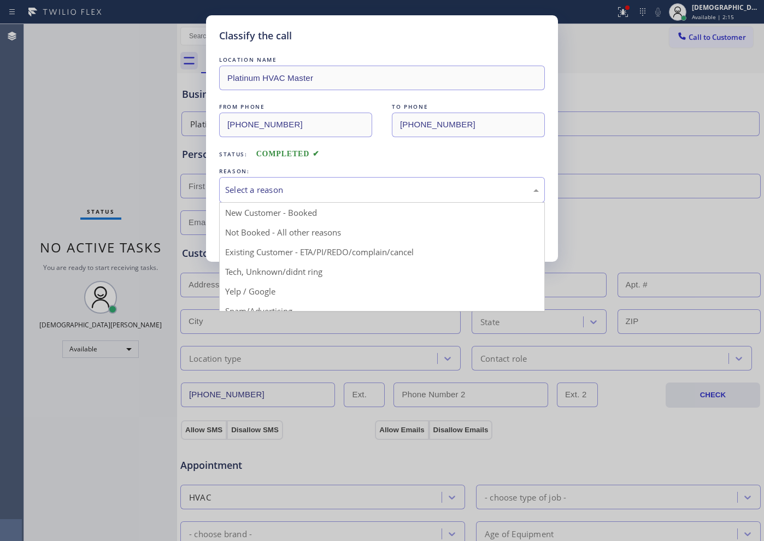
click at [276, 186] on div "Select a reason" at bounding box center [382, 190] width 314 height 13
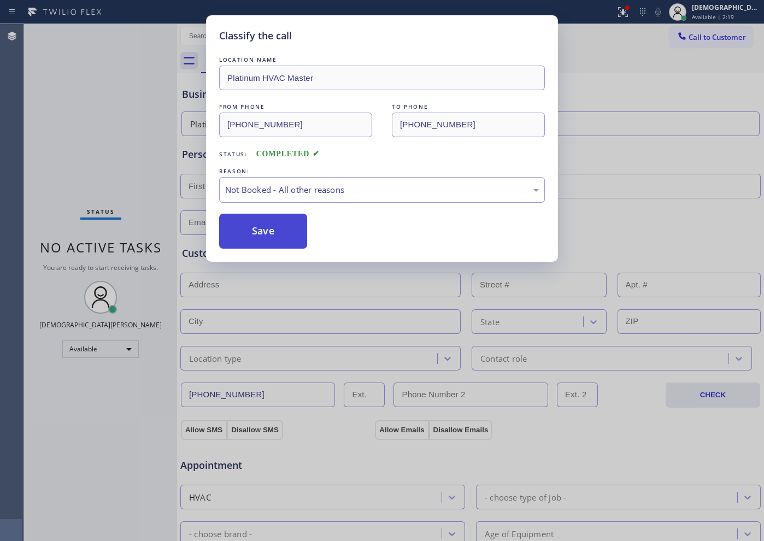
click at [244, 243] on button "Save" at bounding box center [263, 231] width 88 height 35
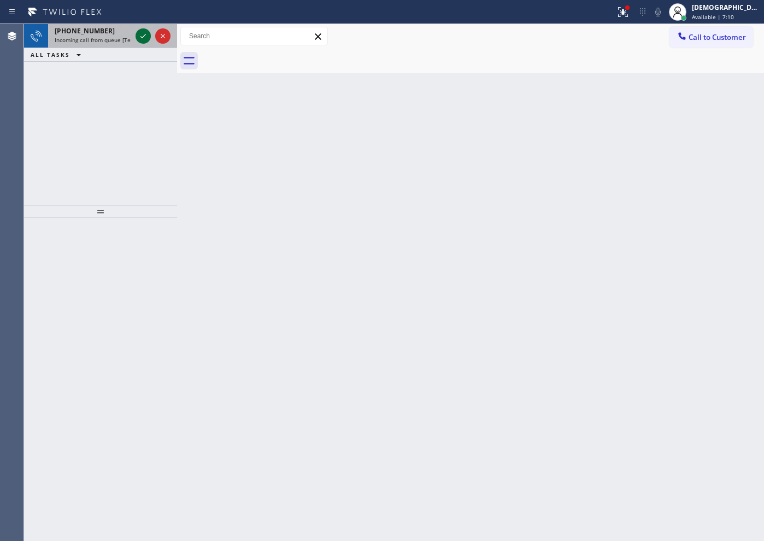
click at [146, 32] on icon at bounding box center [143, 35] width 13 height 13
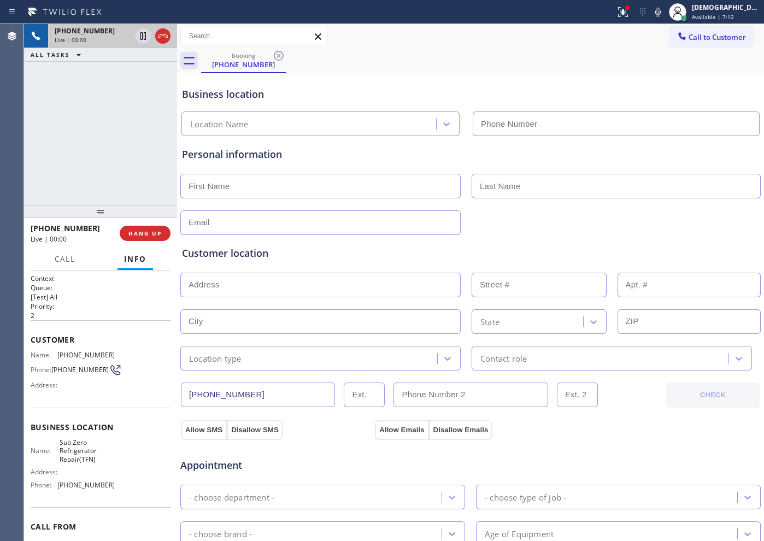
type input "[PHONE_NUMBER]"
click at [165, 34] on icon at bounding box center [163, 35] width 10 height 3
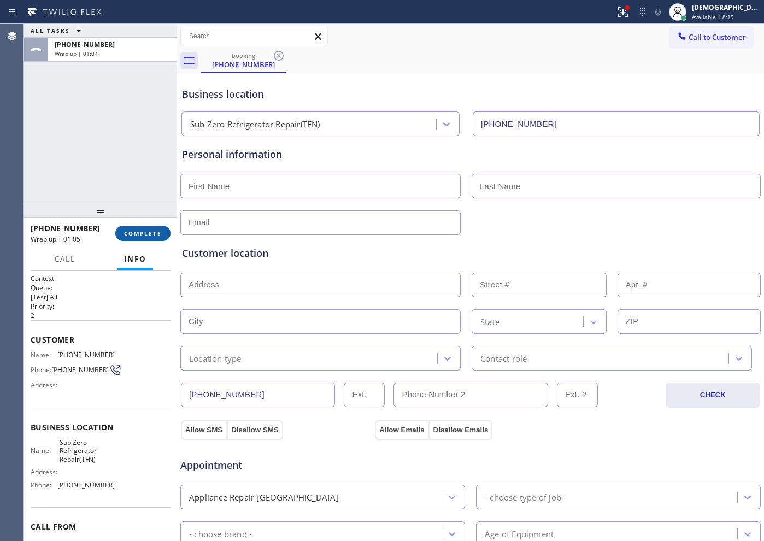
click at [129, 227] on button "COMPLETE" at bounding box center [142, 233] width 55 height 15
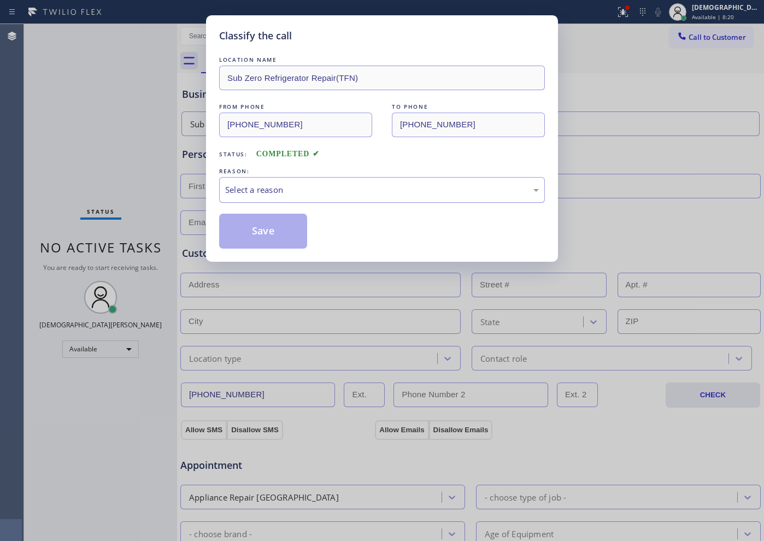
click at [283, 188] on div "Select a reason" at bounding box center [382, 190] width 314 height 13
click at [272, 233] on button "Save" at bounding box center [263, 231] width 88 height 35
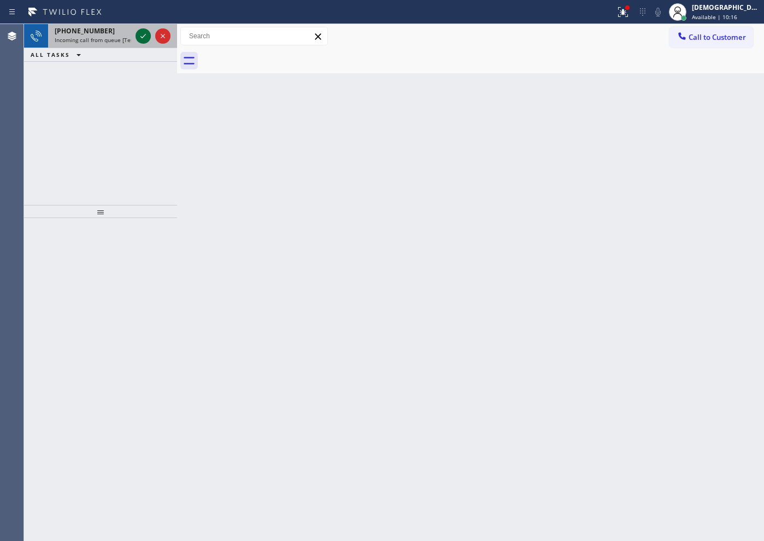
click at [139, 36] on icon at bounding box center [143, 35] width 13 height 13
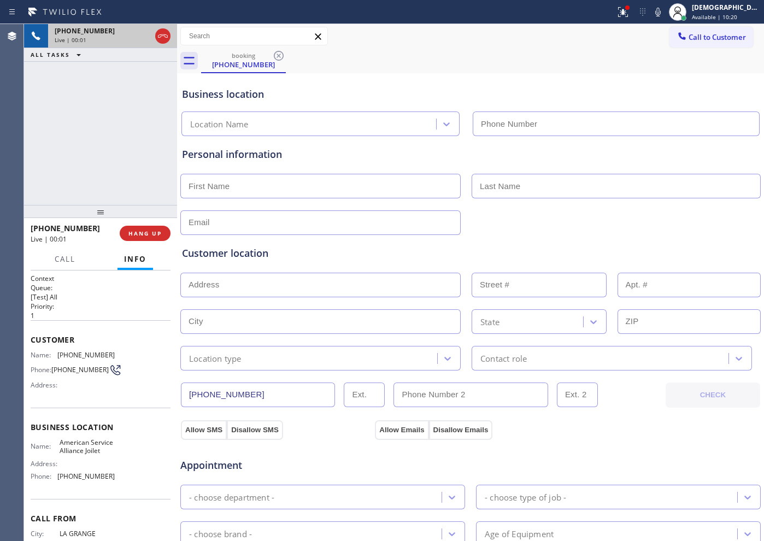
type input "[PHONE_NUMBER]"
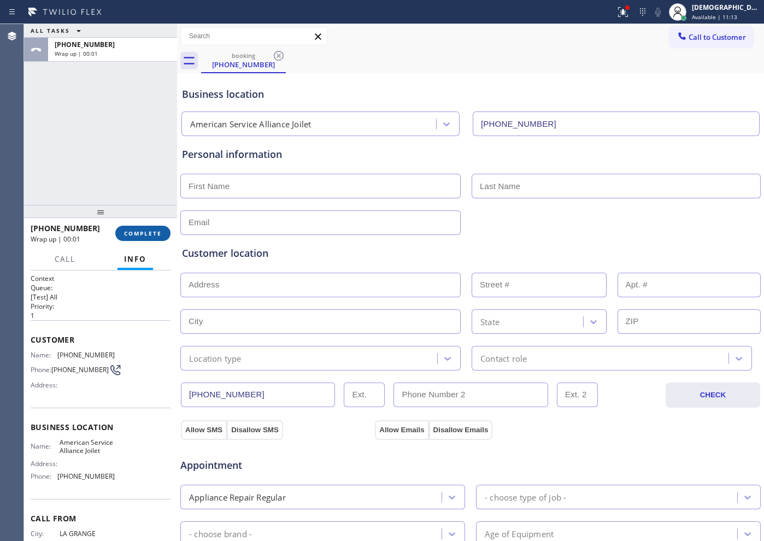
click at [151, 233] on span "COMPLETE" at bounding box center [143, 233] width 38 height 8
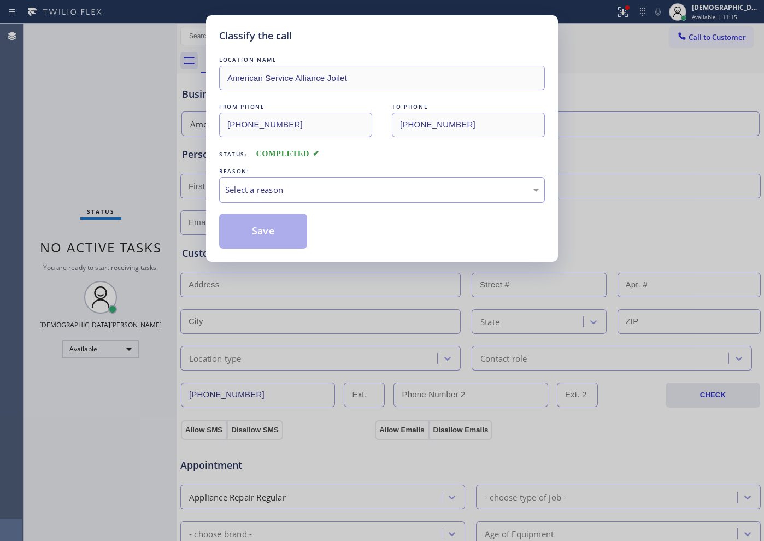
click at [269, 182] on div "Select a reason" at bounding box center [382, 190] width 326 height 26
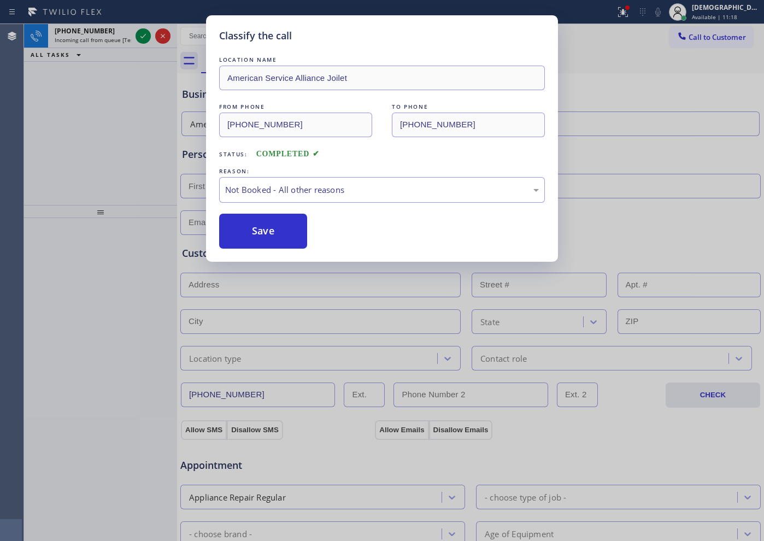
click at [255, 233] on button "Save" at bounding box center [263, 231] width 88 height 35
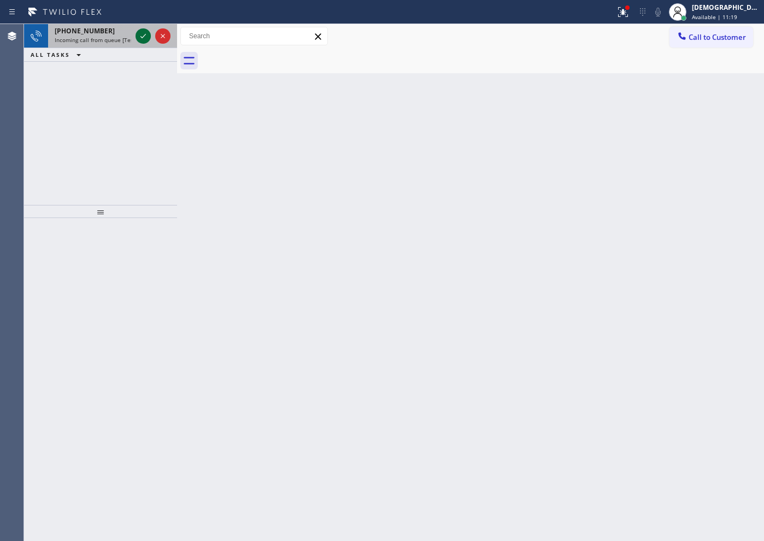
click at [142, 37] on icon at bounding box center [142, 36] width 5 height 4
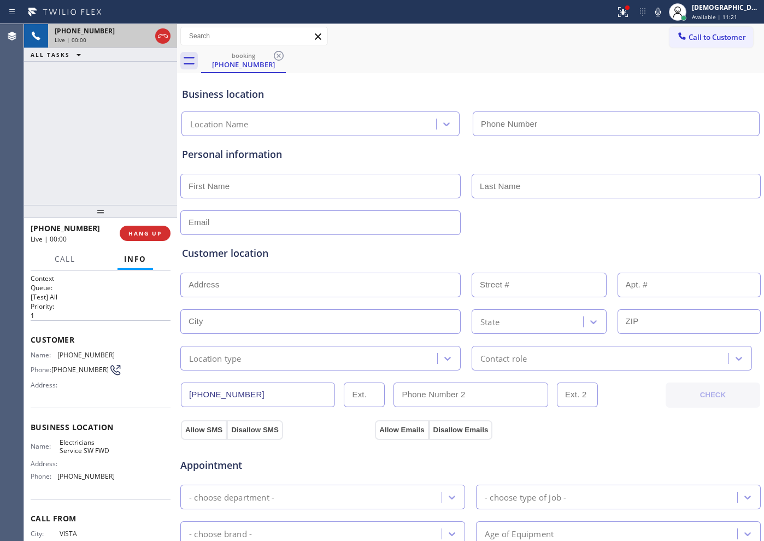
type input "[PHONE_NUMBER]"
click at [164, 39] on icon at bounding box center [162, 35] width 13 height 13
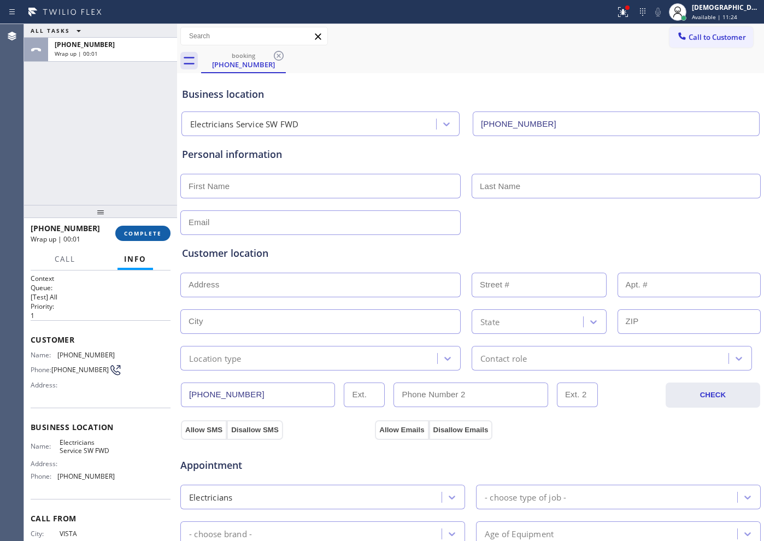
click at [133, 234] on span "COMPLETE" at bounding box center [143, 233] width 38 height 8
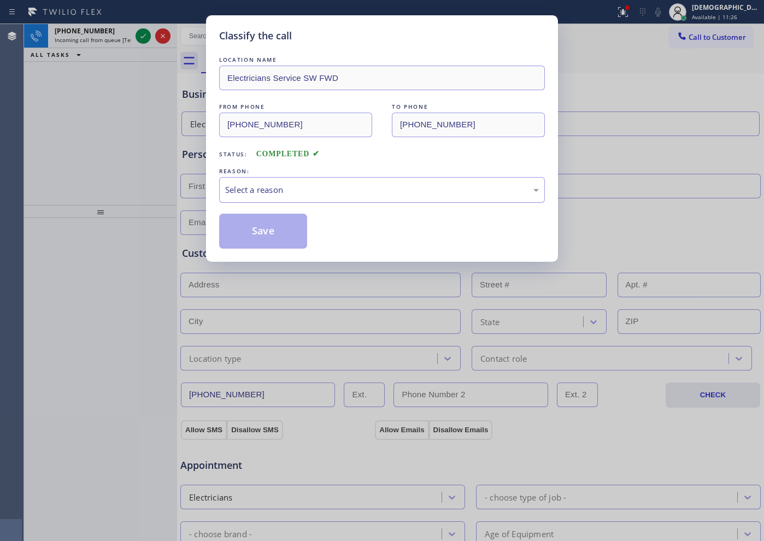
click at [297, 184] on div "Select a reason" at bounding box center [382, 190] width 314 height 13
click at [262, 229] on button "Save" at bounding box center [263, 231] width 88 height 35
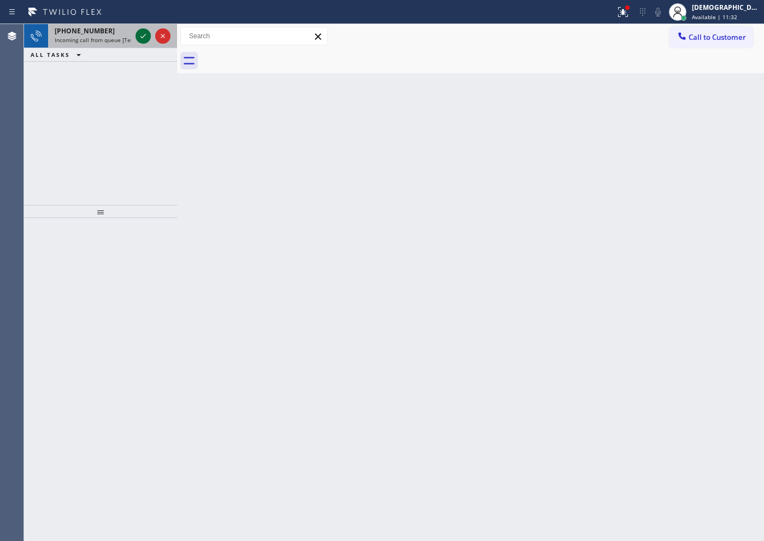
click at [144, 42] on icon at bounding box center [143, 35] width 13 height 13
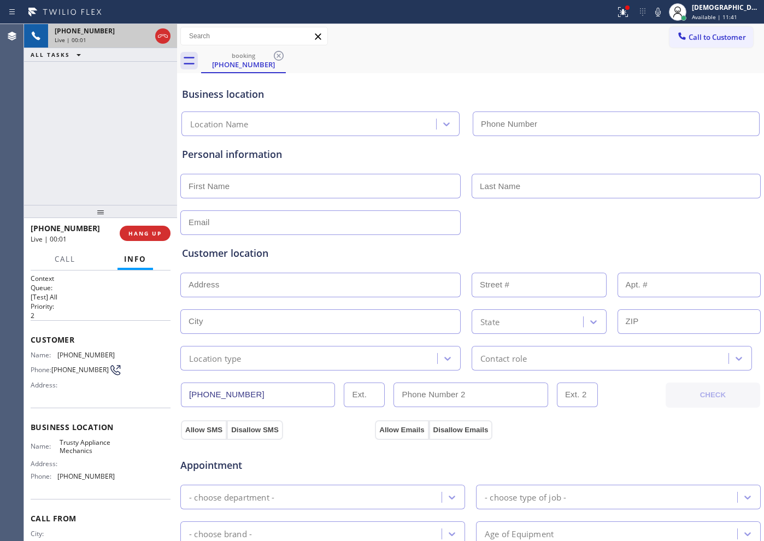
type input "[PHONE_NUMBER]"
click at [164, 36] on icon at bounding box center [162, 35] width 13 height 13
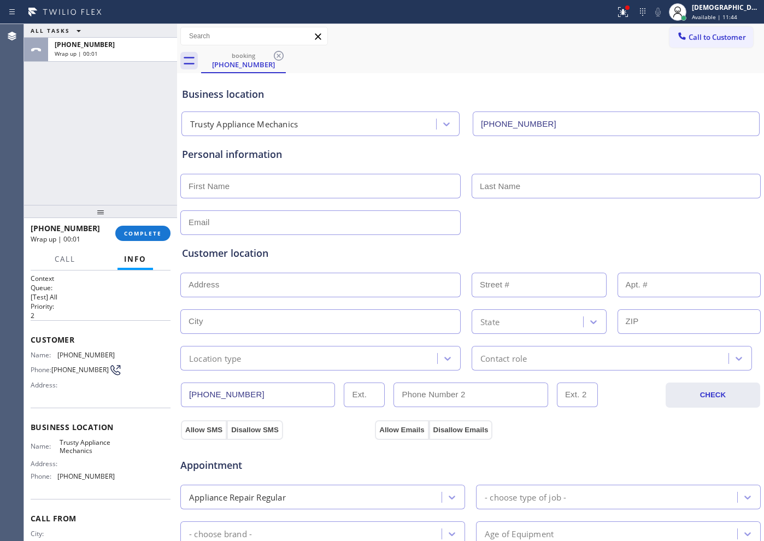
click at [151, 244] on div "[PHONE_NUMBER] Wrap up | 00:01 COMPLETE" at bounding box center [101, 233] width 140 height 28
click at [150, 236] on span "COMPLETE" at bounding box center [143, 233] width 38 height 8
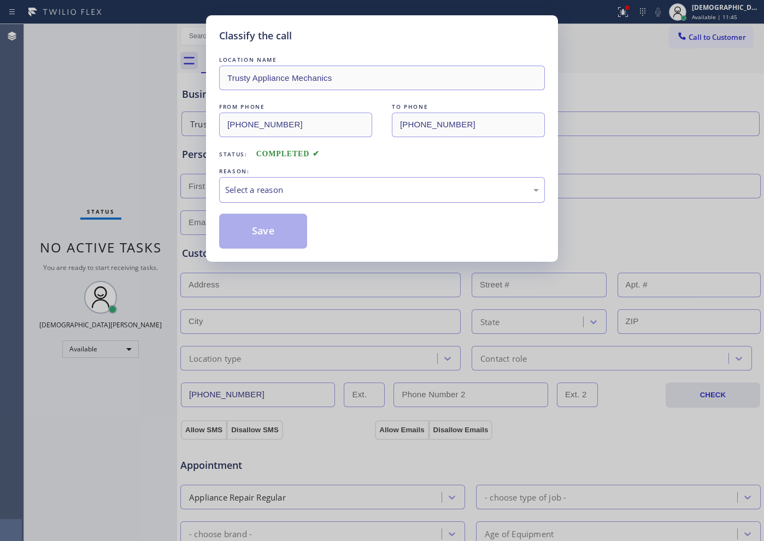
click at [252, 186] on div "Select a reason" at bounding box center [382, 190] width 314 height 13
click at [249, 233] on button "Save" at bounding box center [263, 231] width 88 height 35
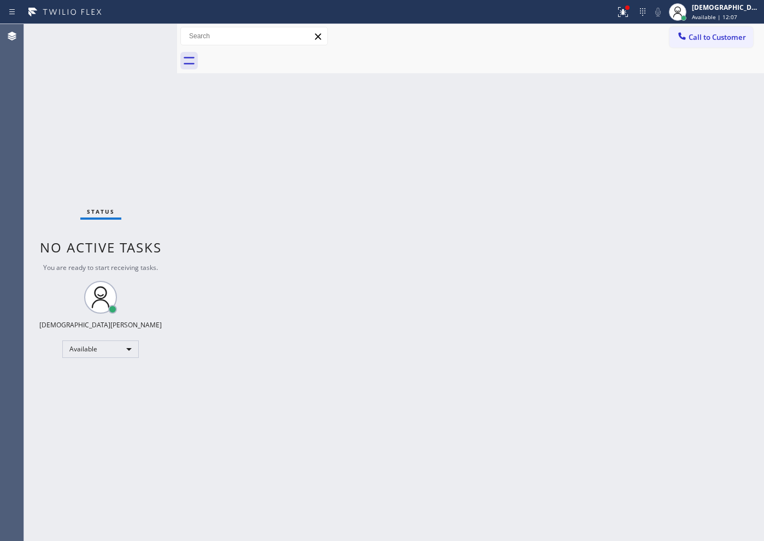
click at [48, 218] on div "Status No active tasks You are ready to start receiving tasks. Christian Cinco …" at bounding box center [100, 282] width 153 height 517
click at [115, 353] on div "Available" at bounding box center [100, 348] width 76 height 17
click at [100, 386] on li "Unavailable" at bounding box center [100, 391] width 74 height 13
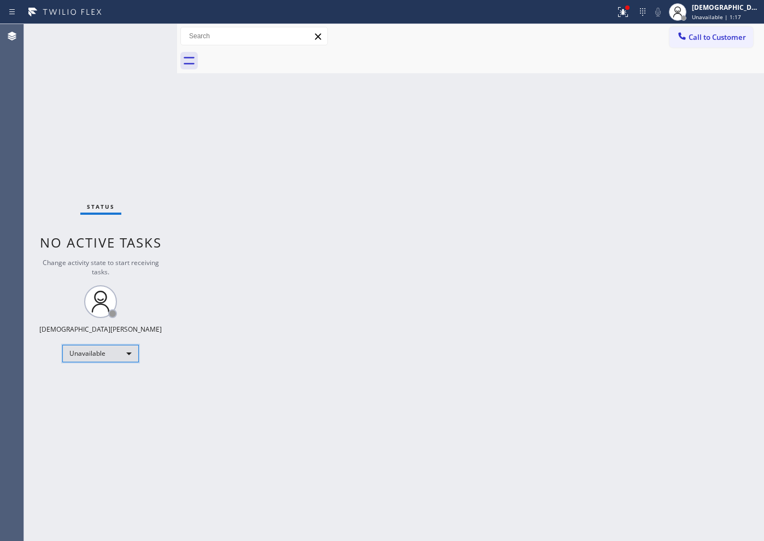
click at [79, 351] on div "Unavailable" at bounding box center [100, 353] width 76 height 17
click at [97, 381] on li "Available" at bounding box center [100, 382] width 74 height 13
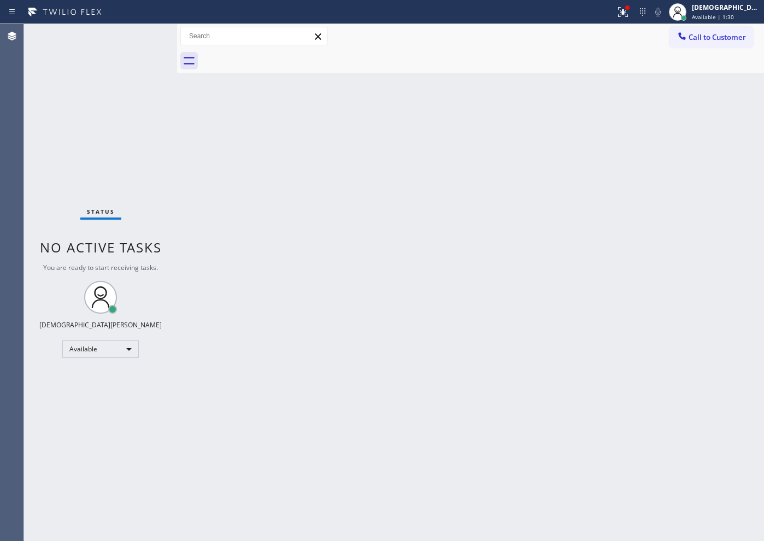
click at [23, 91] on div "Agent Desktop" at bounding box center [11, 282] width 23 height 517
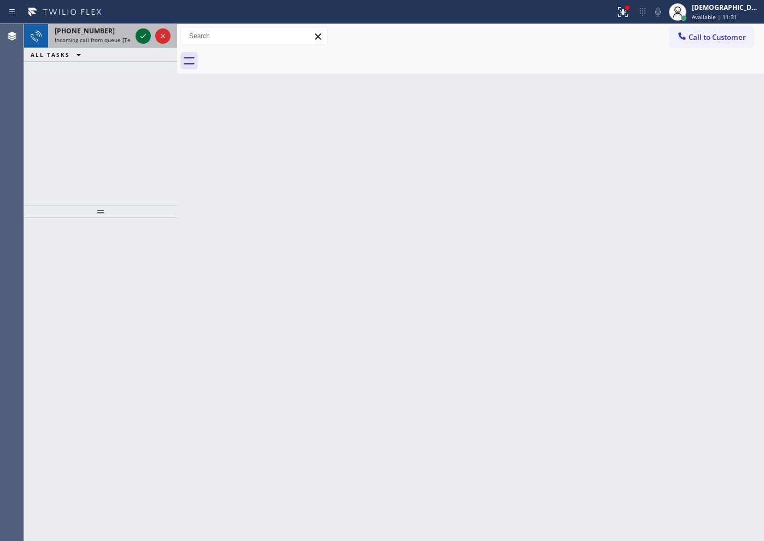
click at [144, 39] on icon at bounding box center [143, 35] width 13 height 13
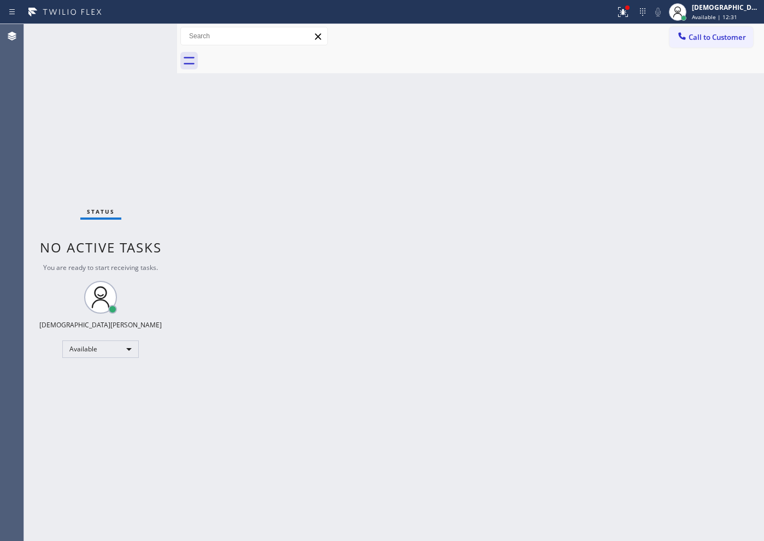
click at [39, 184] on div "Status No active tasks You are ready to start receiving tasks. Christian Cinco …" at bounding box center [100, 282] width 153 height 517
drag, startPoint x: 25, startPoint y: 117, endPoint x: 43, endPoint y: 111, distance: 19.0
click at [26, 117] on div "Status No active tasks You are ready to start receiving tasks. Christian Cinco …" at bounding box center [100, 282] width 153 height 517
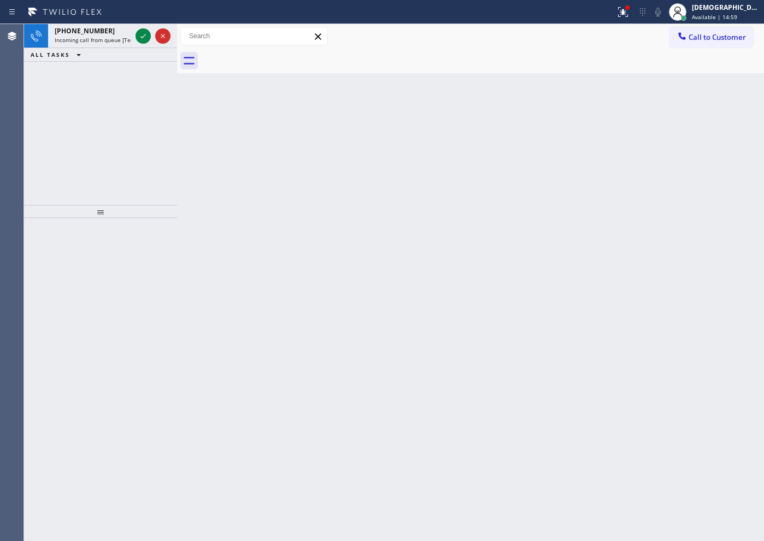
click at [40, 127] on div "[PHONE_NUMBER] Incoming call from queue [Test] All ALL TASKS ALL TASKS ACTIVE T…" at bounding box center [100, 114] width 153 height 181
click at [144, 32] on icon at bounding box center [143, 35] width 13 height 13
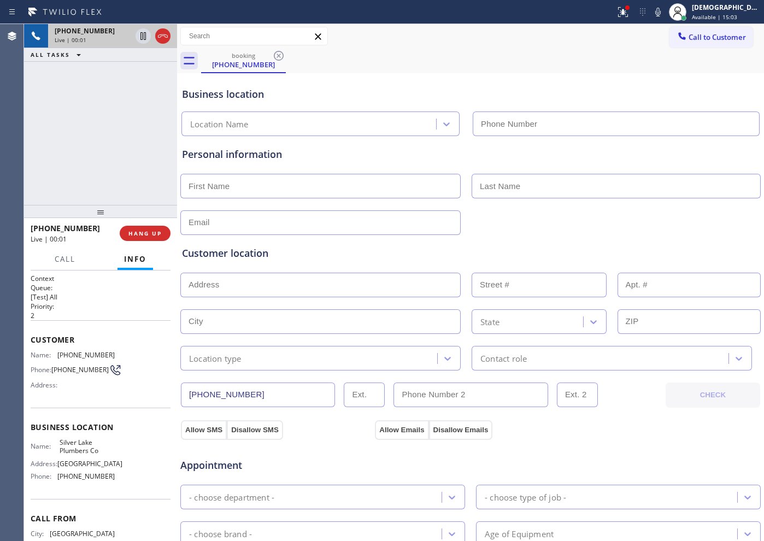
type input "[PHONE_NUMBER]"
click at [162, 33] on icon at bounding box center [162, 35] width 13 height 13
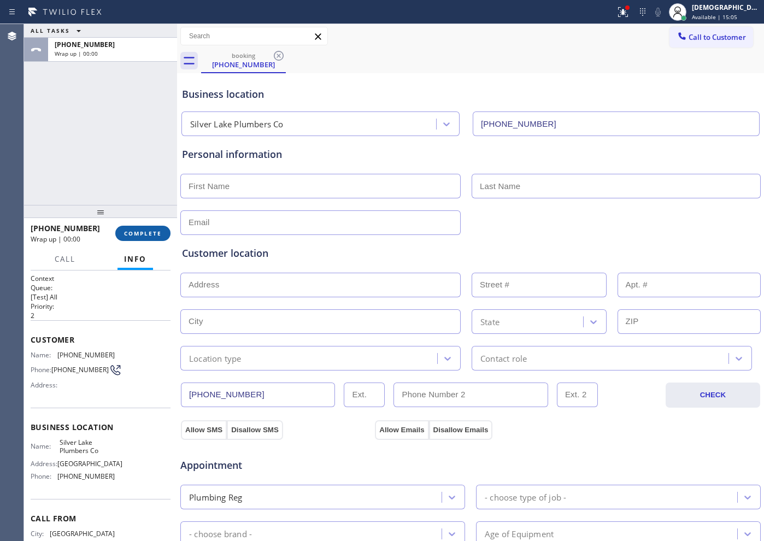
click at [135, 231] on span "COMPLETE" at bounding box center [143, 233] width 38 height 8
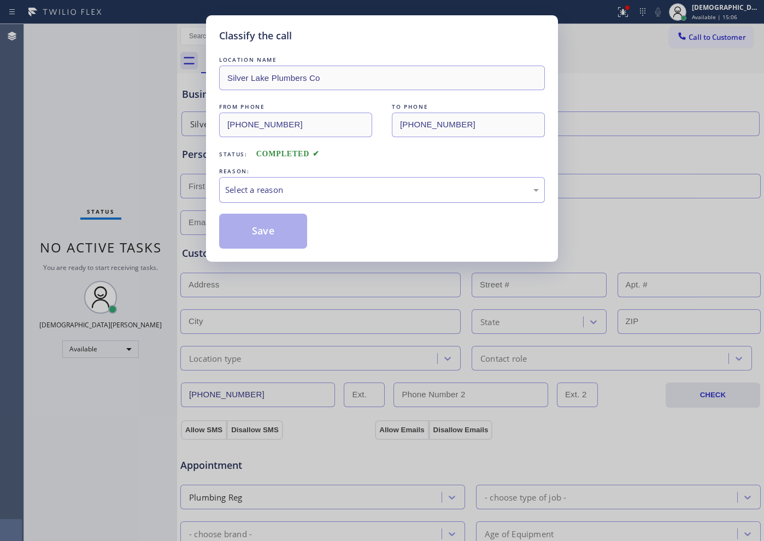
click at [292, 192] on div "Select a reason" at bounding box center [382, 190] width 314 height 13
click at [279, 226] on button "Save" at bounding box center [263, 231] width 88 height 35
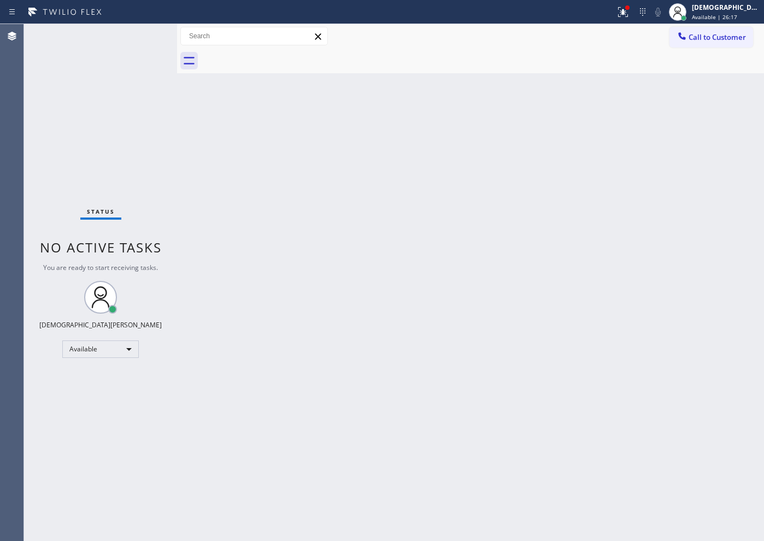
click at [101, 181] on div "Status No active tasks You are ready to start receiving tasks. Christian Cinco …" at bounding box center [100, 282] width 153 height 517
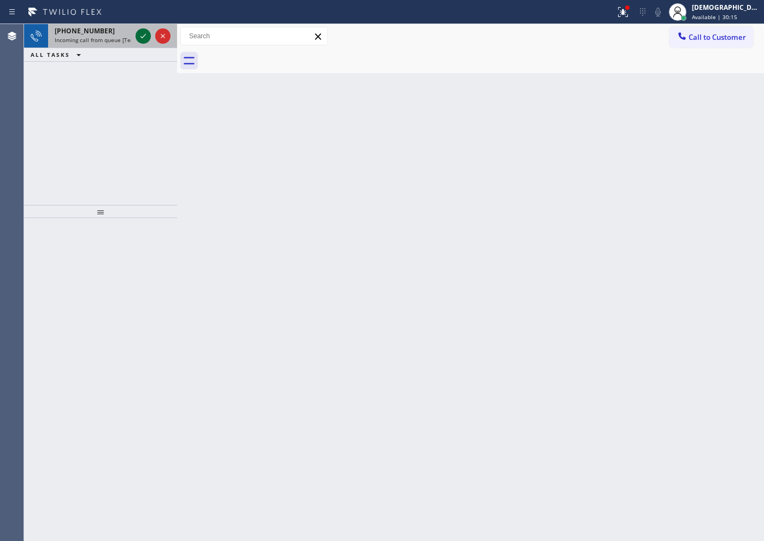
click at [143, 35] on icon at bounding box center [143, 35] width 13 height 13
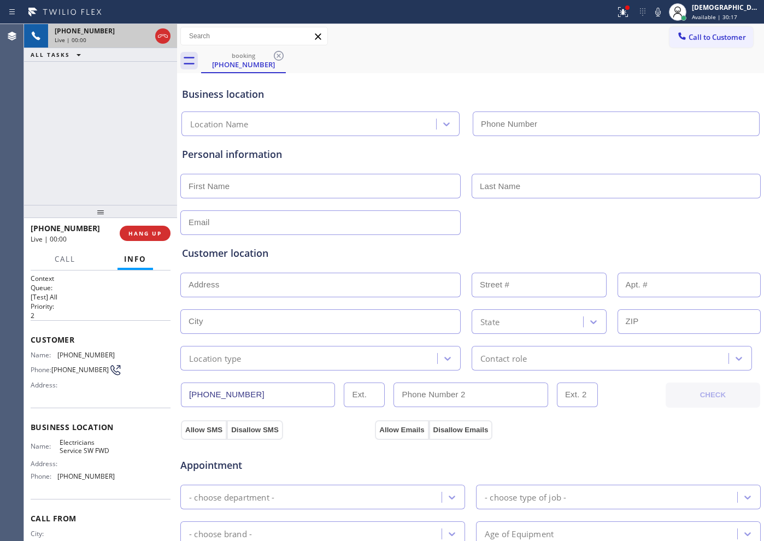
type input "[PHONE_NUMBER]"
click at [163, 34] on icon at bounding box center [162, 35] width 13 height 13
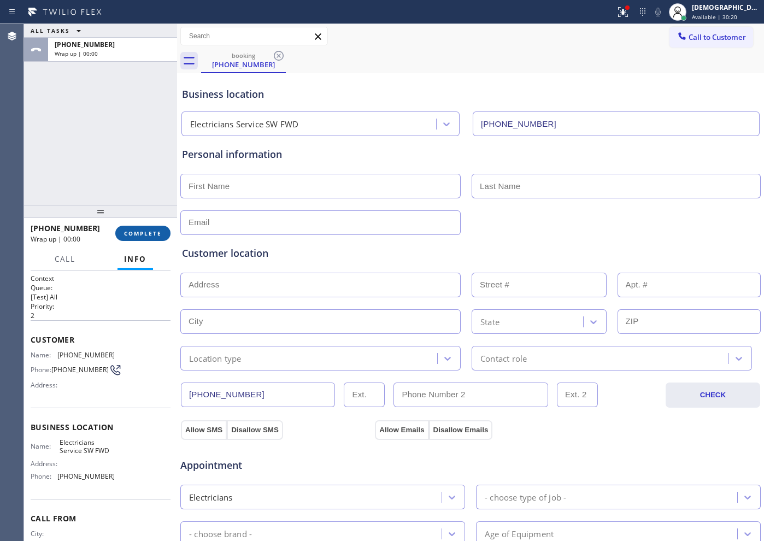
click at [147, 228] on button "COMPLETE" at bounding box center [142, 233] width 55 height 15
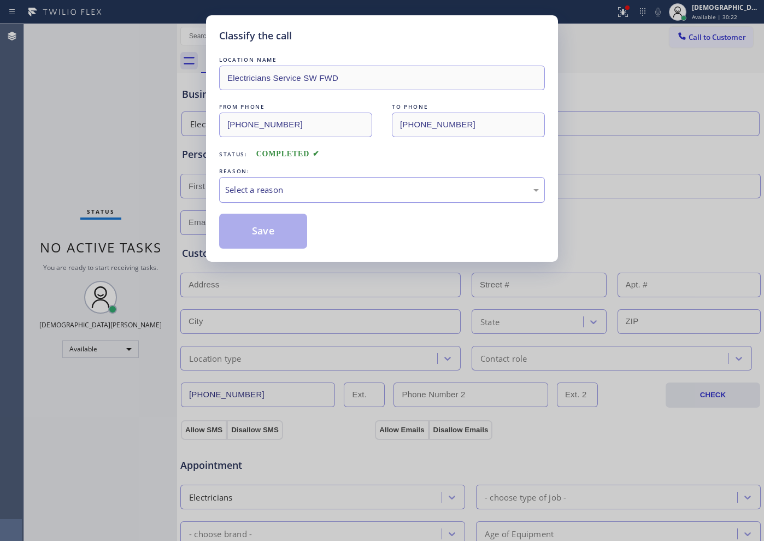
click at [333, 181] on div "Select a reason" at bounding box center [382, 190] width 326 height 26
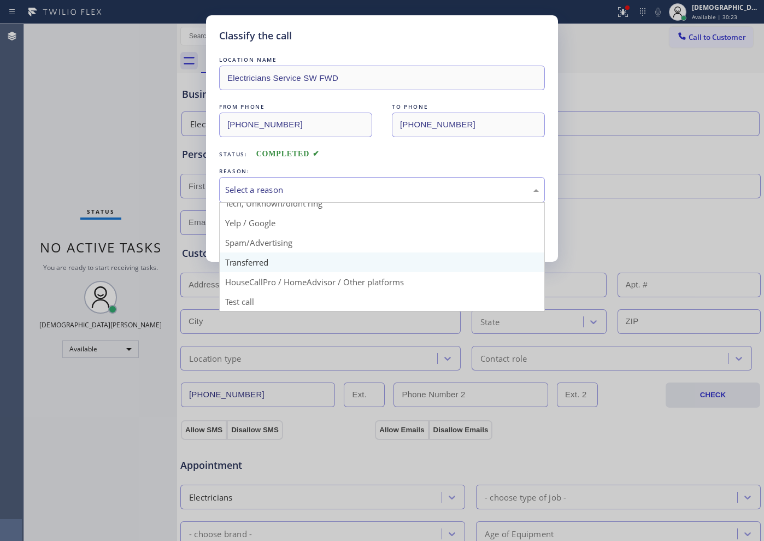
scroll to position [69, 0]
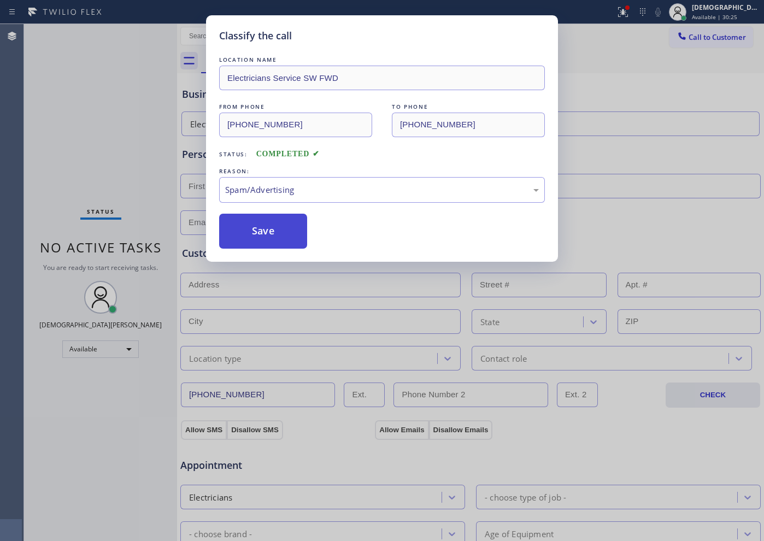
click at [274, 239] on button "Save" at bounding box center [263, 231] width 88 height 35
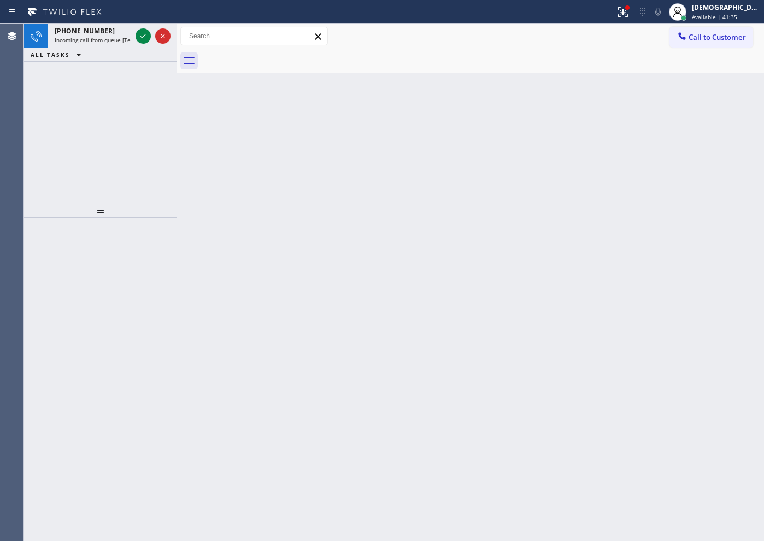
click at [112, 243] on div at bounding box center [100, 379] width 153 height 323
click at [146, 36] on icon at bounding box center [143, 35] width 13 height 13
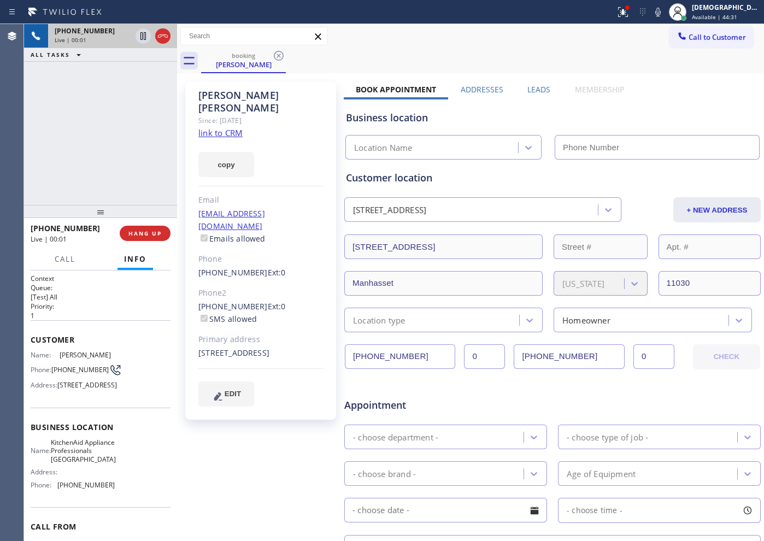
type input "[PHONE_NUMBER]"
click at [232, 127] on link "link to CRM" at bounding box center [220, 132] width 44 height 11
click at [140, 33] on icon at bounding box center [142, 36] width 5 height 8
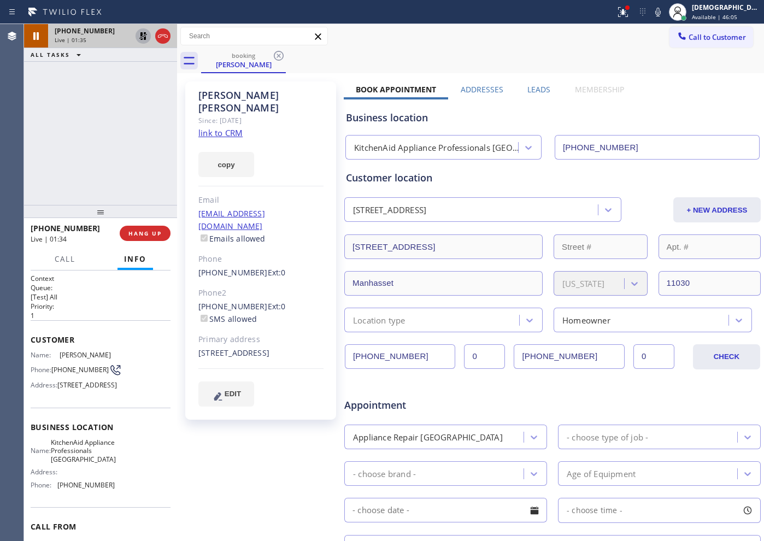
click at [143, 36] on icon at bounding box center [143, 35] width 13 height 13
click at [144, 34] on icon at bounding box center [142, 36] width 5 height 8
click at [139, 36] on icon at bounding box center [143, 35] width 13 height 13
click at [158, 36] on icon at bounding box center [162, 35] width 13 height 13
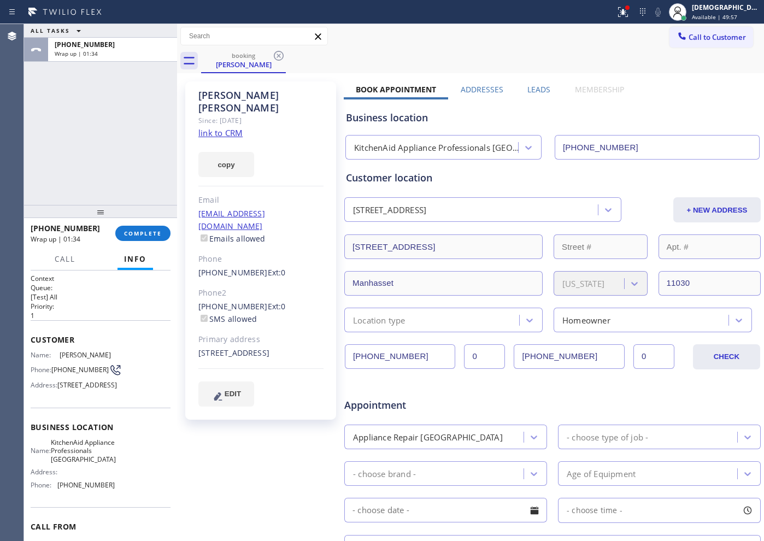
drag, startPoint x: 50, startPoint y: 128, endPoint x: 52, endPoint y: 145, distance: 17.1
click at [50, 128] on div "ALL TASKS ALL TASKS ACTIVE TASKS TASKS IN WRAP UP [PHONE_NUMBER] Wrap up | 01:34" at bounding box center [100, 114] width 153 height 181
click at [135, 237] on button "COMPLETE" at bounding box center [142, 233] width 55 height 15
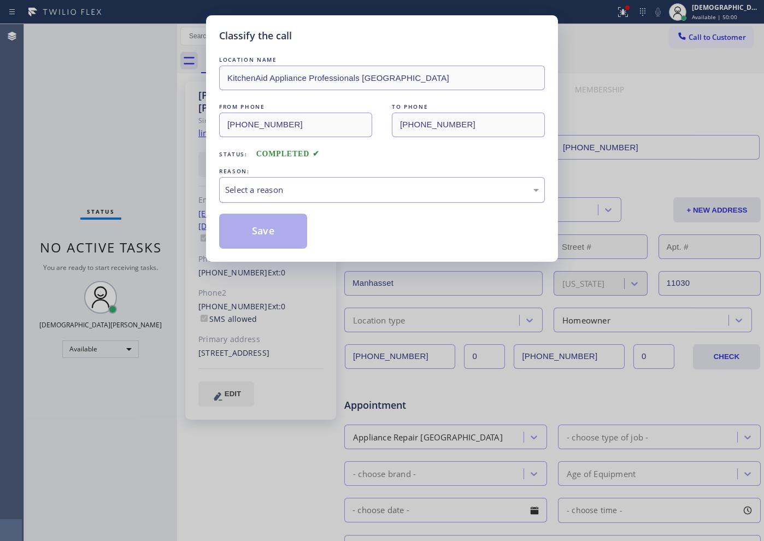
click at [347, 193] on div "Select a reason" at bounding box center [382, 190] width 314 height 13
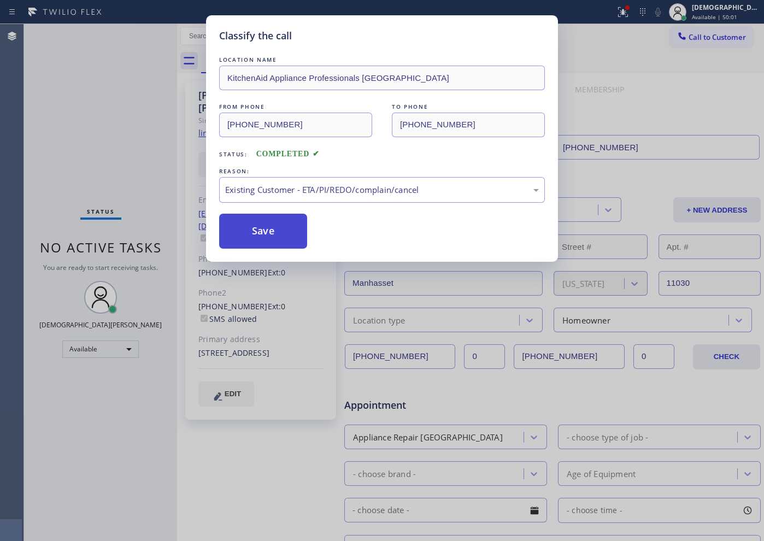
click at [273, 232] on button "Save" at bounding box center [263, 231] width 88 height 35
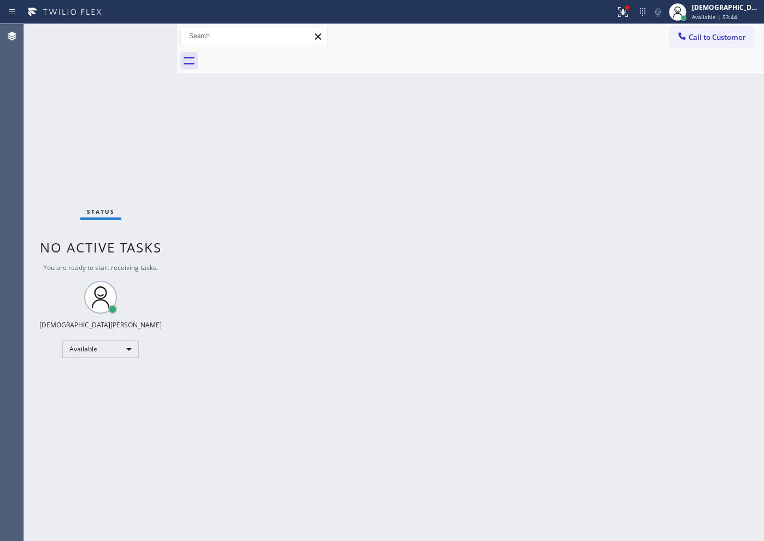
click at [45, 199] on div "Status No active tasks You are ready to start receiving tasks. Christian Cinco …" at bounding box center [100, 282] width 153 height 517
click at [42, 99] on div "Status No active tasks You are ready to start receiving tasks. Christian Cinco …" at bounding box center [100, 282] width 153 height 517
click at [101, 346] on div "Available" at bounding box center [100, 348] width 76 height 17
click at [101, 400] on li "Break" at bounding box center [100, 405] width 74 height 13
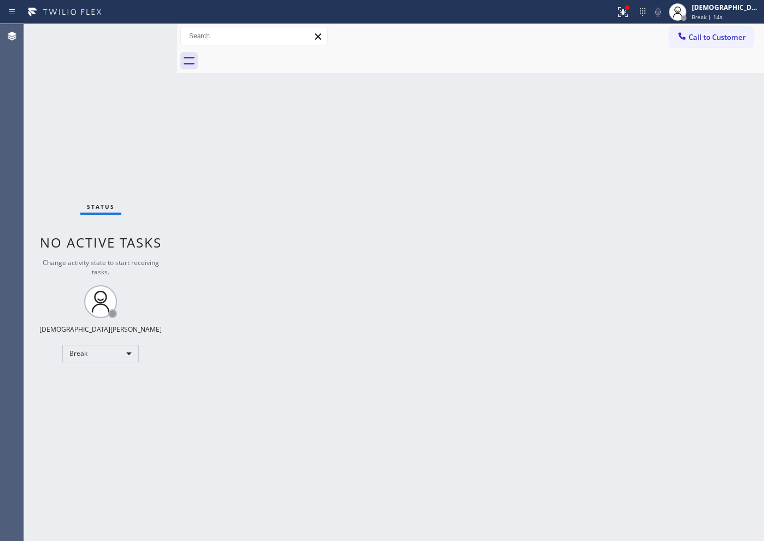
drag, startPoint x: 56, startPoint y: 131, endPoint x: 63, endPoint y: 131, distance: 6.6
click at [56, 131] on div "Status No active tasks Change activity state to start receiving tasks. Christia…" at bounding box center [100, 282] width 153 height 517
